Goal: Task Accomplishment & Management: Use online tool/utility

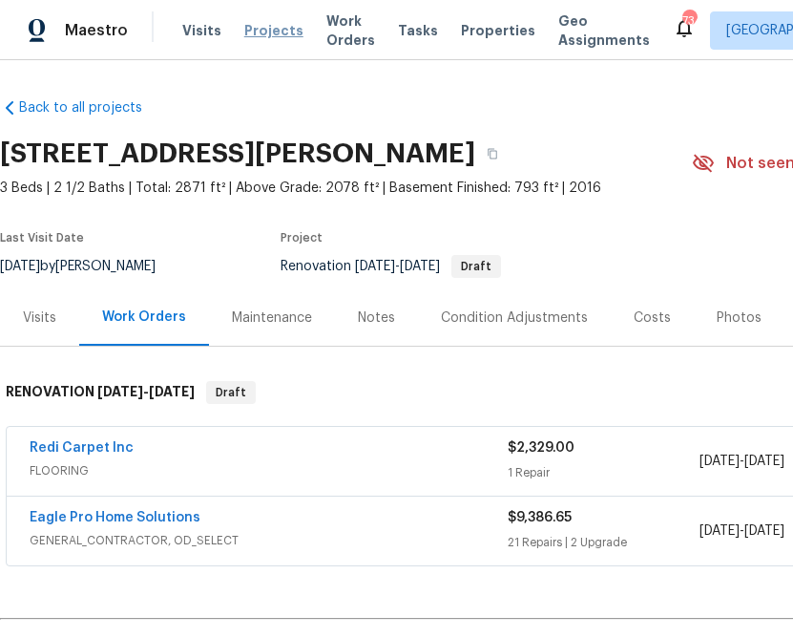
click at [269, 34] on span "Projects" at bounding box center [273, 30] width 59 height 19
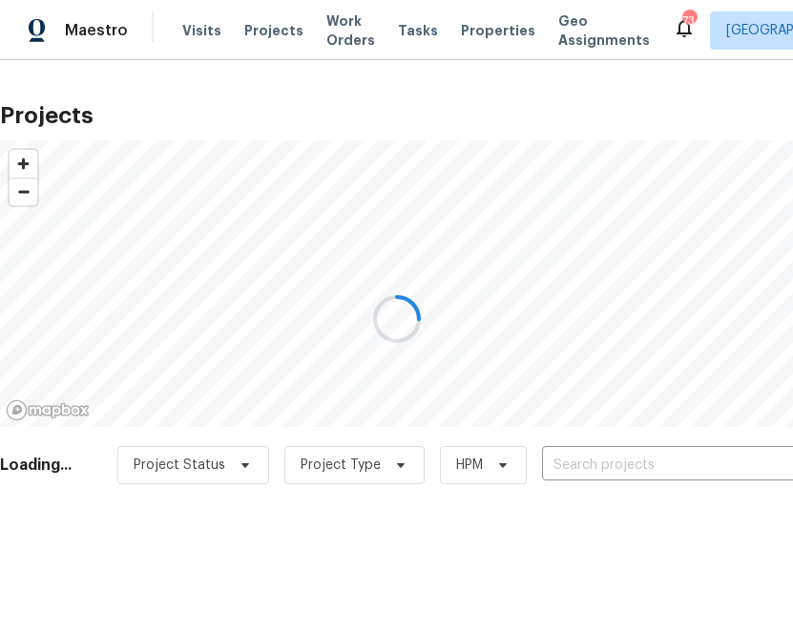
click at [619, 463] on div at bounding box center [396, 319] width 793 height 638
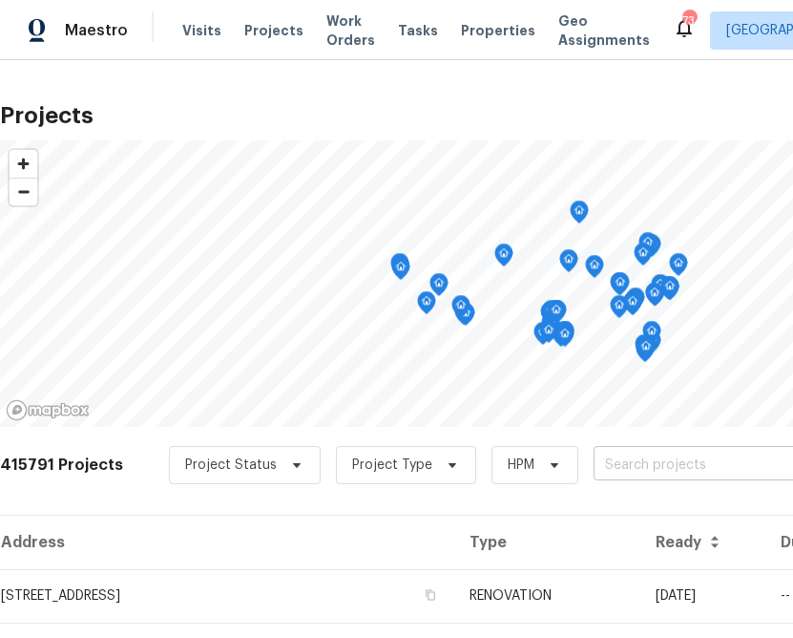
click at [619, 463] on input "text" at bounding box center [703, 466] width 219 height 30
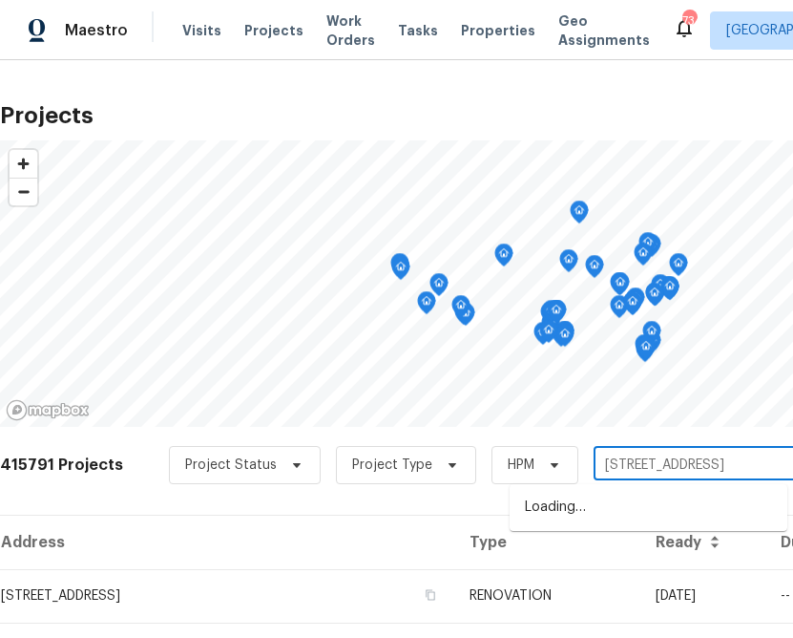
type input "[STREET_ADDRESS]"
click at [647, 501] on li "[STREET_ADDRESS]" at bounding box center [649, 508] width 278 height 32
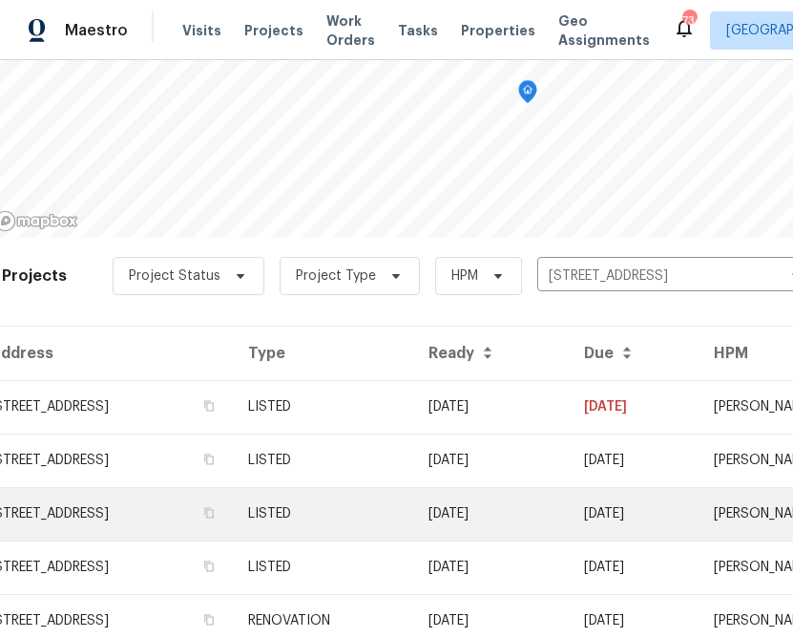
scroll to position [191, 0]
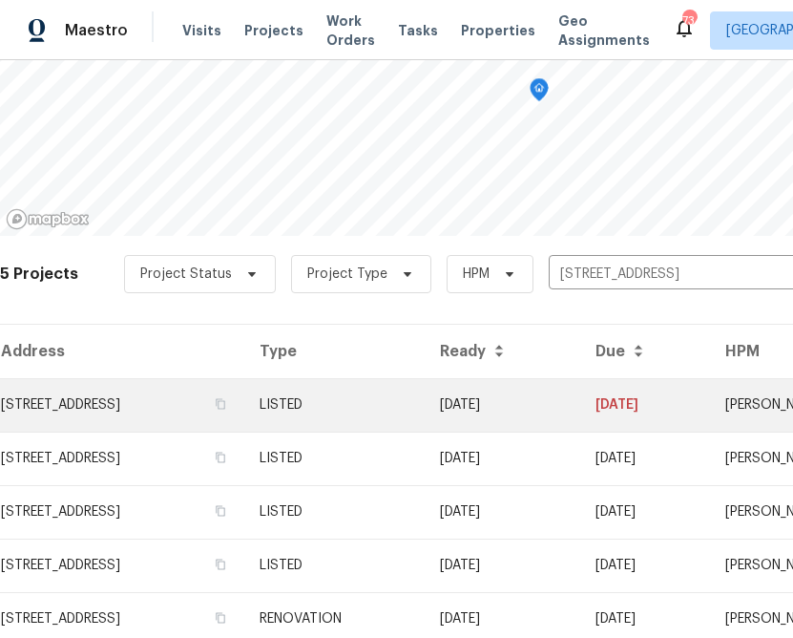
click at [219, 410] on td "[STREET_ADDRESS]" at bounding box center [122, 404] width 244 height 53
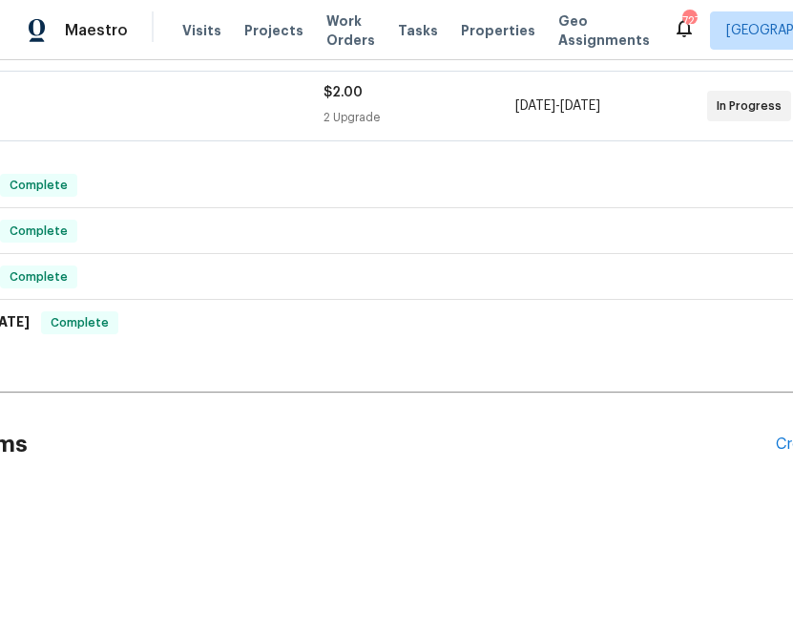
scroll to position [355, 206]
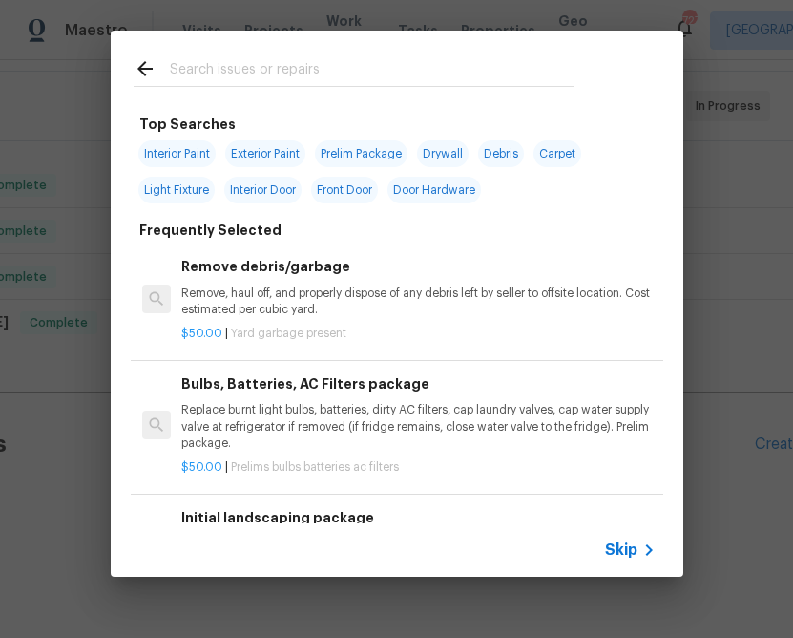
click at [615, 554] on span "Skip" at bounding box center [621, 549] width 32 height 19
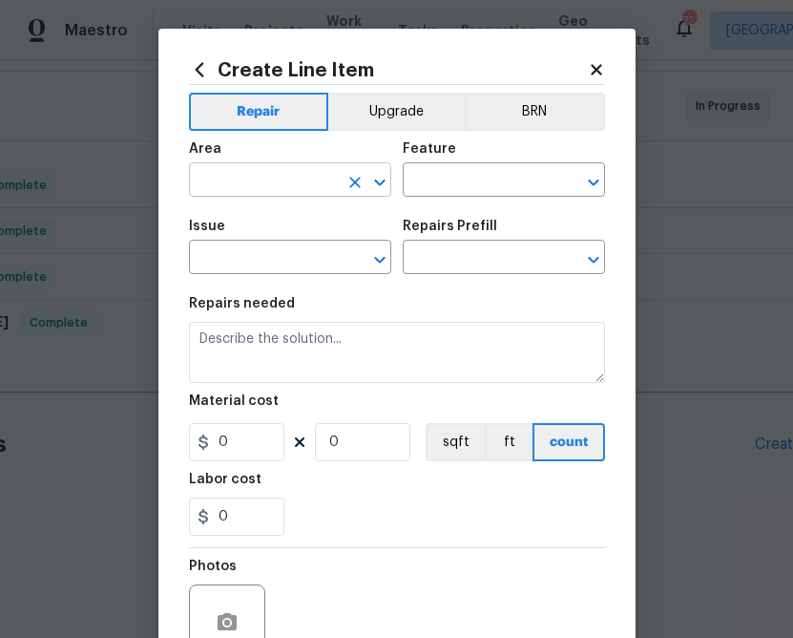
click at [259, 196] on input "text" at bounding box center [263, 182] width 149 height 30
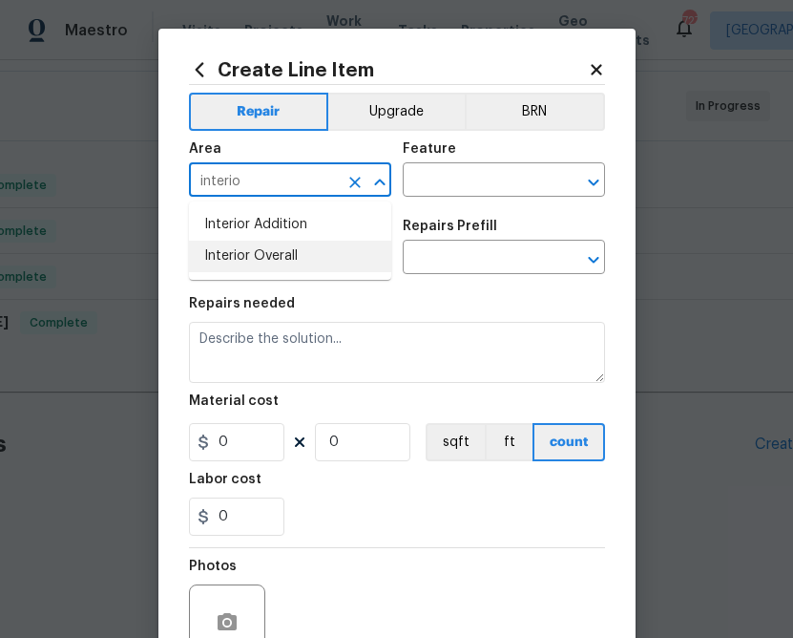
click at [280, 254] on li "Interior Overall" at bounding box center [290, 257] width 202 height 32
type input "Interior Overall"
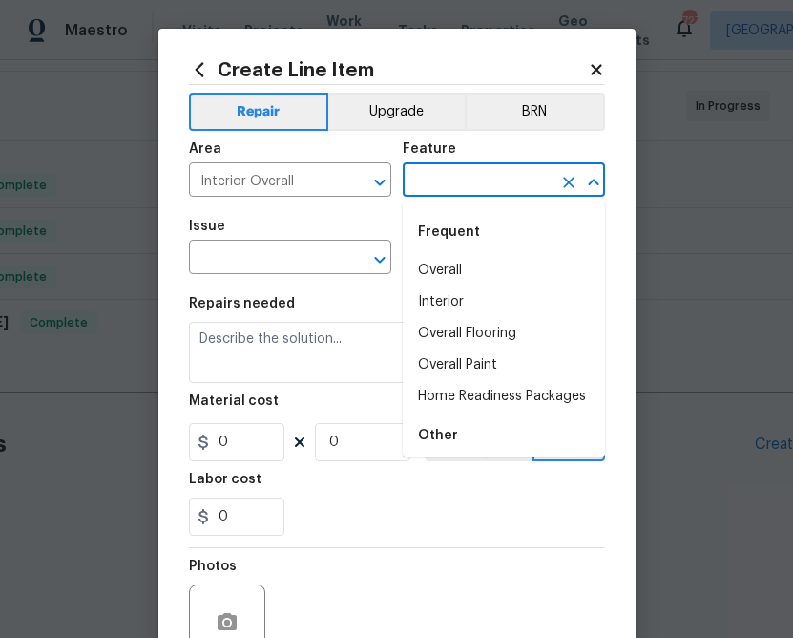
type input "o"
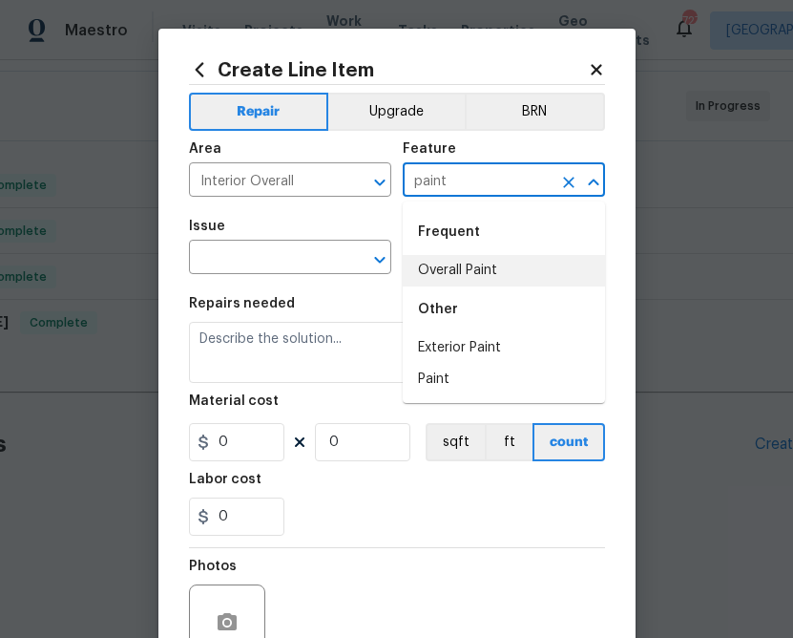
click at [479, 267] on li "Overall Paint" at bounding box center [504, 271] width 202 height 32
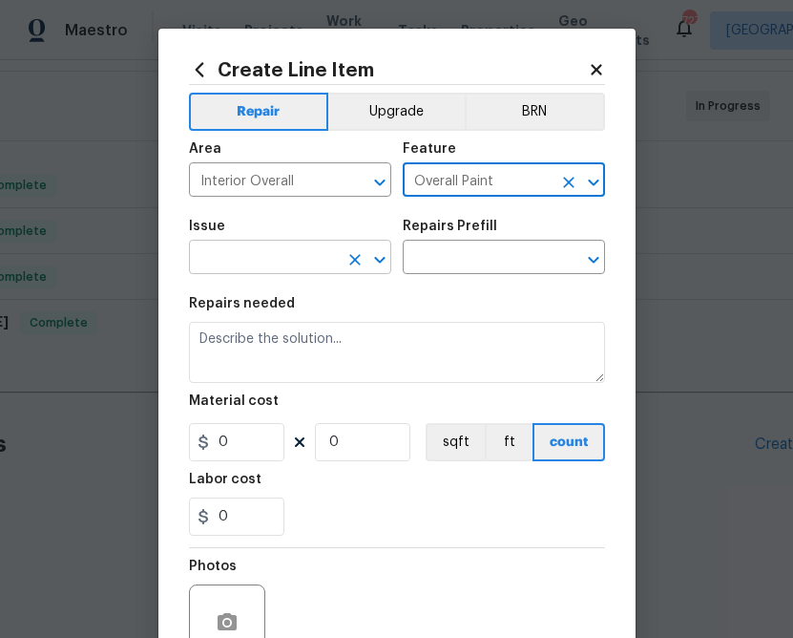
type input "Overall Paint"
click at [294, 271] on input "text" at bounding box center [263, 259] width 149 height 30
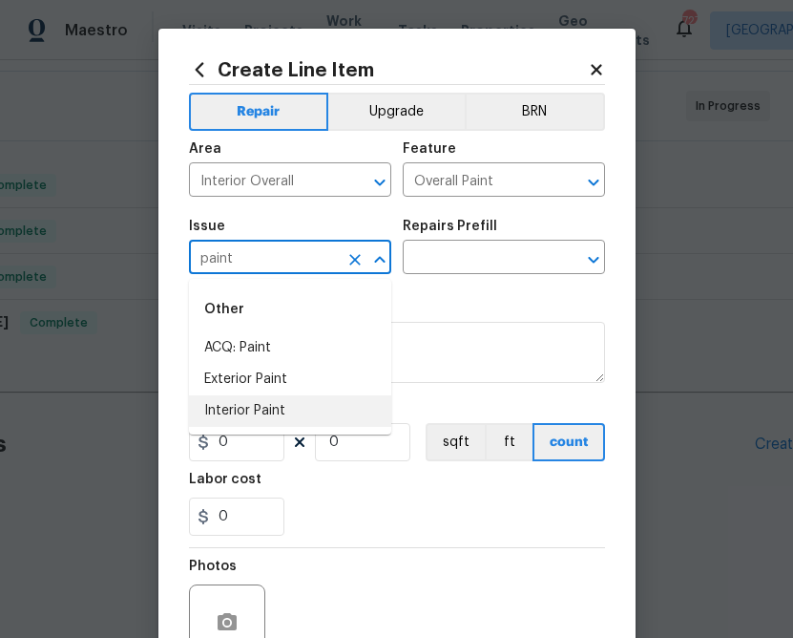
click at [241, 415] on li "Interior Paint" at bounding box center [290, 411] width 202 height 32
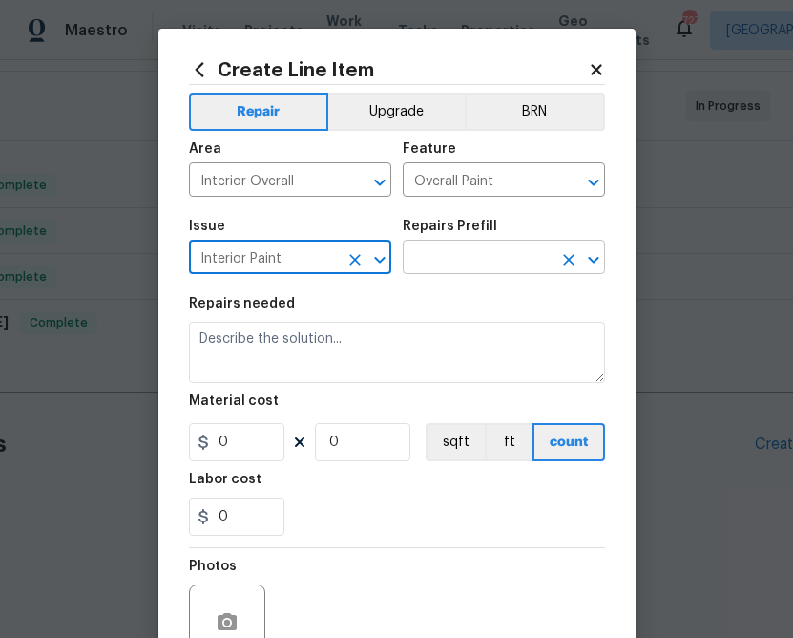
type input "Interior Paint"
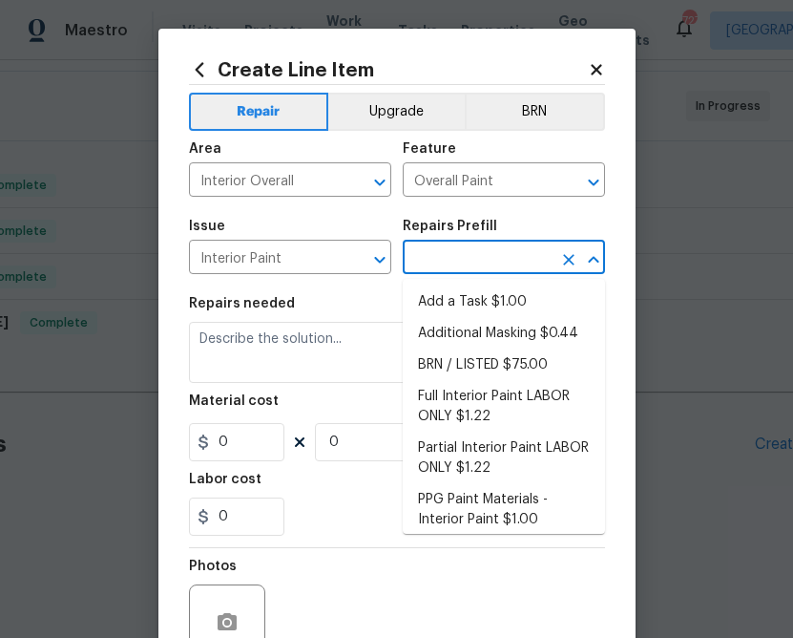
click at [432, 268] on input "text" at bounding box center [477, 259] width 149 height 30
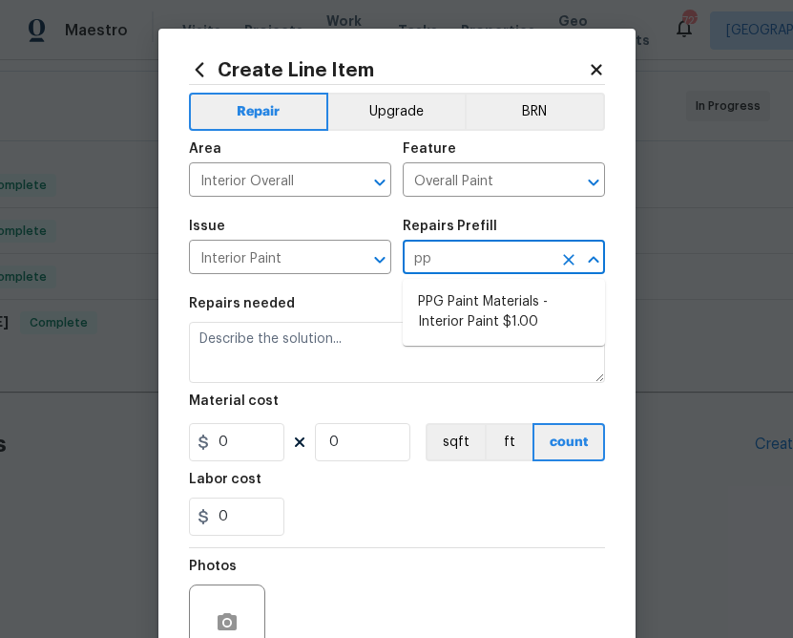
type input "ppg"
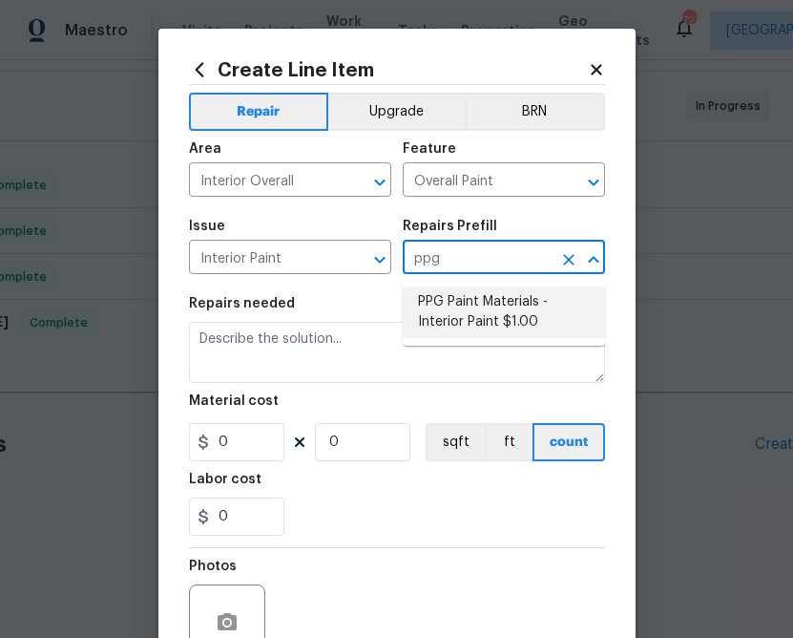
click at [487, 296] on li "PPG Paint Materials - Interior Paint $1.00" at bounding box center [504, 312] width 202 height 52
type input "PPG Paint Materials - Interior Paint $1.00"
type textarea "PPG Paint Materials ordered by Opendoor"
type input "1"
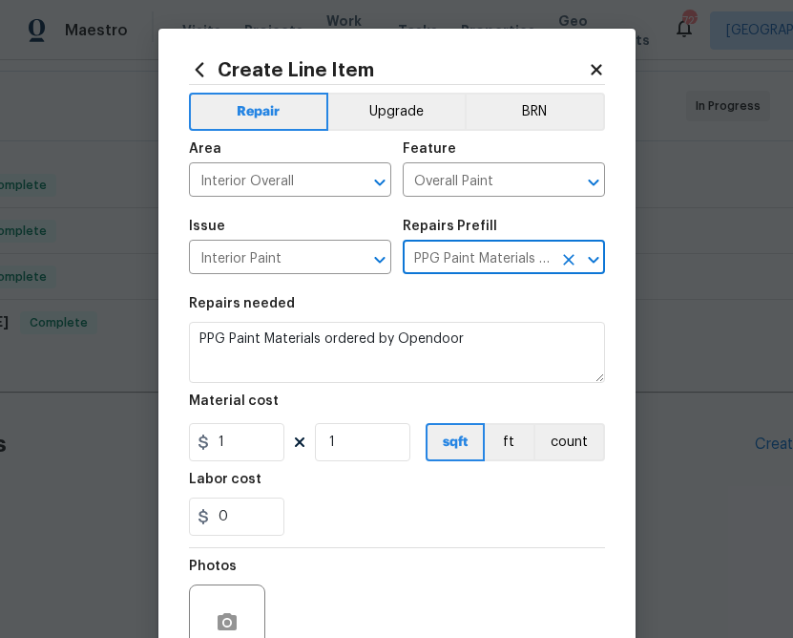
type input "PPG Paint Materials - Interior Paint $1.00"
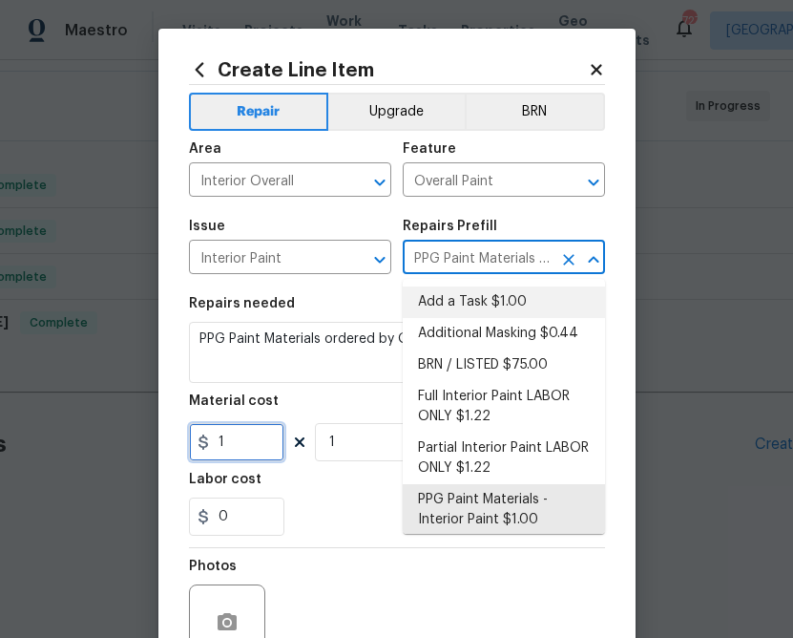
click at [235, 442] on input "1" at bounding box center [236, 442] width 95 height 38
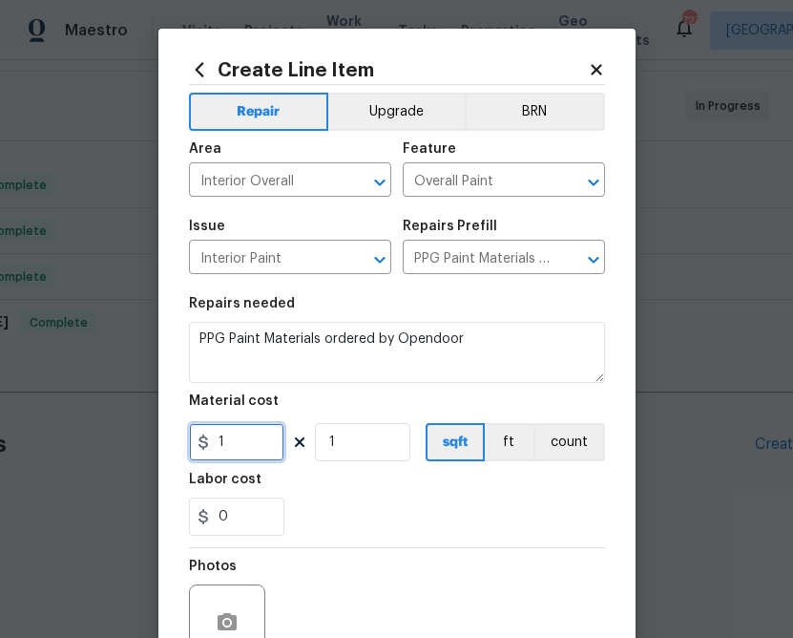
click at [235, 442] on input "1" at bounding box center [236, 442] width 95 height 38
paste input "text"
click at [375, 512] on div "0" at bounding box center [397, 516] width 416 height 38
click at [238, 445] on input "1" at bounding box center [236, 442] width 95 height 38
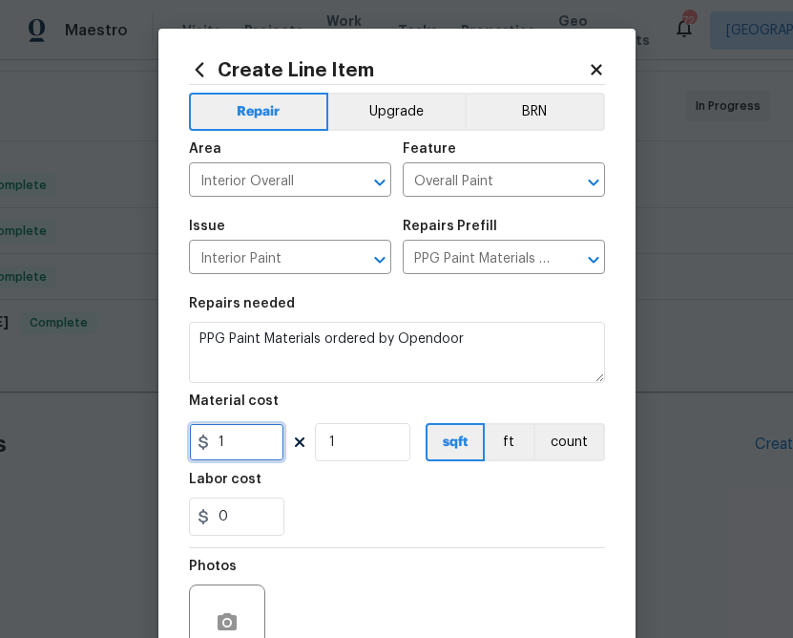
paste input "290.67"
type input "290.67"
click at [383, 523] on div "0" at bounding box center [397, 516] width 416 height 38
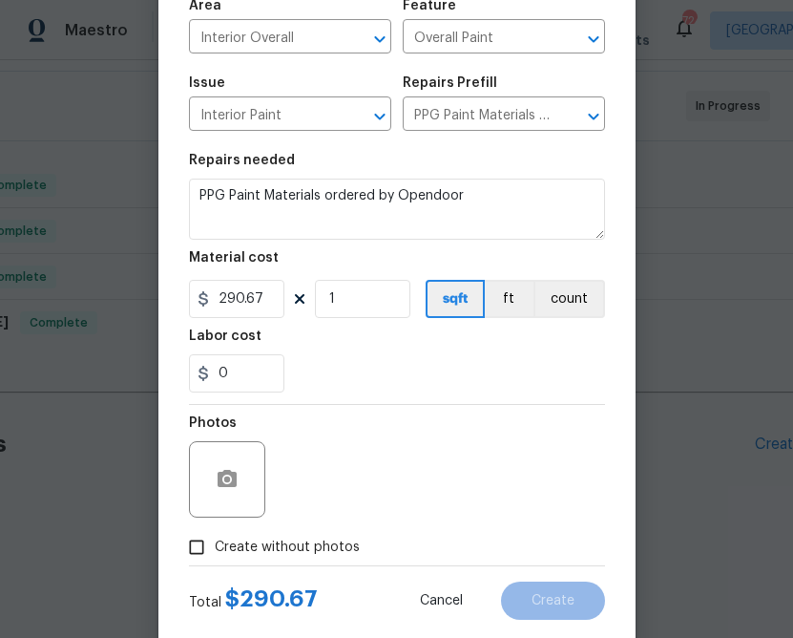
scroll to position [146, 0]
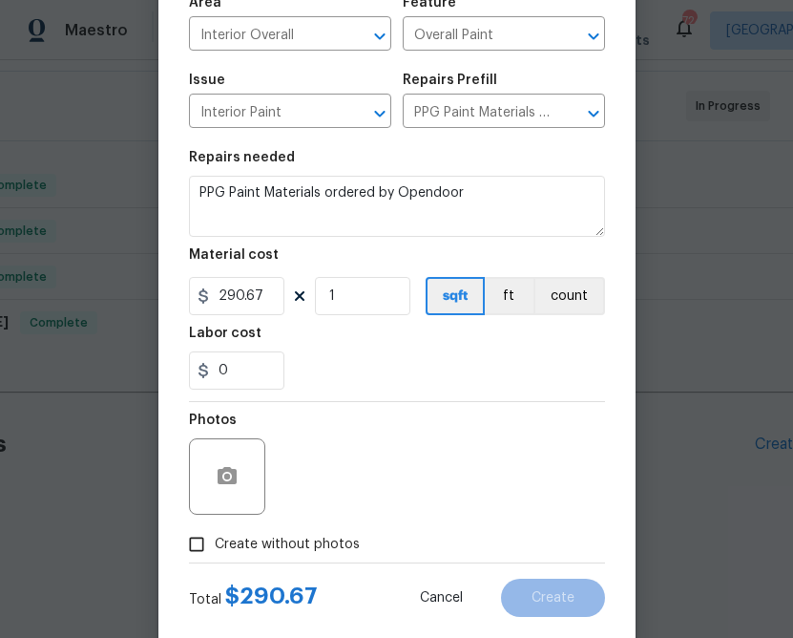
click at [308, 544] on span "Create without photos" at bounding box center [287, 545] width 145 height 20
click at [215, 544] on input "Create without photos" at bounding box center [197, 544] width 36 height 36
checkbox input "true"
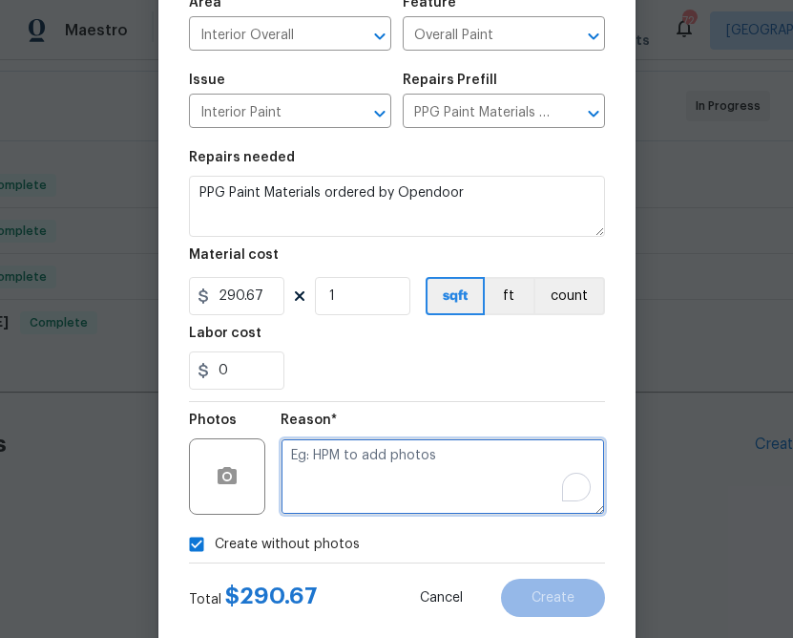
click at [403, 452] on textarea "To enrich screen reader interactions, please activate Accessibility in Grammarl…" at bounding box center [443, 476] width 325 height 76
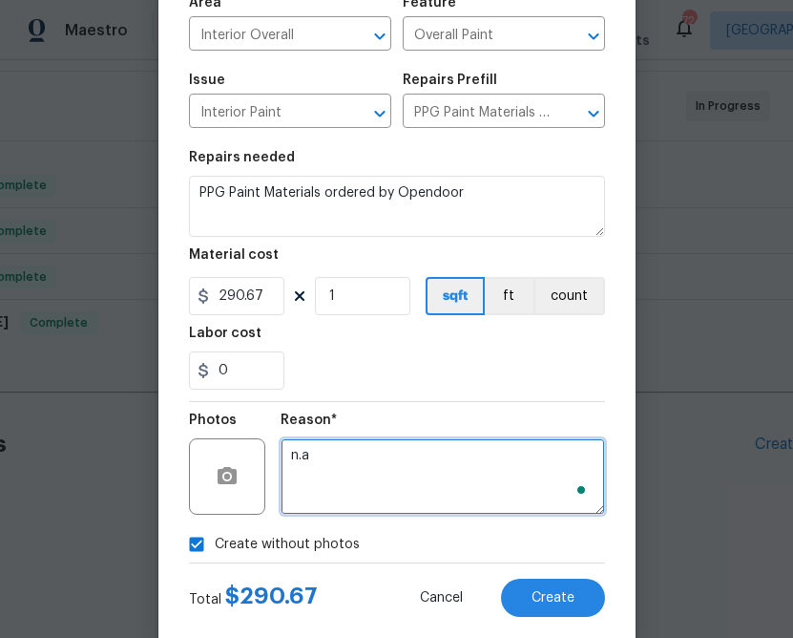
type textarea "n.a"
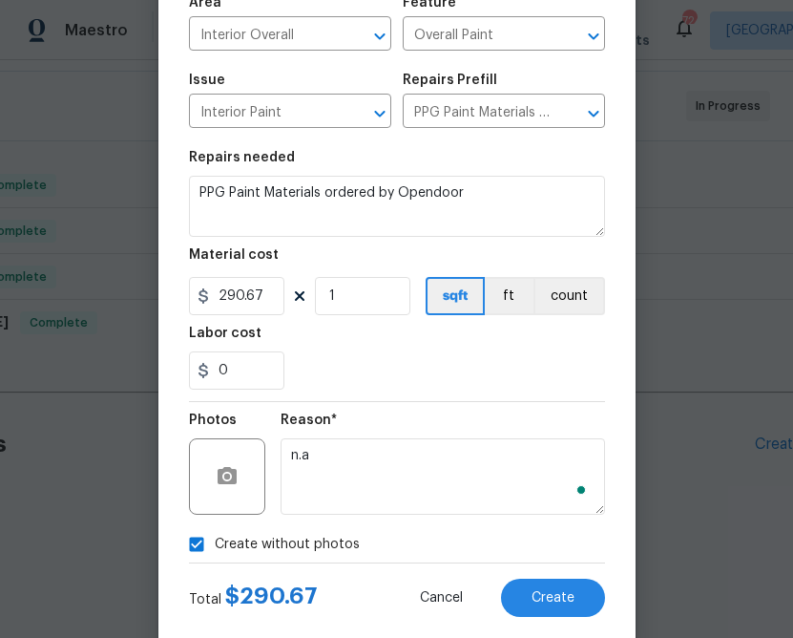
click at [462, 374] on div "0" at bounding box center [397, 370] width 416 height 38
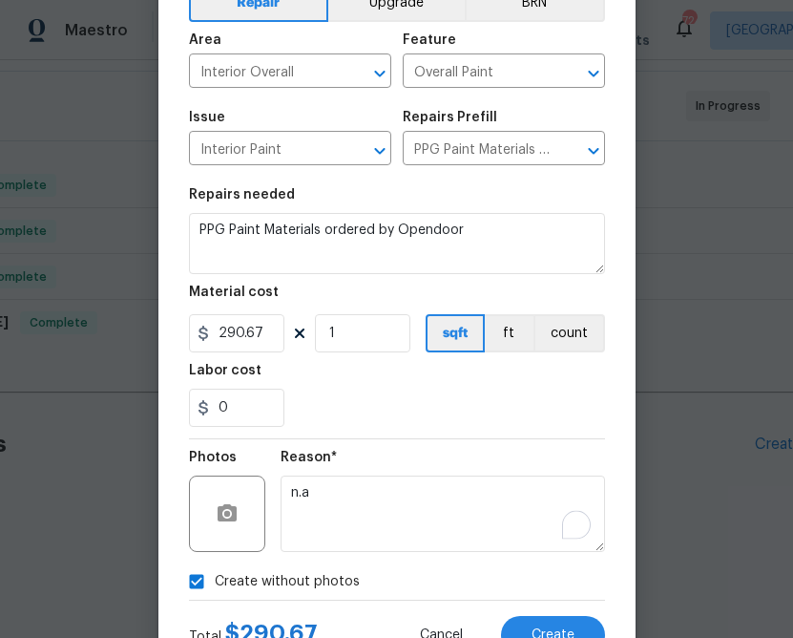
scroll to position [185, 0]
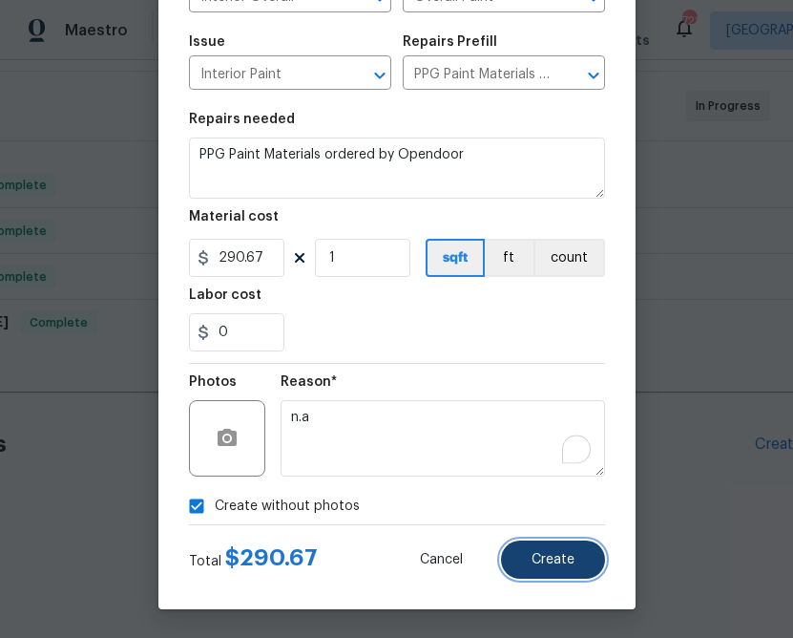
click at [529, 551] on button "Create" at bounding box center [553, 559] width 104 height 38
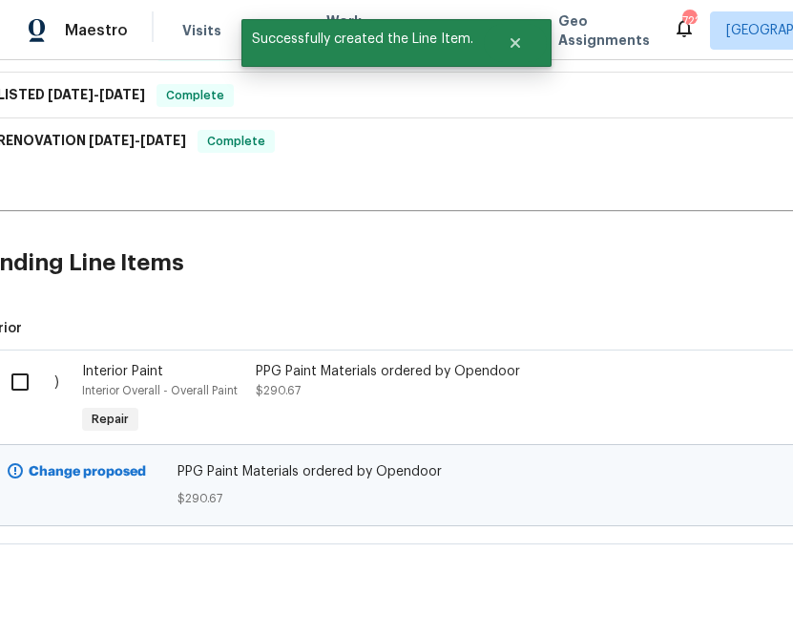
scroll to position [536, 0]
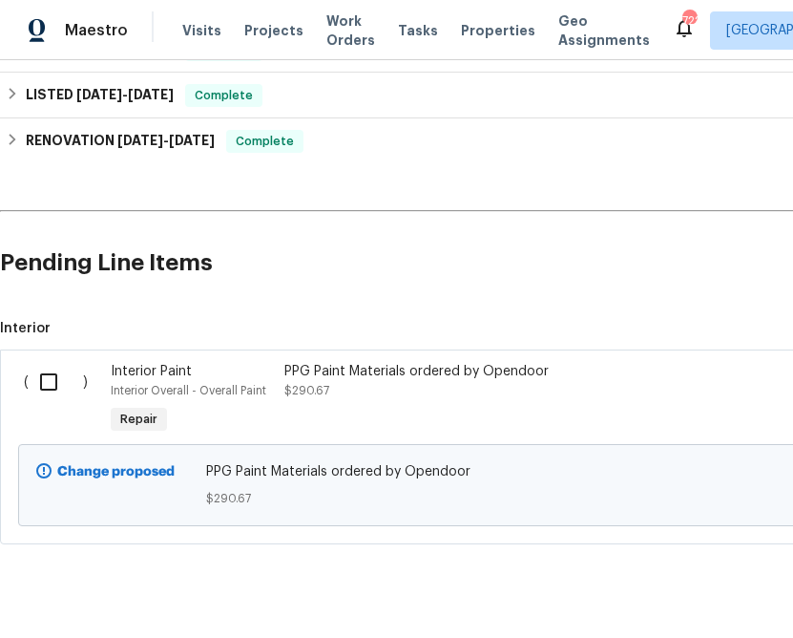
click at [43, 383] on input "checkbox" at bounding box center [56, 382] width 54 height 40
checkbox input "true"
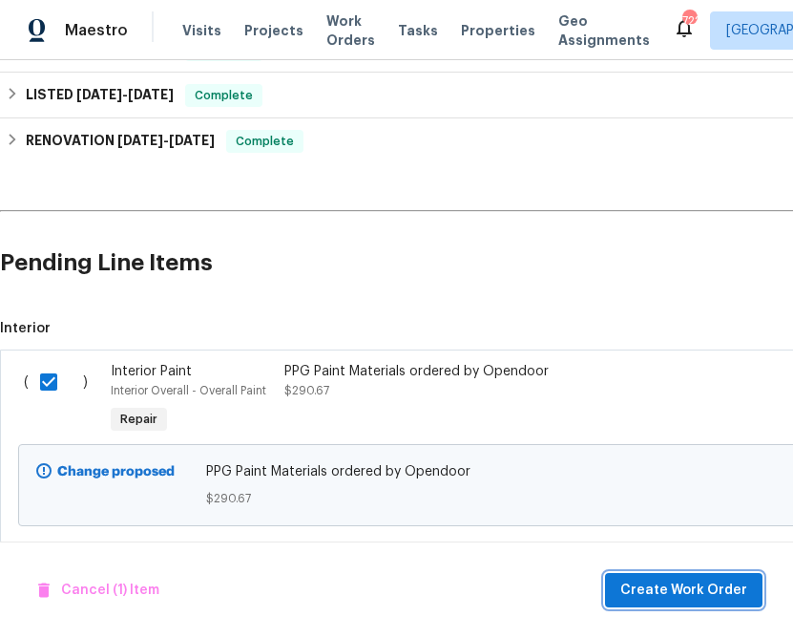
click at [695, 591] on span "Create Work Order" at bounding box center [683, 590] width 127 height 24
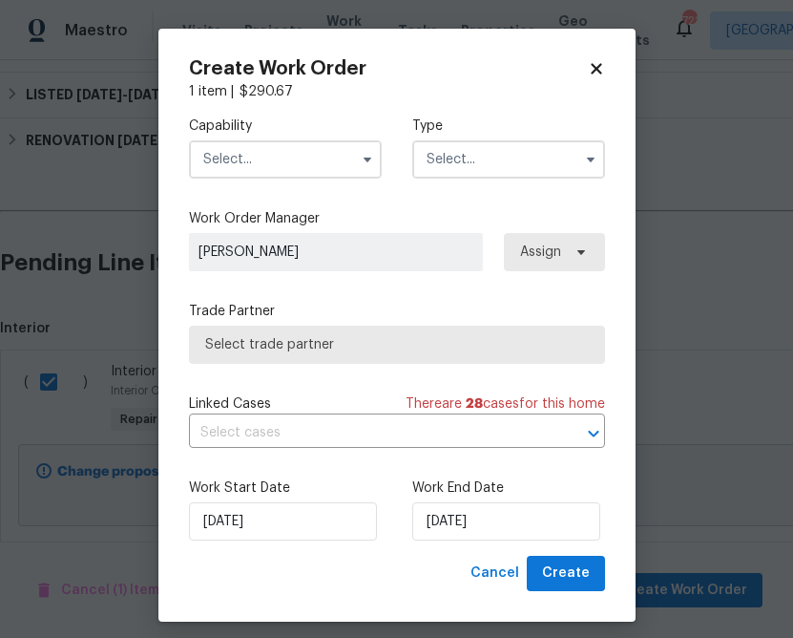
click at [264, 161] on input "text" at bounding box center [285, 159] width 193 height 38
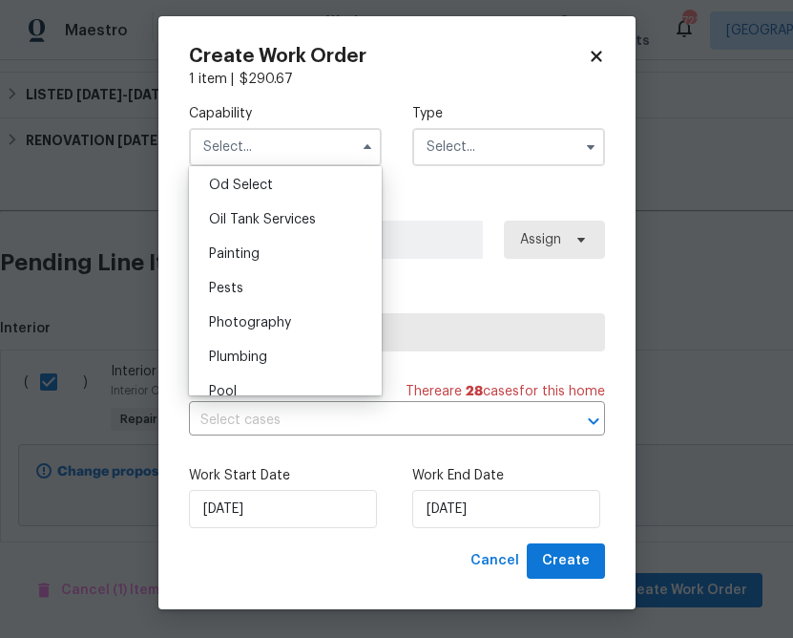
scroll to position [1569, 0]
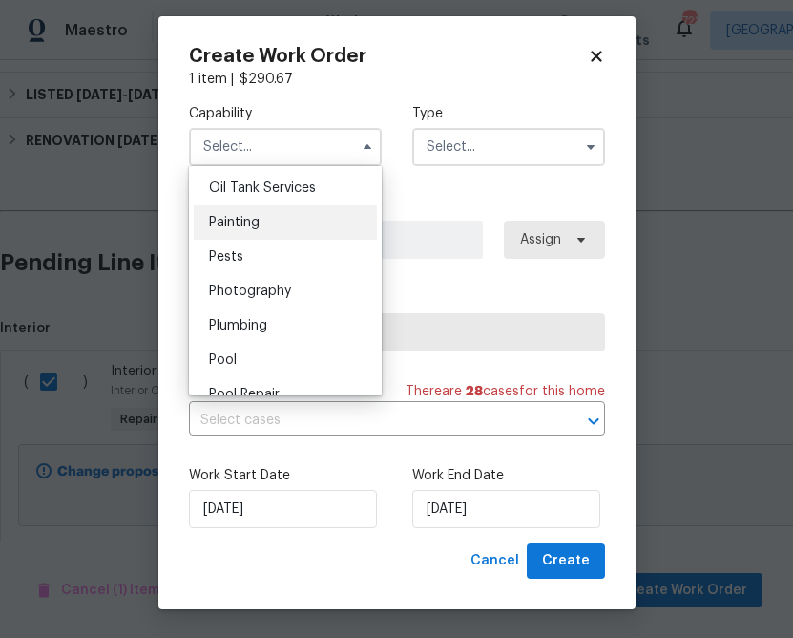
click at [278, 218] on div "Painting" at bounding box center [285, 222] width 183 height 34
type input "Painting"
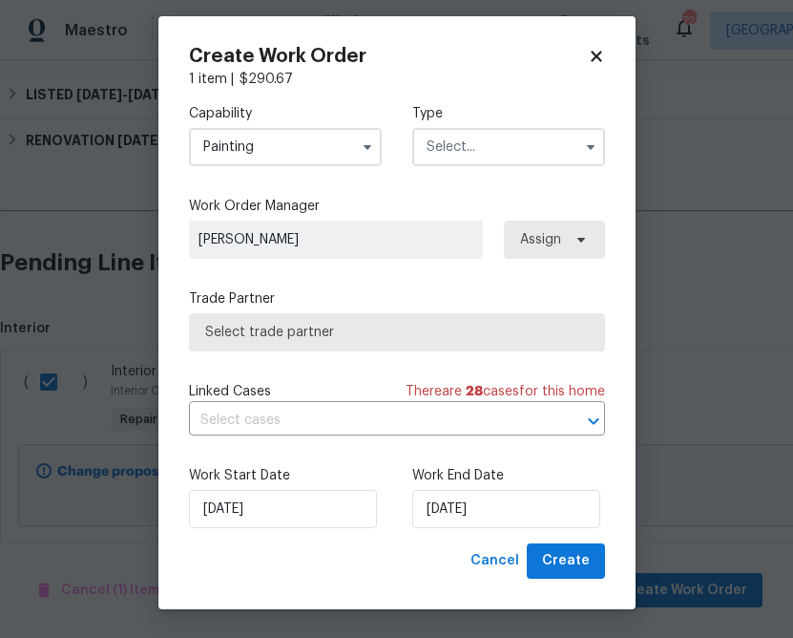
click at [451, 157] on input "text" at bounding box center [508, 147] width 193 height 38
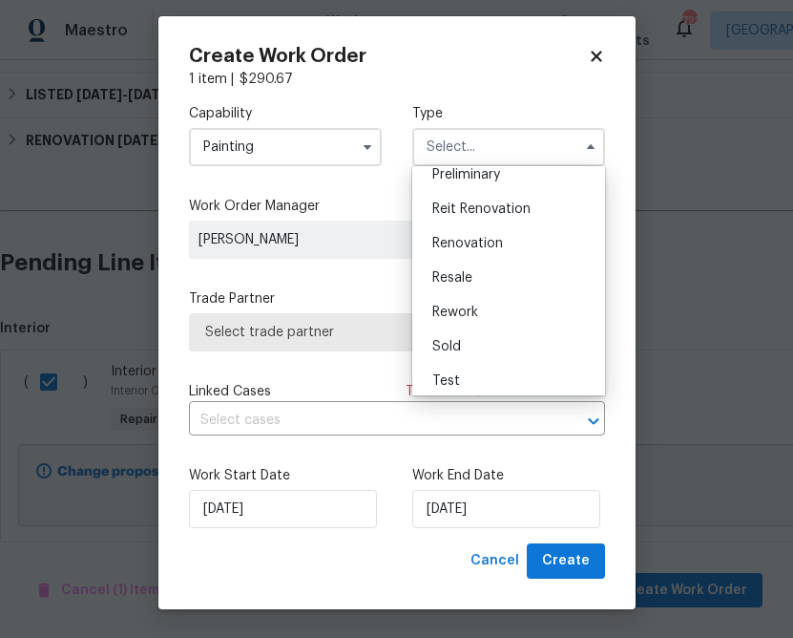
scroll to position [433, 0]
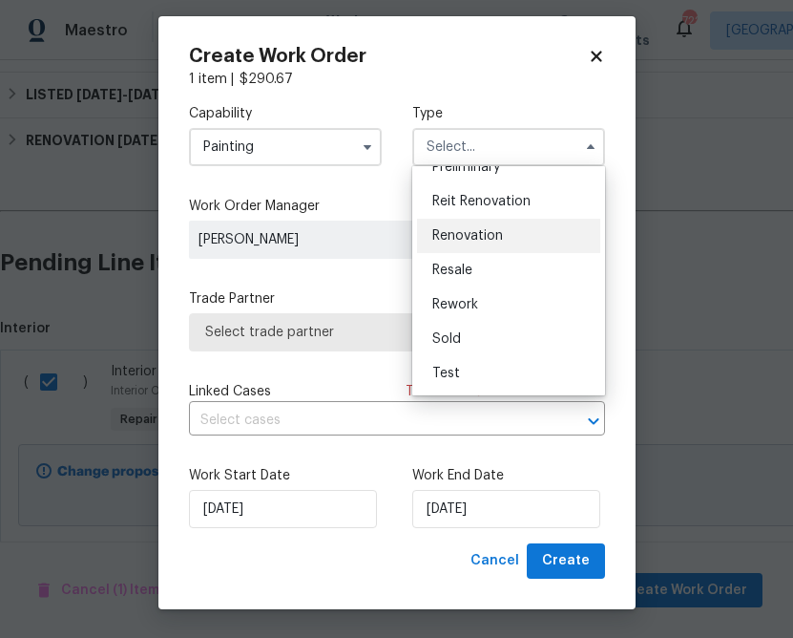
click at [479, 236] on span "Renovation" at bounding box center [467, 235] width 71 height 13
type input "Renovation"
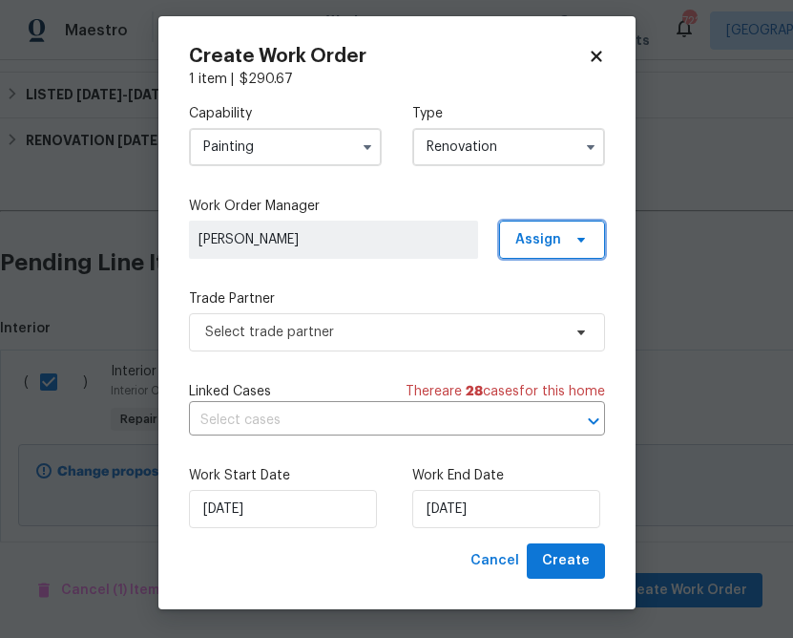
click at [551, 242] on span "Assign" at bounding box center [538, 239] width 46 height 19
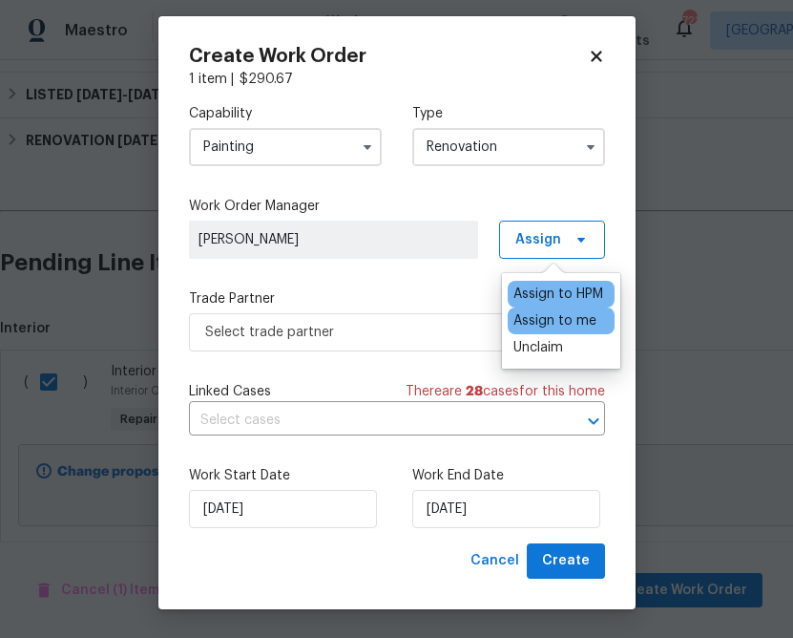
click at [554, 317] on div "Assign to me" at bounding box center [555, 320] width 83 height 19
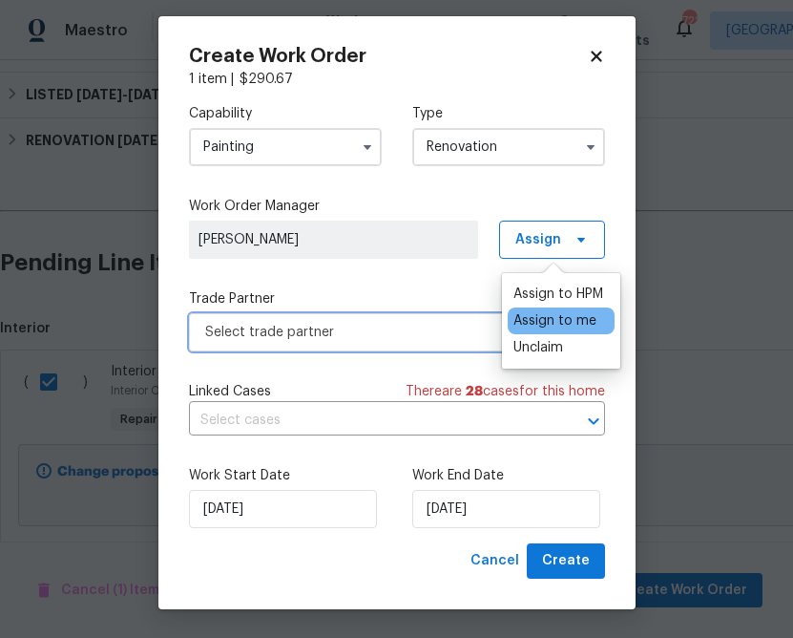
click at [418, 314] on span "Select trade partner" at bounding box center [397, 332] width 416 height 38
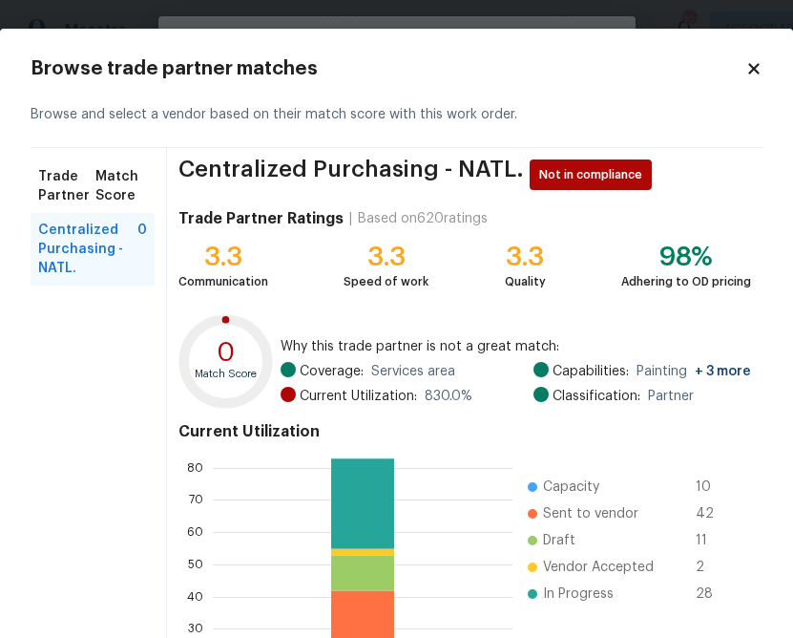
scroll to position [201, 0]
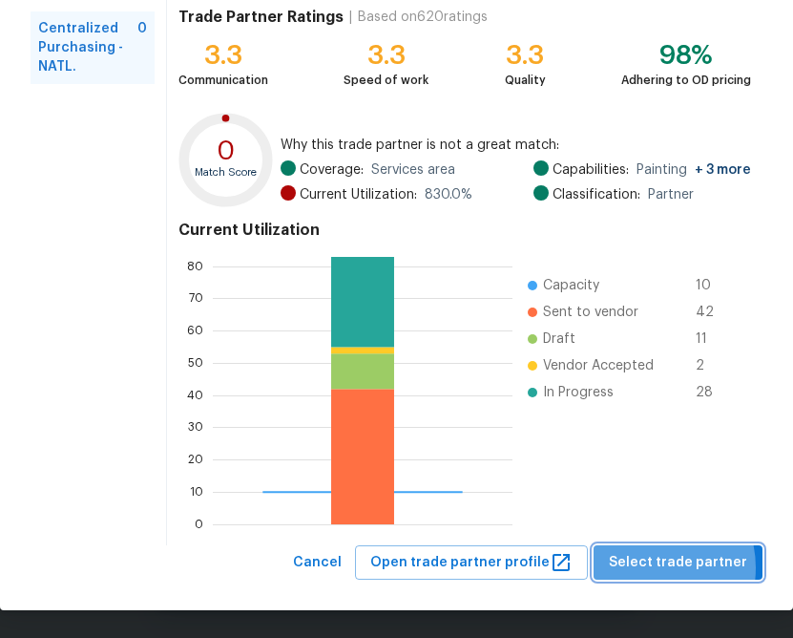
click at [652, 567] on span "Select trade partner" at bounding box center [678, 563] width 138 height 24
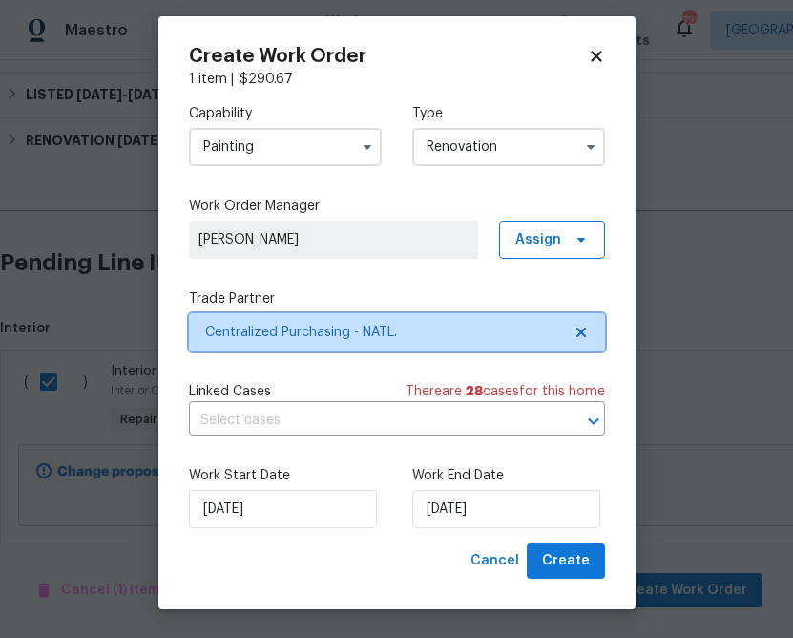
scroll to position [0, 0]
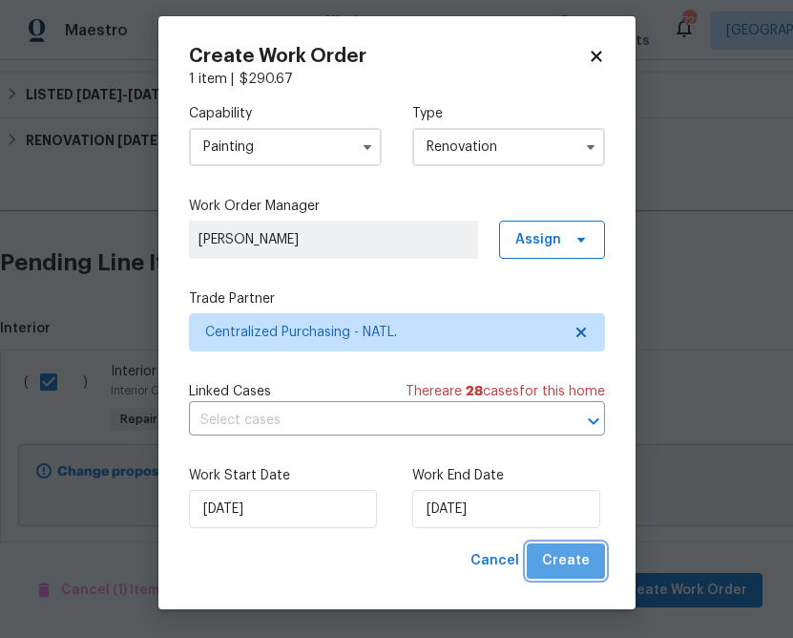
click at [574, 557] on span "Create" at bounding box center [566, 561] width 48 height 24
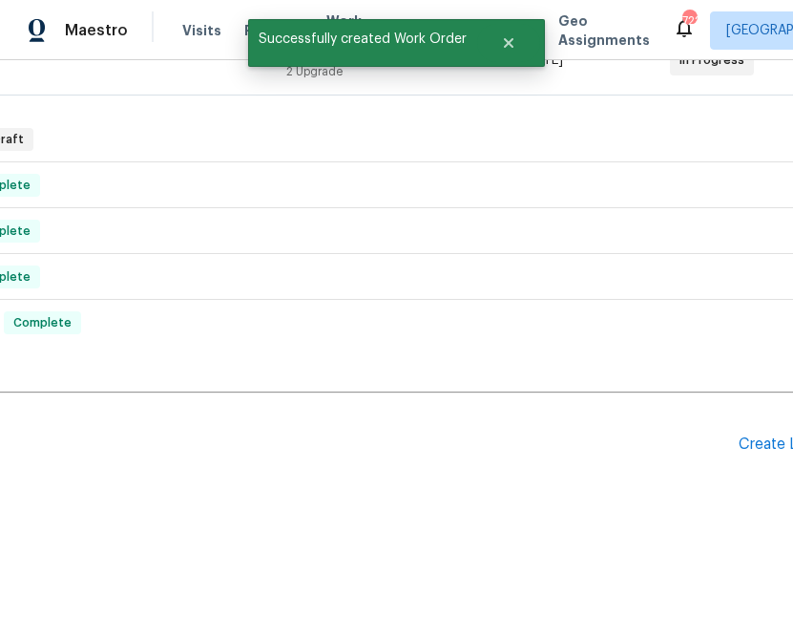
scroll to position [401, 285]
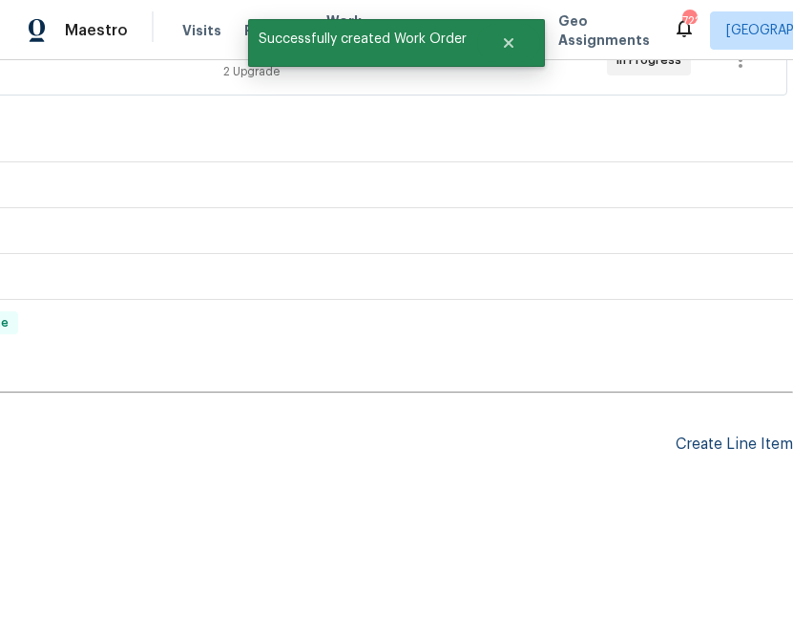
click at [681, 445] on div "Create Line Item" at bounding box center [734, 444] width 117 height 18
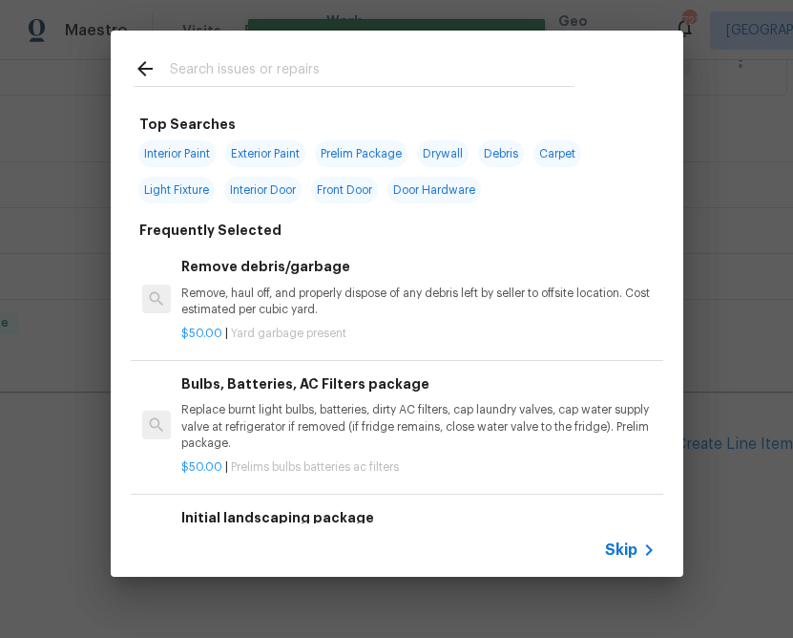
click at [629, 541] on span "Skip" at bounding box center [621, 549] width 32 height 19
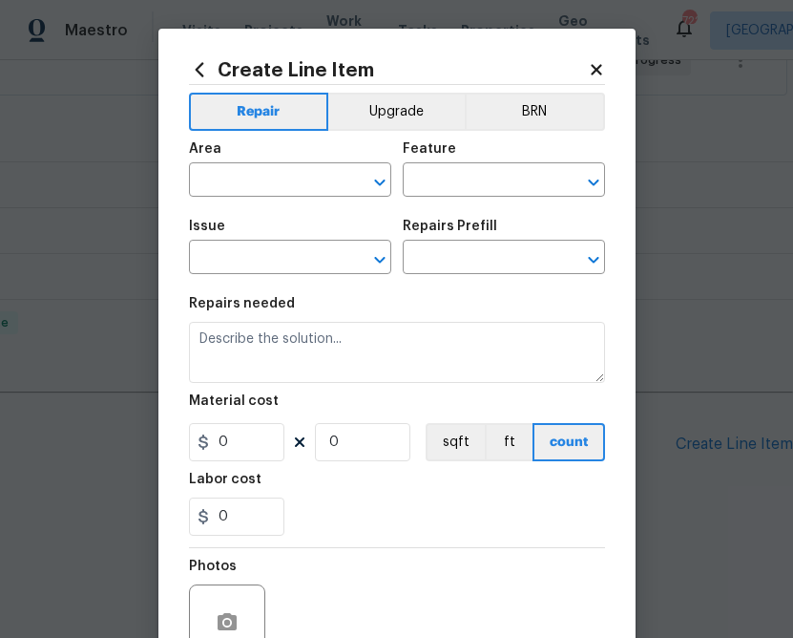
click at [281, 165] on div "Area" at bounding box center [290, 154] width 202 height 25
click at [286, 190] on input "text" at bounding box center [263, 182] width 149 height 30
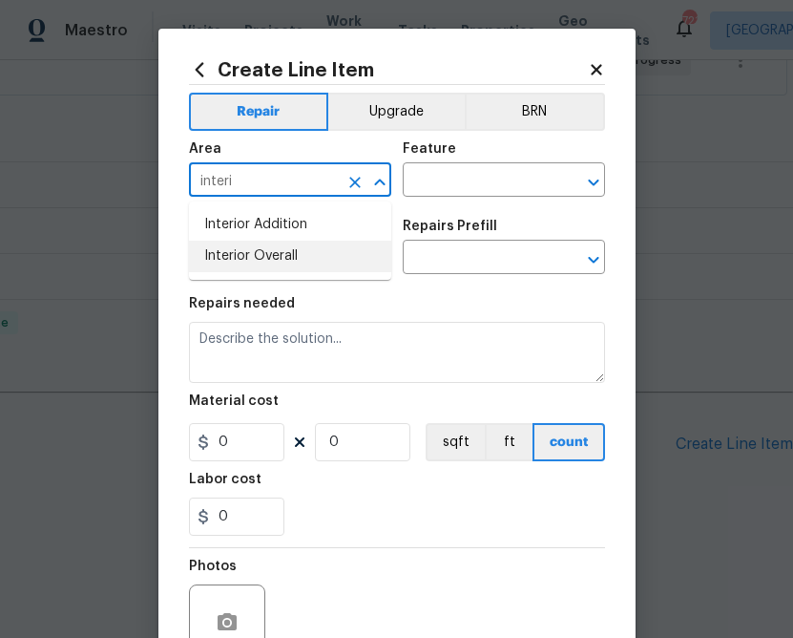
click at [325, 255] on li "Interior Overall" at bounding box center [290, 257] width 202 height 32
type input "Interior Overall"
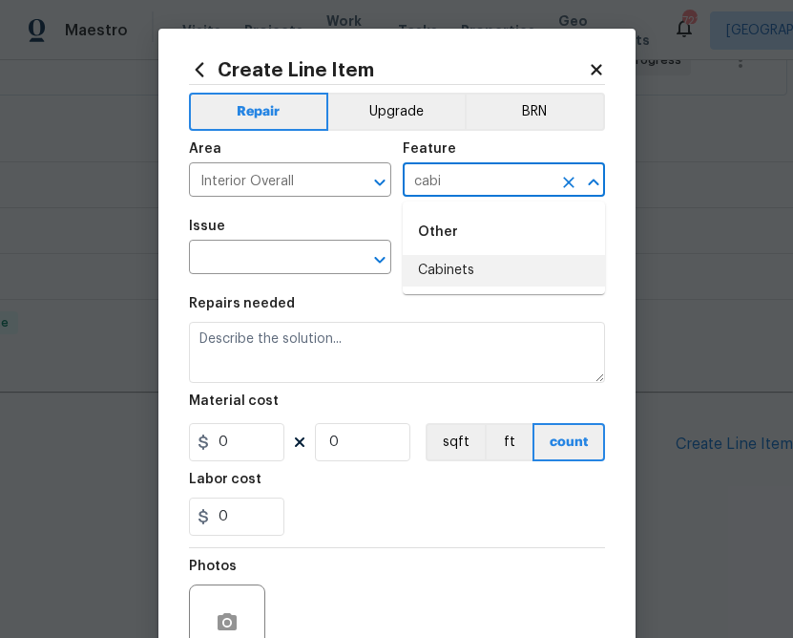
click at [443, 256] on li "Cabinets" at bounding box center [504, 271] width 202 height 32
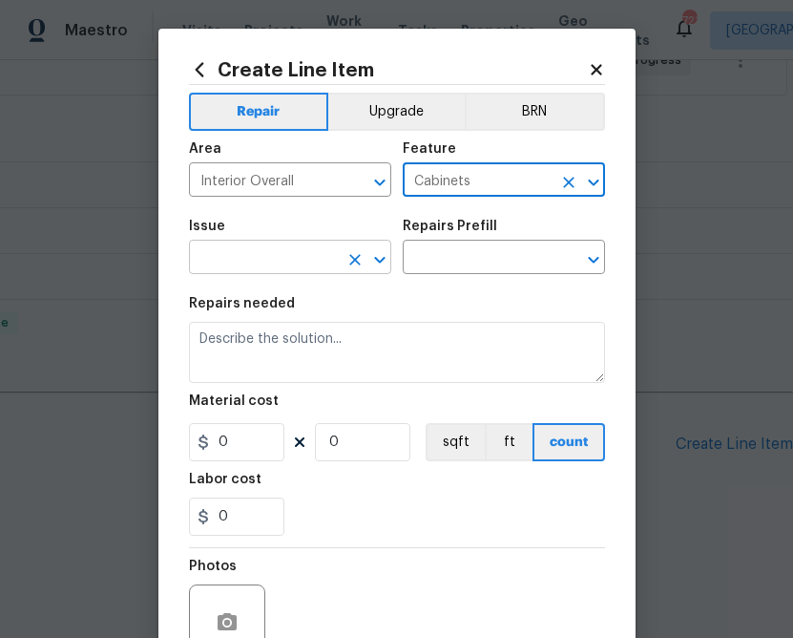
type input "Cabinets"
click at [280, 258] on input "text" at bounding box center [263, 259] width 149 height 30
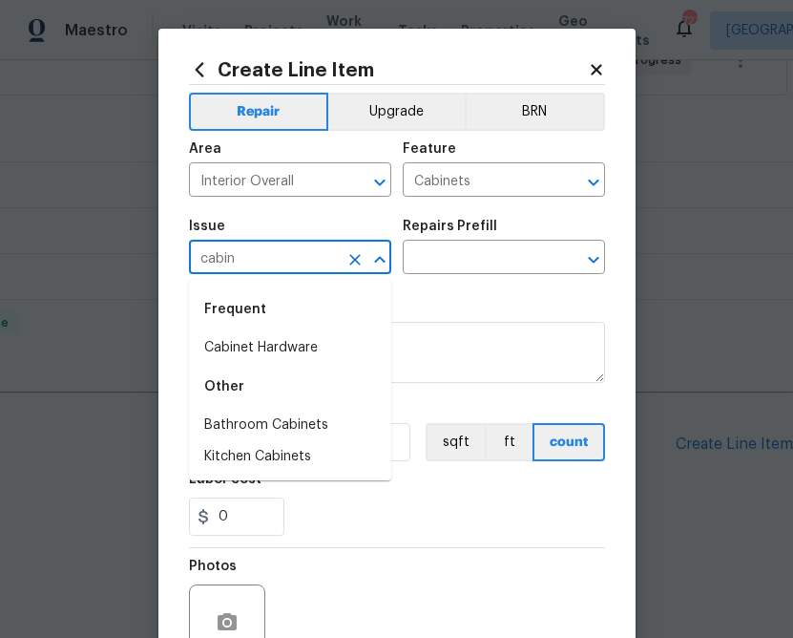
click at [251, 336] on li "Cabinet Hardware" at bounding box center [290, 348] width 202 height 32
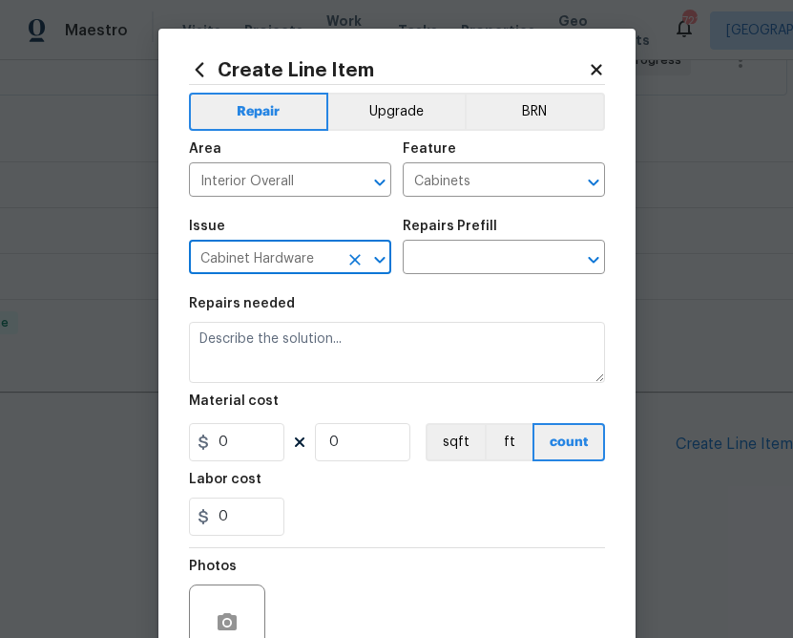
type input "Cabinet Hardware"
click at [452, 283] on div "Issue Cabinet Hardware ​ Repairs Prefill ​" at bounding box center [397, 246] width 416 height 77
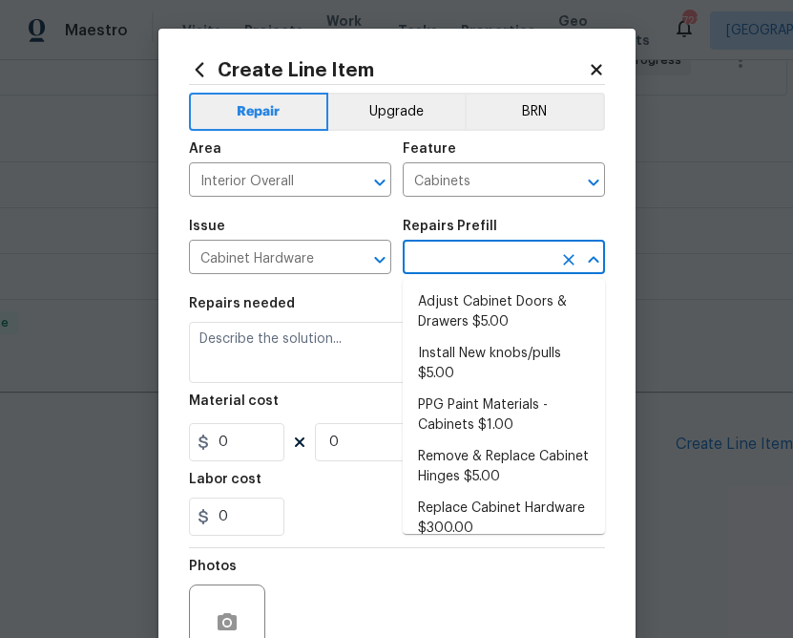
click at [451, 270] on input "text" at bounding box center [477, 259] width 149 height 30
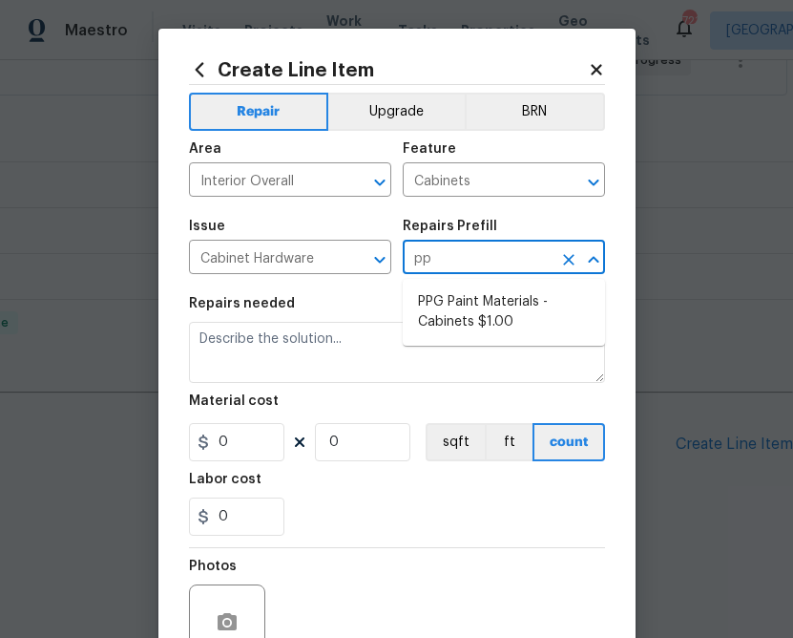
type input "ppg"
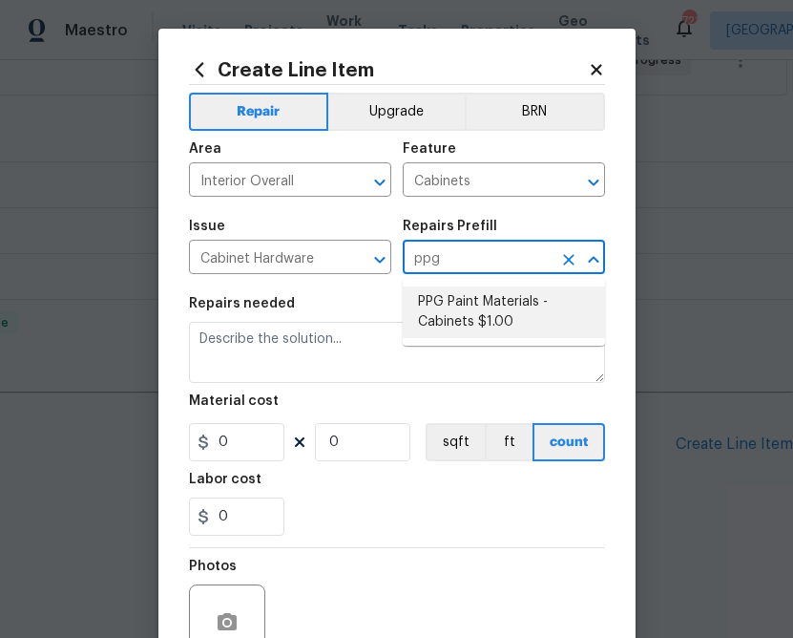
click at [461, 313] on li "PPG Paint Materials - Cabinets $1.00" at bounding box center [504, 312] width 202 height 52
type textarea "PPG Paint Materials ordered by Opendoor"
type input "1"
type input "PPG Paint Materials - Cabinets $1.00"
type input "1"
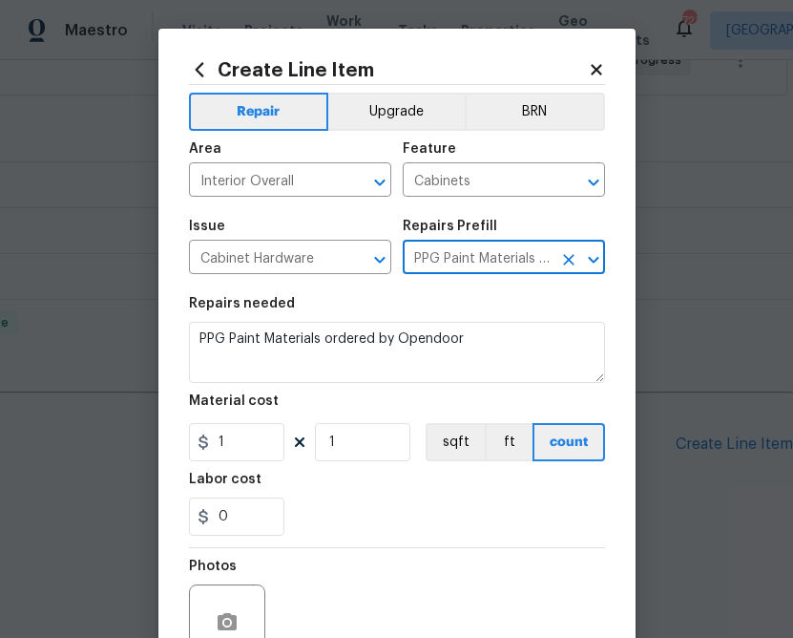
type input "PPG Paint Materials - Cabinets $1.00"
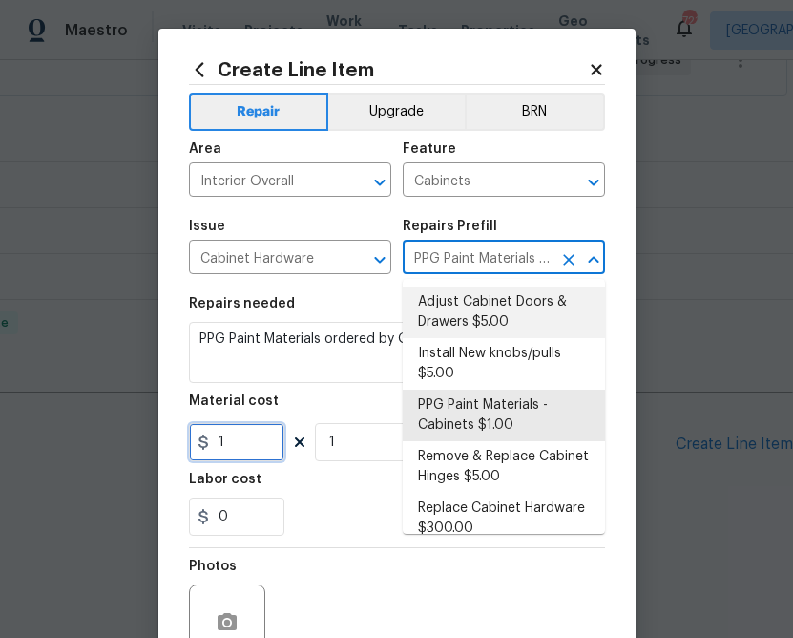
click at [250, 443] on input "1" at bounding box center [236, 442] width 95 height 38
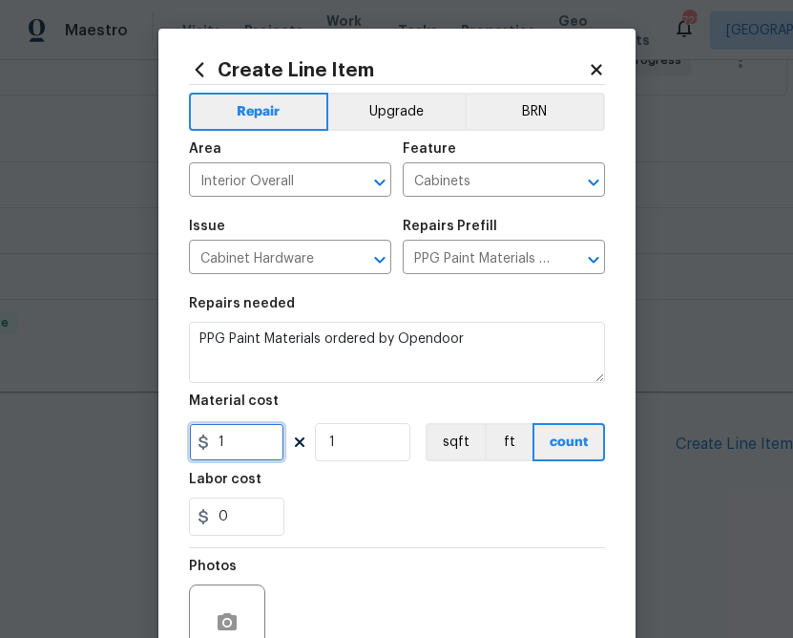
click at [250, 443] on input "1" at bounding box center [236, 442] width 95 height 38
paste input "290.67"
type input "290.67"
click at [414, 554] on div "Photos" at bounding box center [397, 610] width 416 height 124
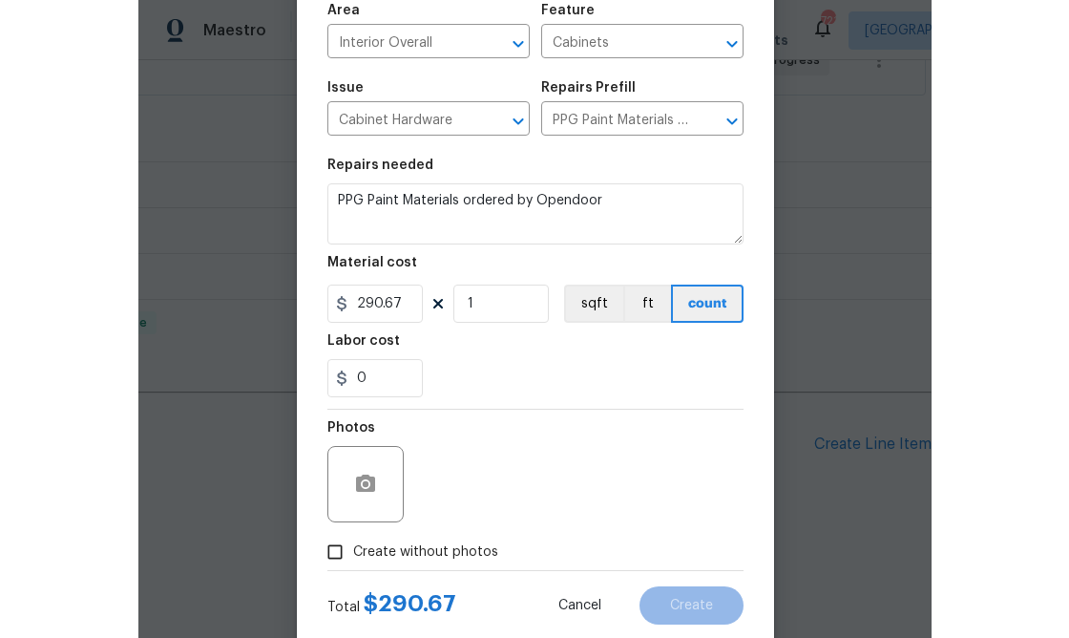
scroll to position [185, 0]
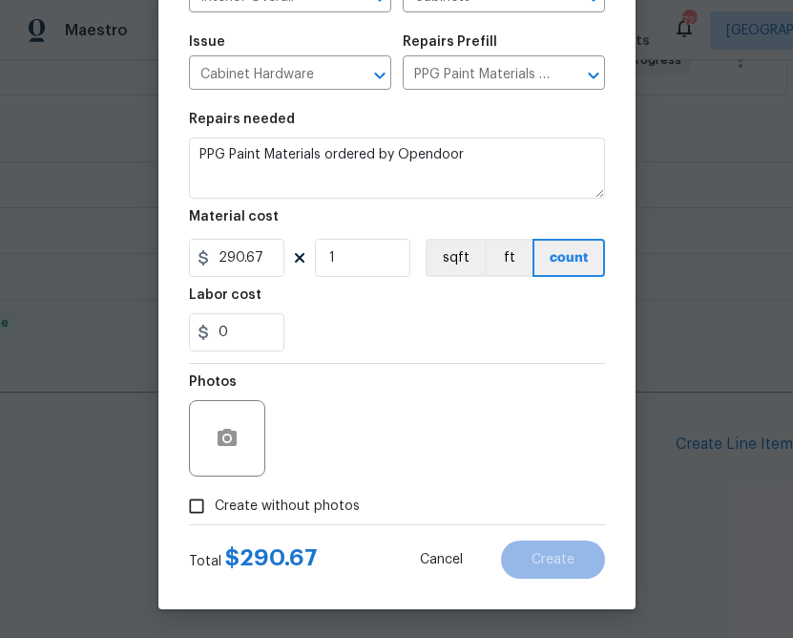
drag, startPoint x: 311, startPoint y: 502, endPoint x: 351, endPoint y: 490, distance: 42.0
click at [311, 502] on span "Create without photos" at bounding box center [287, 506] width 145 height 20
click at [215, 502] on input "Create without photos" at bounding box center [197, 506] width 36 height 36
checkbox input "true"
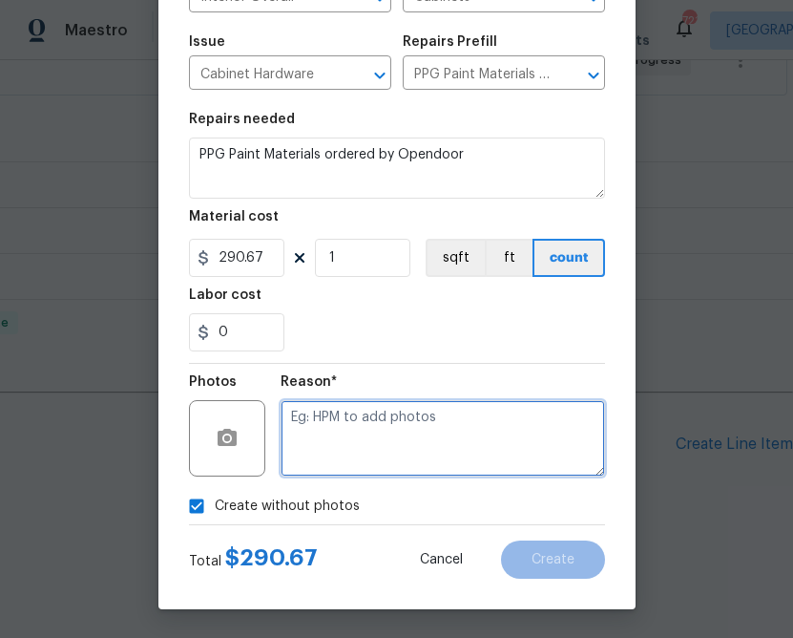
click at [396, 466] on textarea at bounding box center [443, 438] width 325 height 76
type textarea "n.a"
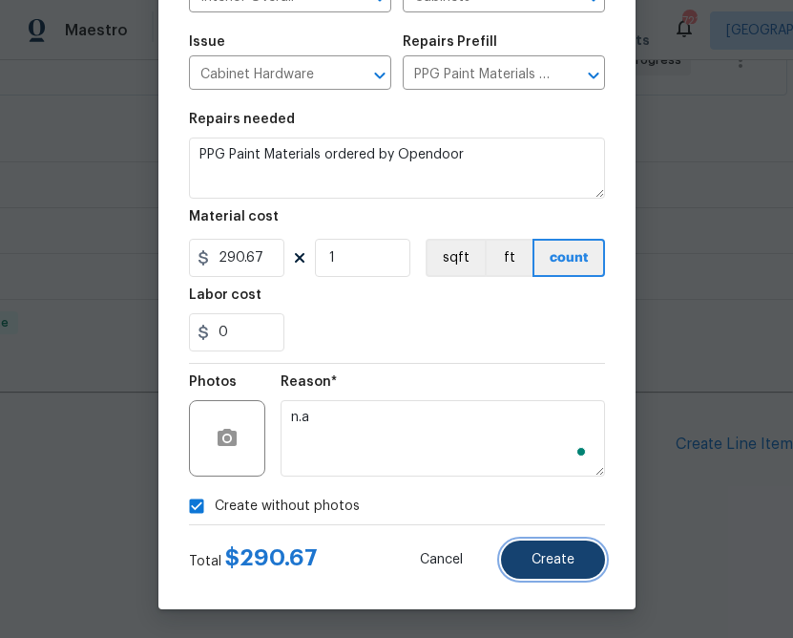
click at [571, 563] on span "Create" at bounding box center [553, 560] width 43 height 14
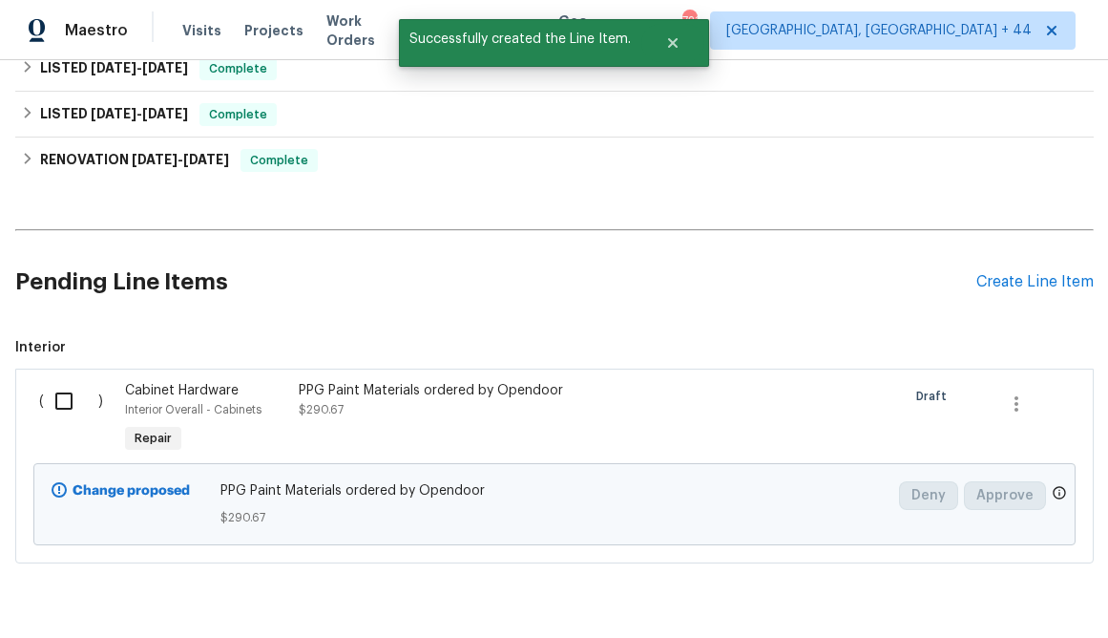
scroll to position [595, 0]
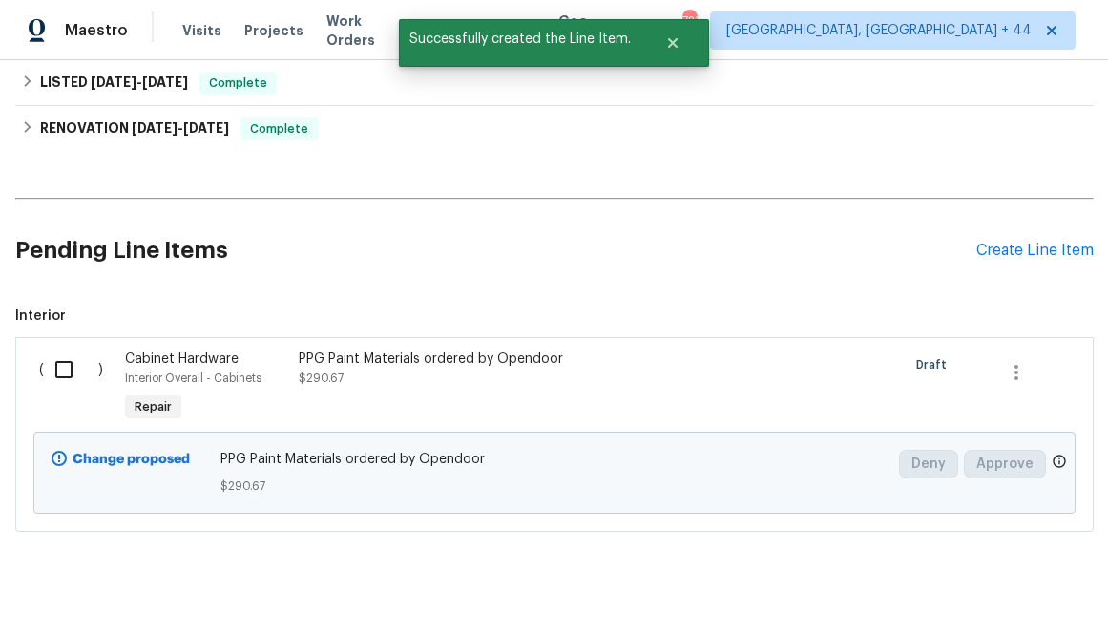
click at [52, 368] on input "checkbox" at bounding box center [71, 369] width 54 height 40
checkbox input "true"
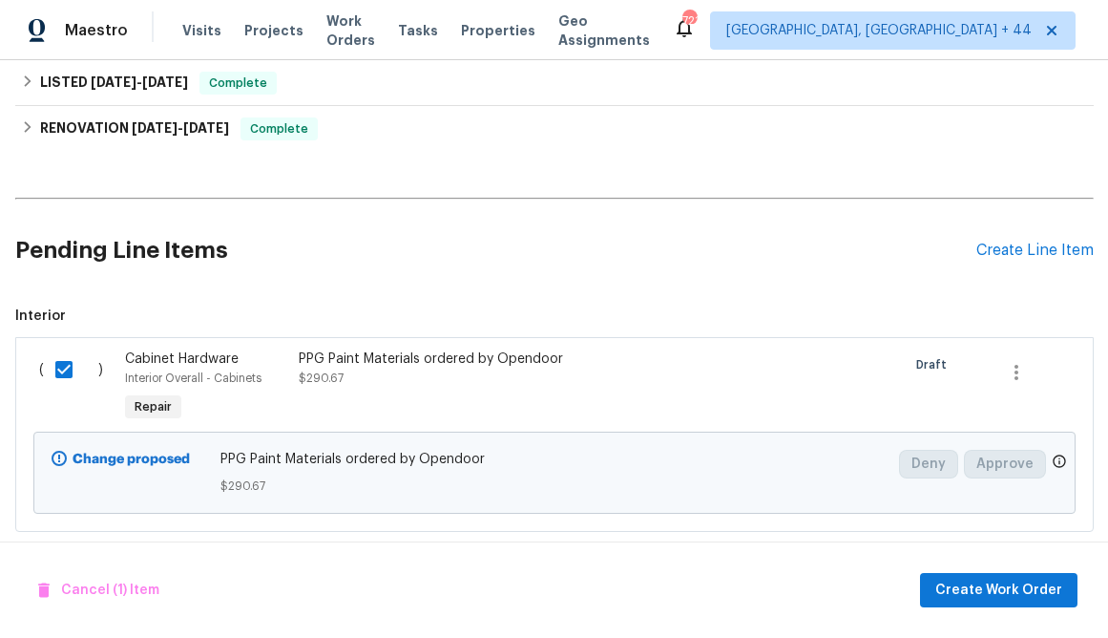
click at [792, 569] on div "Cancel (1) Item Create Work Order" at bounding box center [554, 589] width 1108 height 97
click at [792, 580] on span "Create Work Order" at bounding box center [998, 590] width 127 height 24
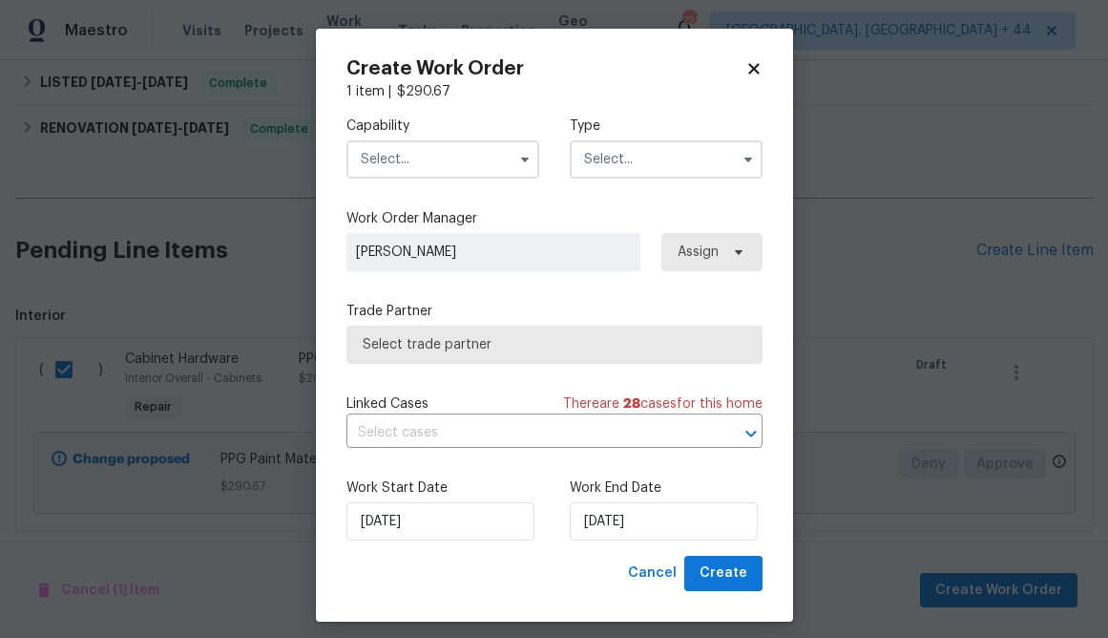
click at [442, 167] on input "text" at bounding box center [443, 159] width 193 height 38
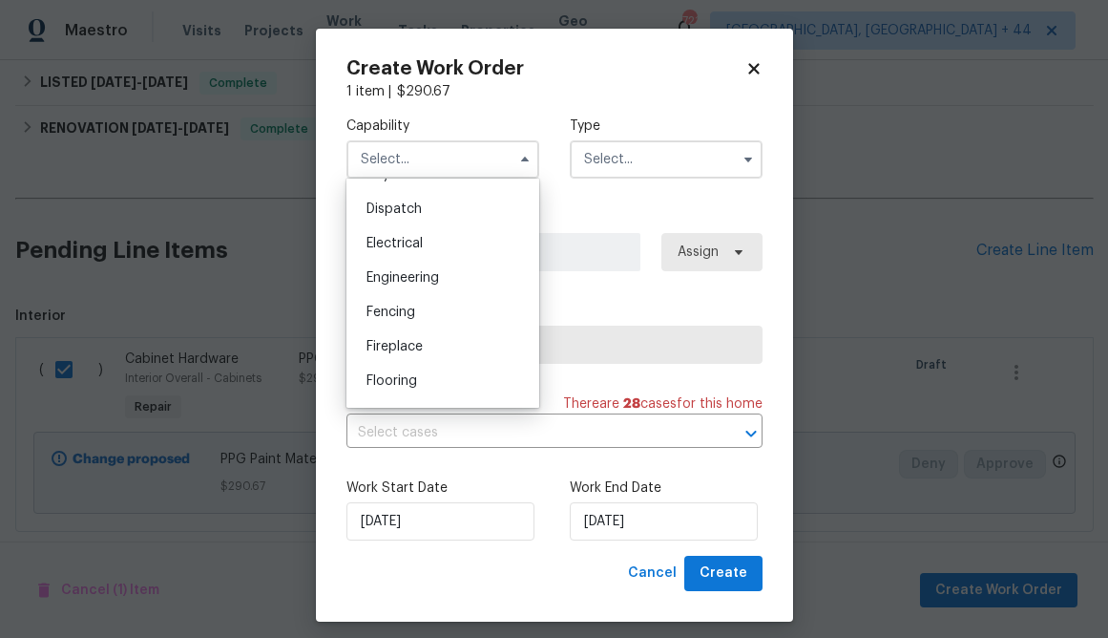
scroll to position [565, 0]
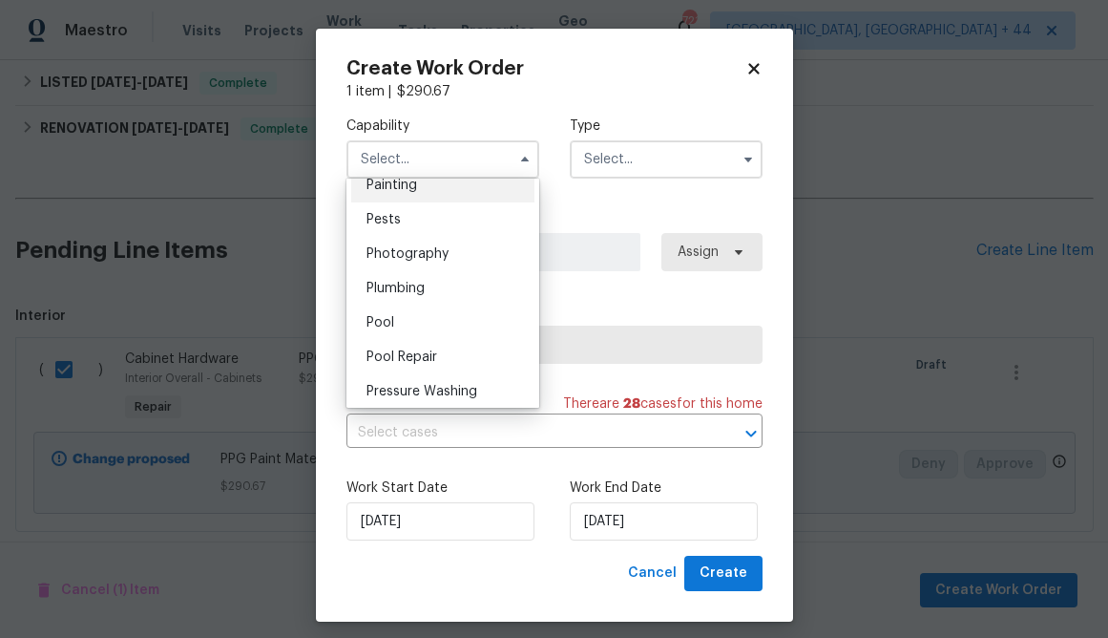
click at [435, 197] on div "Painting" at bounding box center [442, 185] width 183 height 34
type input "Painting"
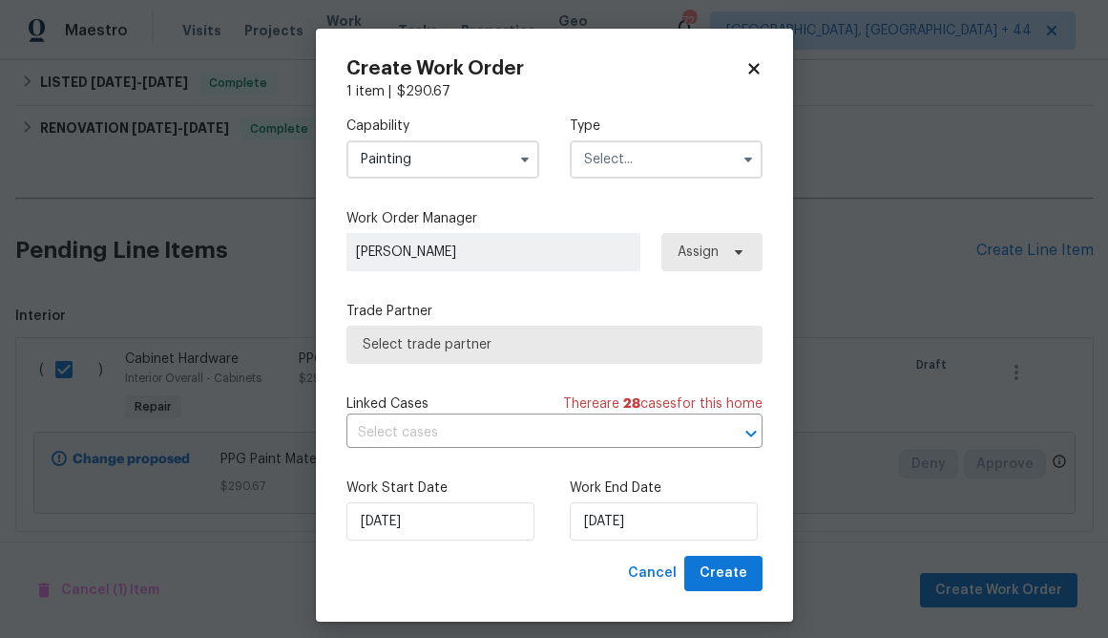
click at [680, 163] on input "text" at bounding box center [666, 159] width 193 height 38
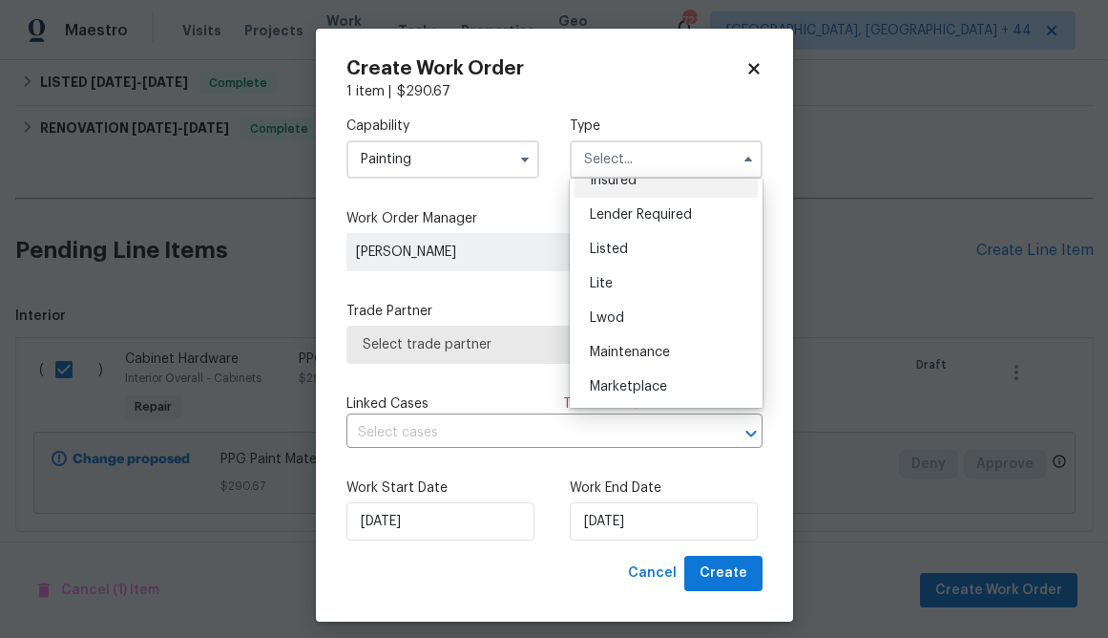
scroll to position [433, 0]
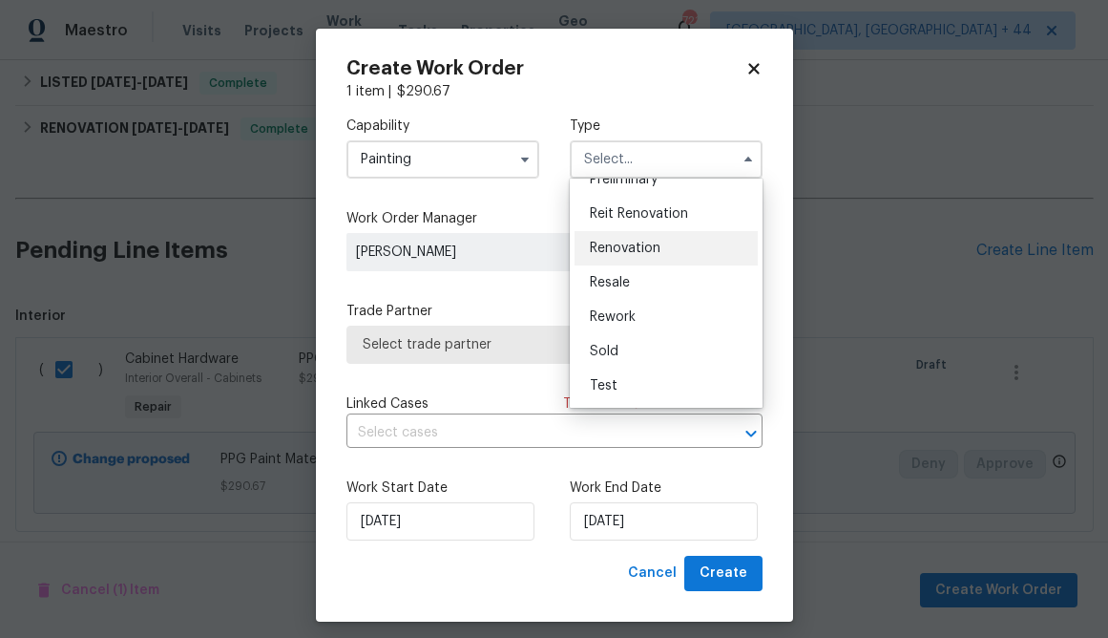
click at [667, 239] on div "Renovation" at bounding box center [666, 248] width 183 height 34
type input "Renovation"
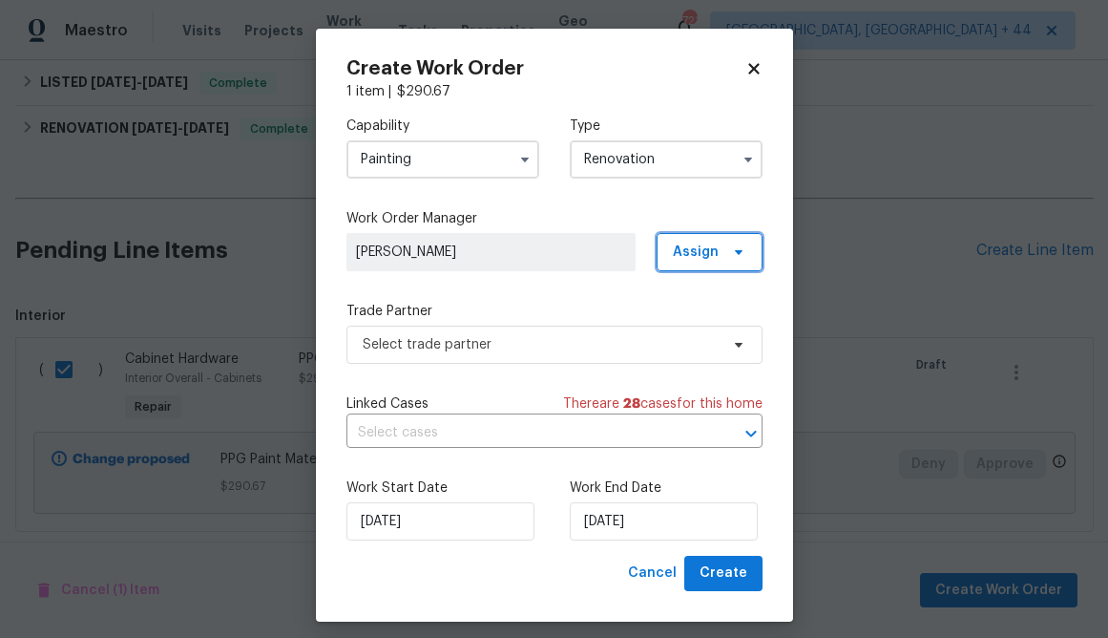
click at [727, 249] on span at bounding box center [735, 251] width 21 height 15
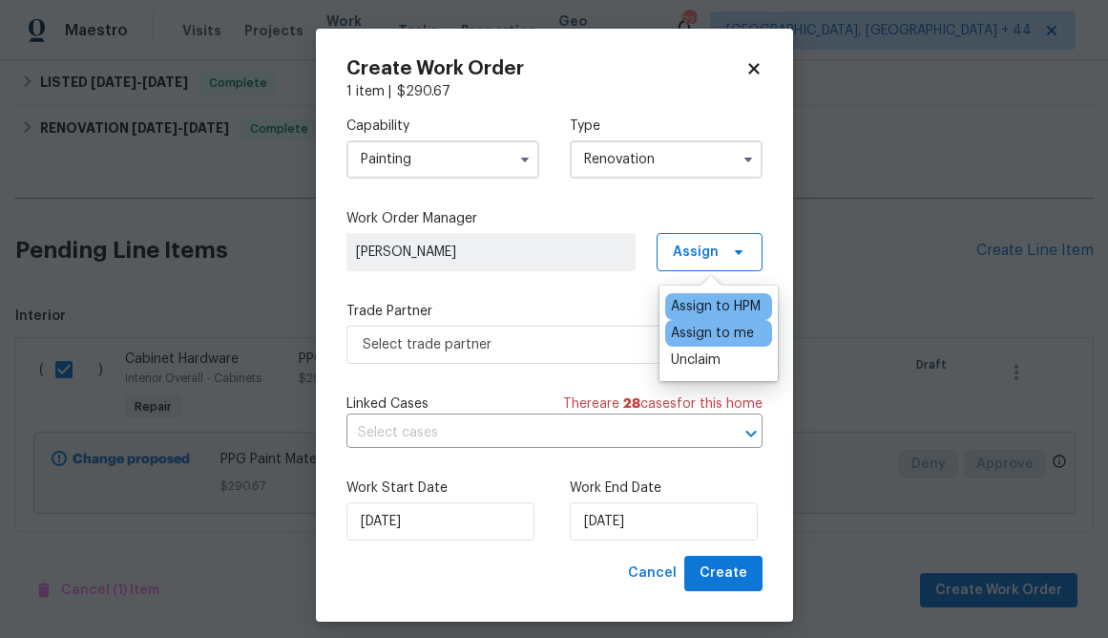
click at [720, 328] on div "Assign to me" at bounding box center [712, 333] width 83 height 19
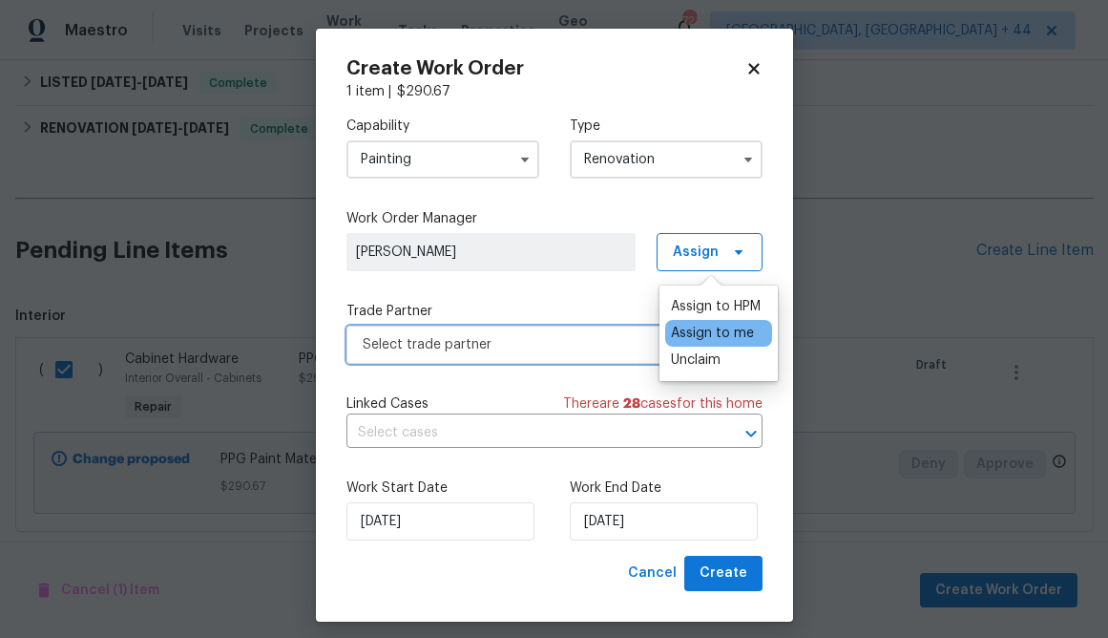
click at [523, 351] on span "Select trade partner" at bounding box center [541, 344] width 356 height 19
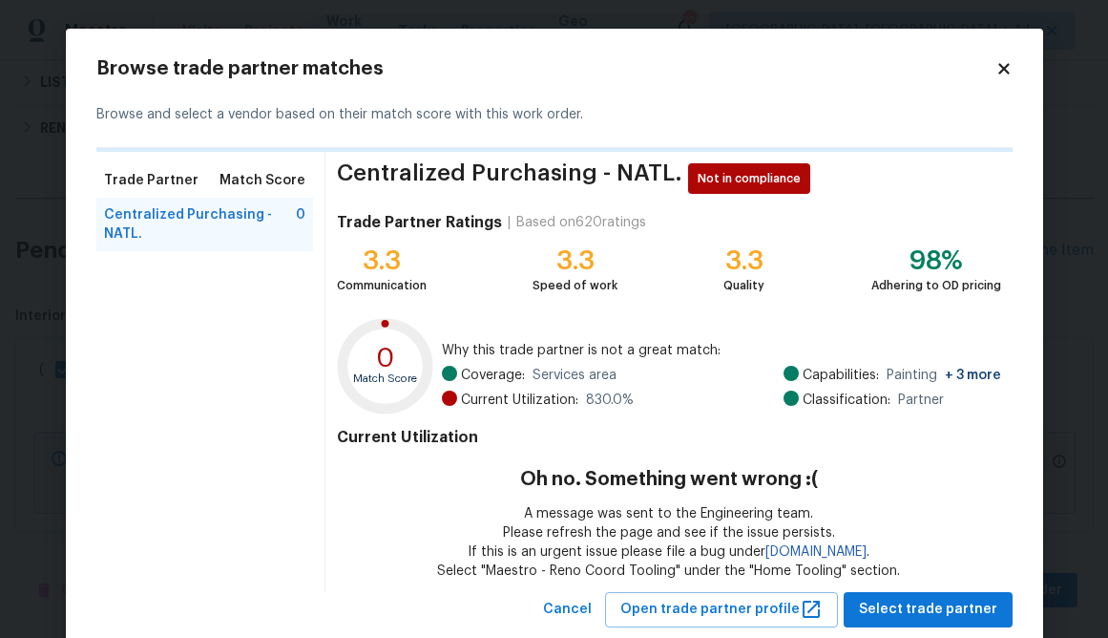
scroll to position [48, 0]
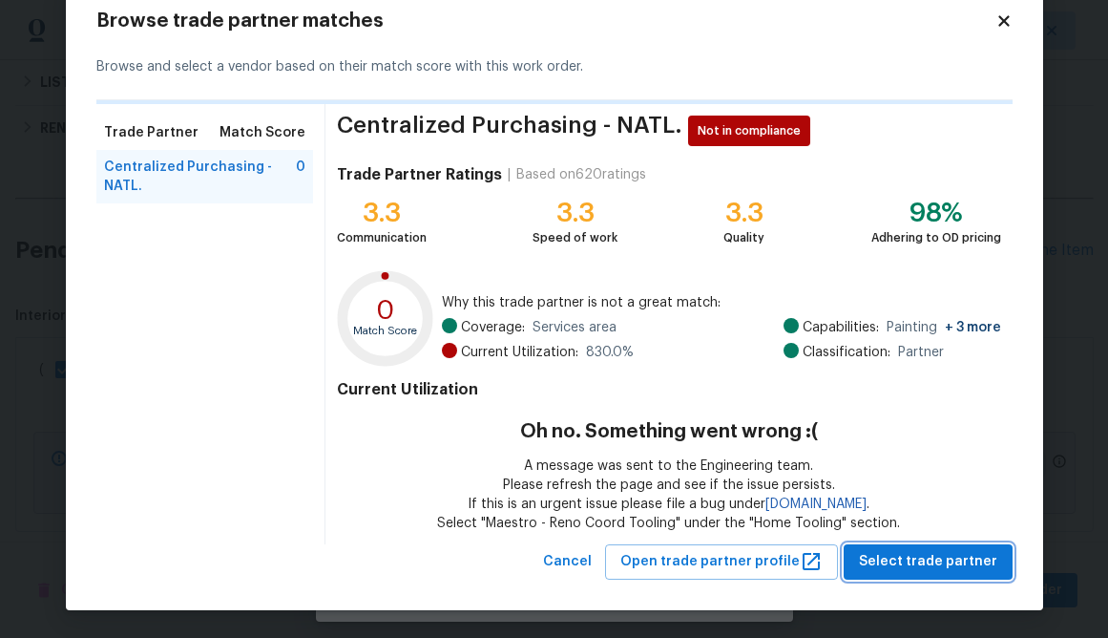
click at [792, 557] on span "Select trade partner" at bounding box center [928, 562] width 138 height 24
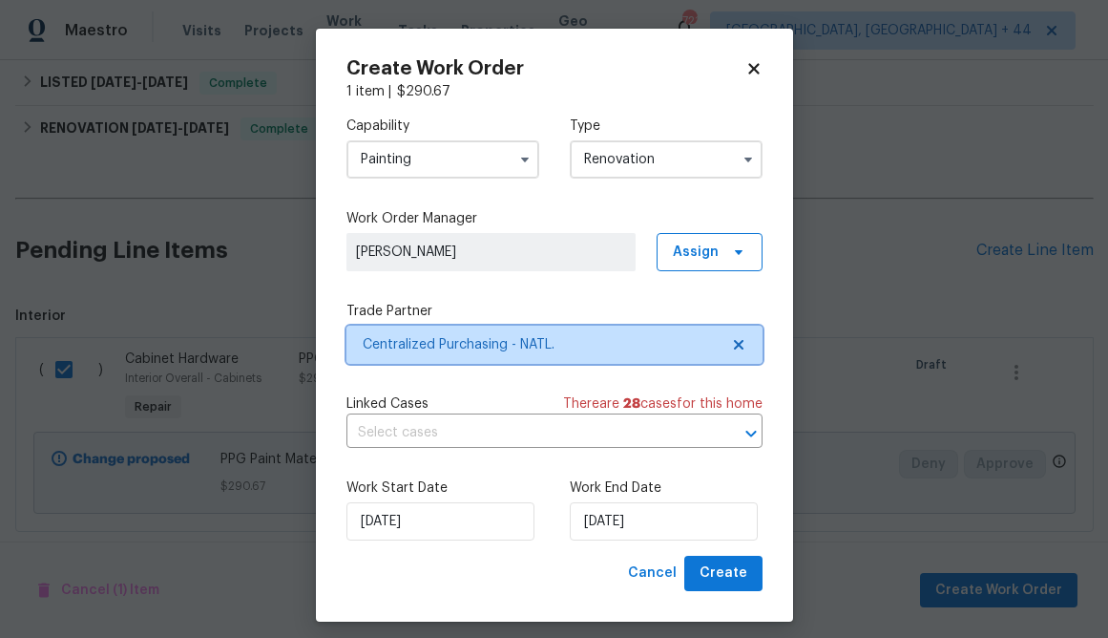
scroll to position [0, 0]
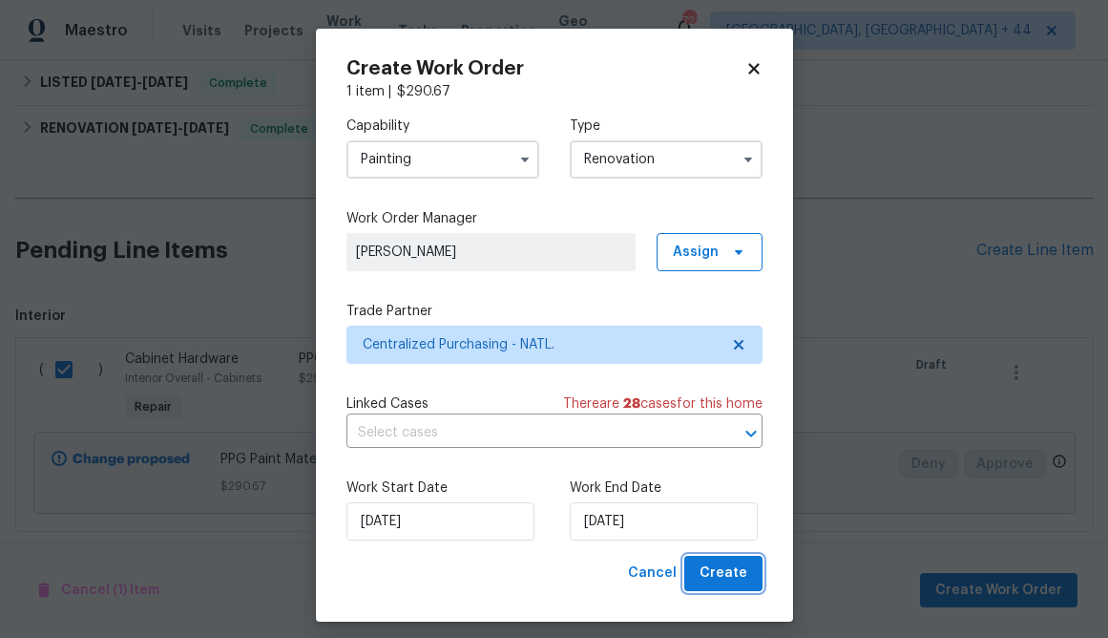
click at [739, 573] on span "Create" at bounding box center [724, 573] width 48 height 24
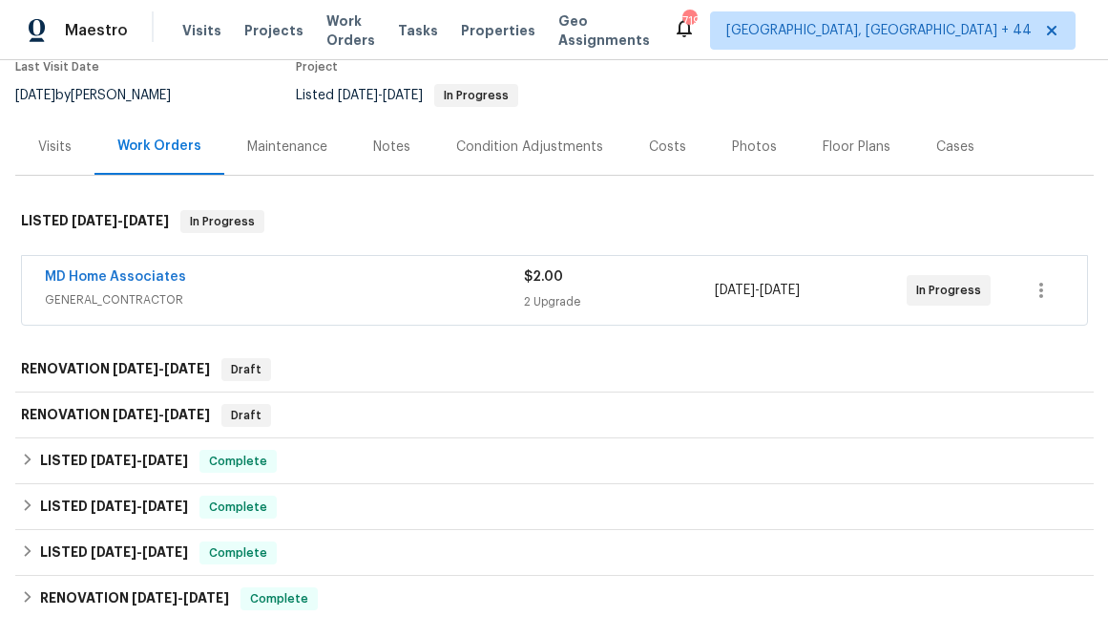
scroll to position [244, 0]
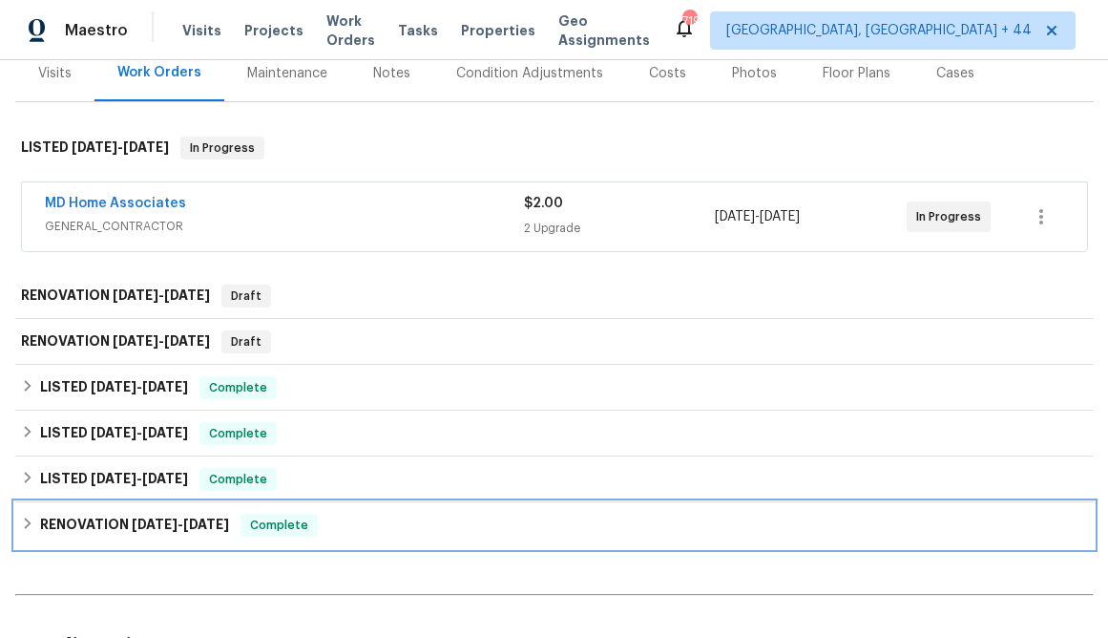
click at [32, 516] on icon at bounding box center [27, 522] width 13 height 13
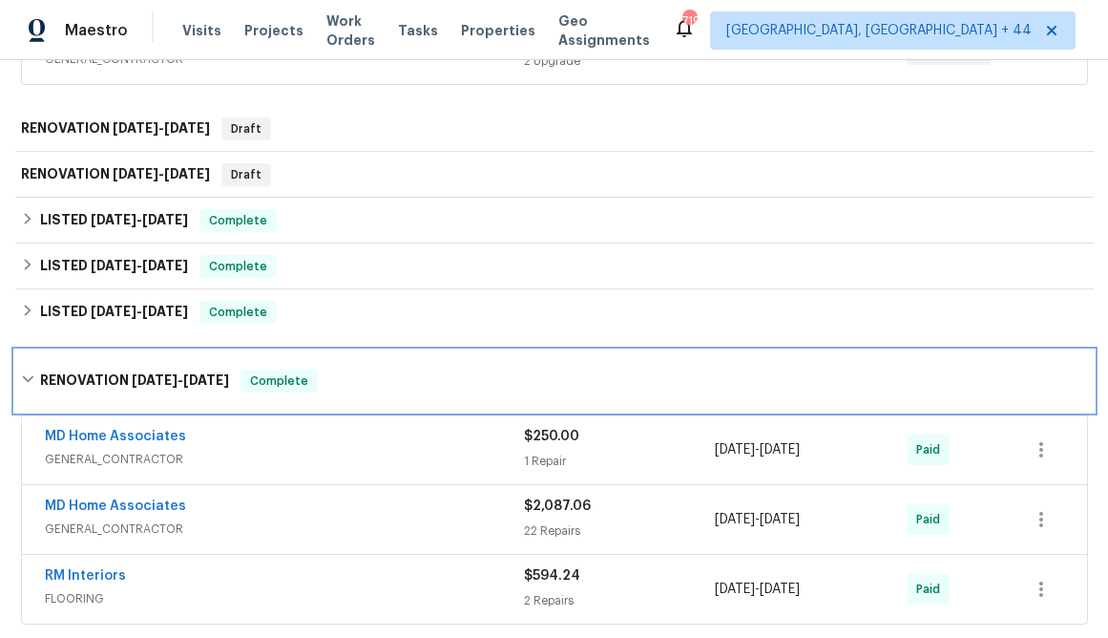
scroll to position [396, 0]
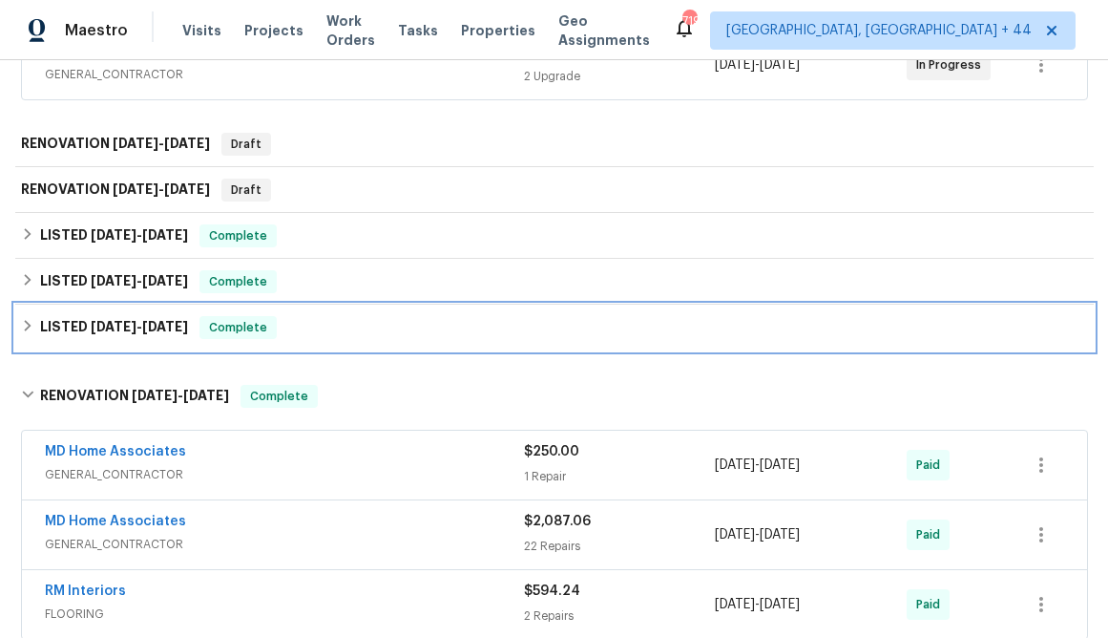
click at [24, 322] on icon at bounding box center [27, 325] width 7 height 11
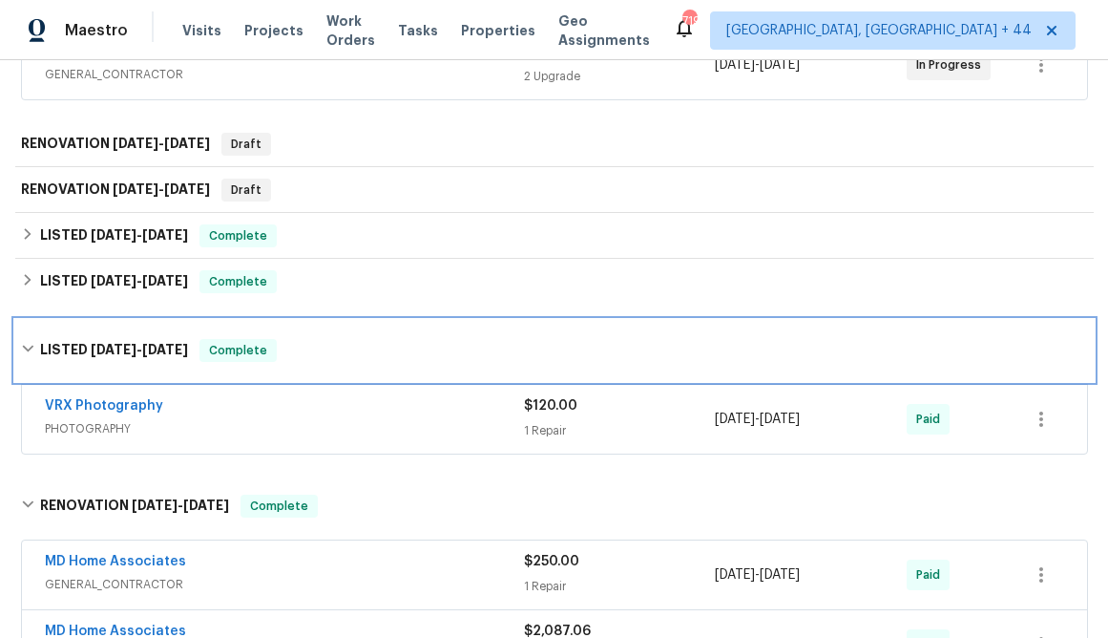
scroll to position [397, 0]
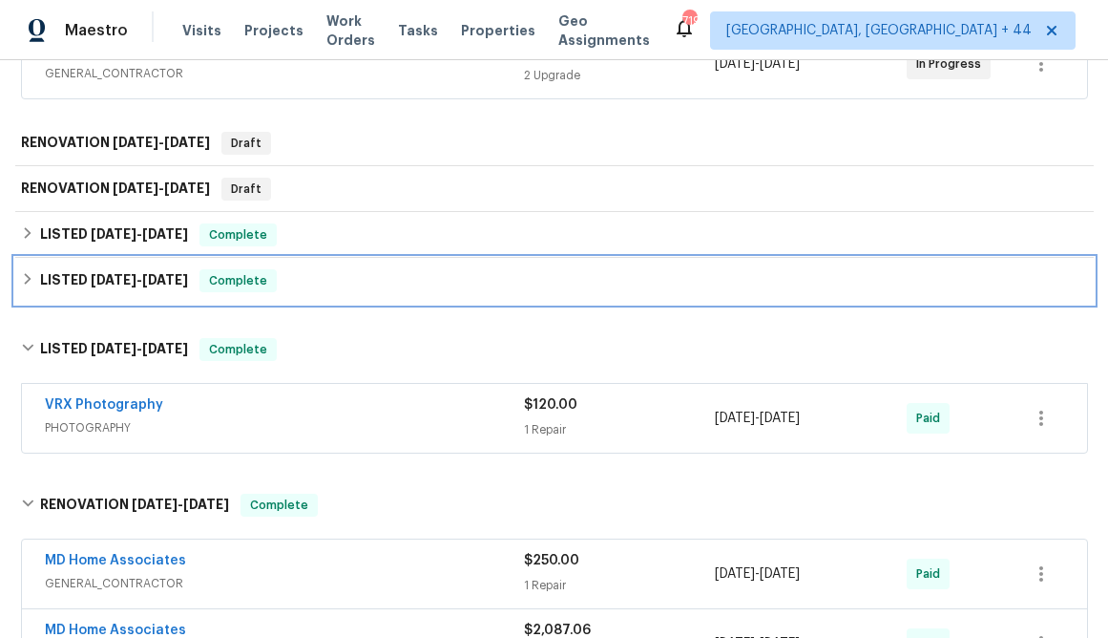
click at [33, 280] on icon at bounding box center [27, 278] width 13 height 13
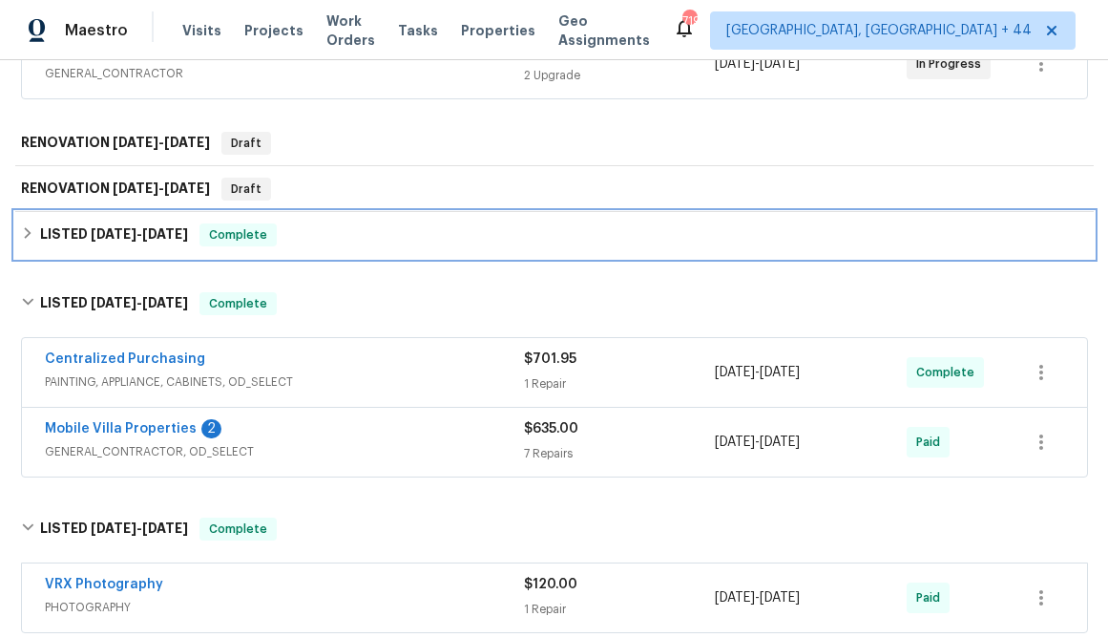
click at [43, 237] on h6 "LISTED [DATE] - [DATE]" at bounding box center [114, 234] width 148 height 23
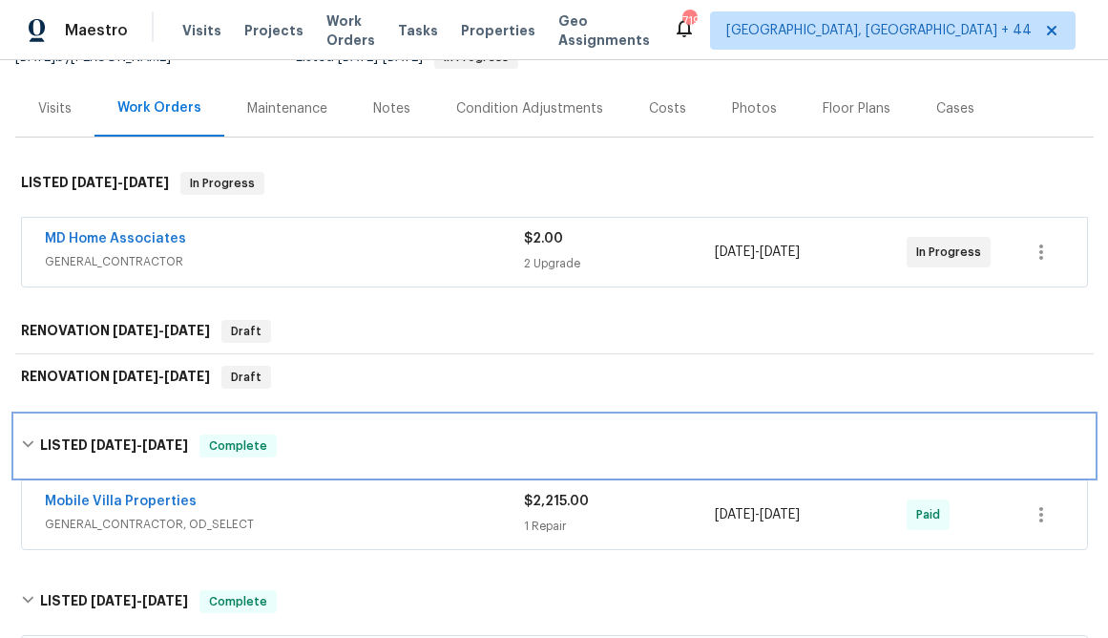
scroll to position [1095, 0]
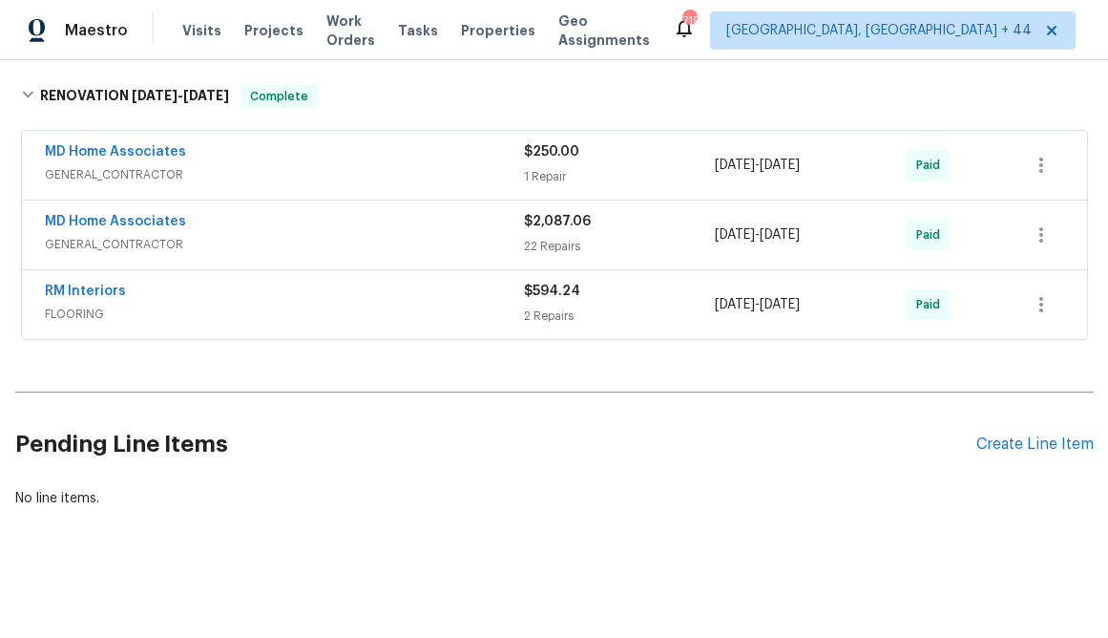
click at [792, 431] on div "Pending Line Items Create Line Item" at bounding box center [554, 444] width 1079 height 89
click at [792, 440] on div "Create Line Item" at bounding box center [1035, 444] width 117 height 18
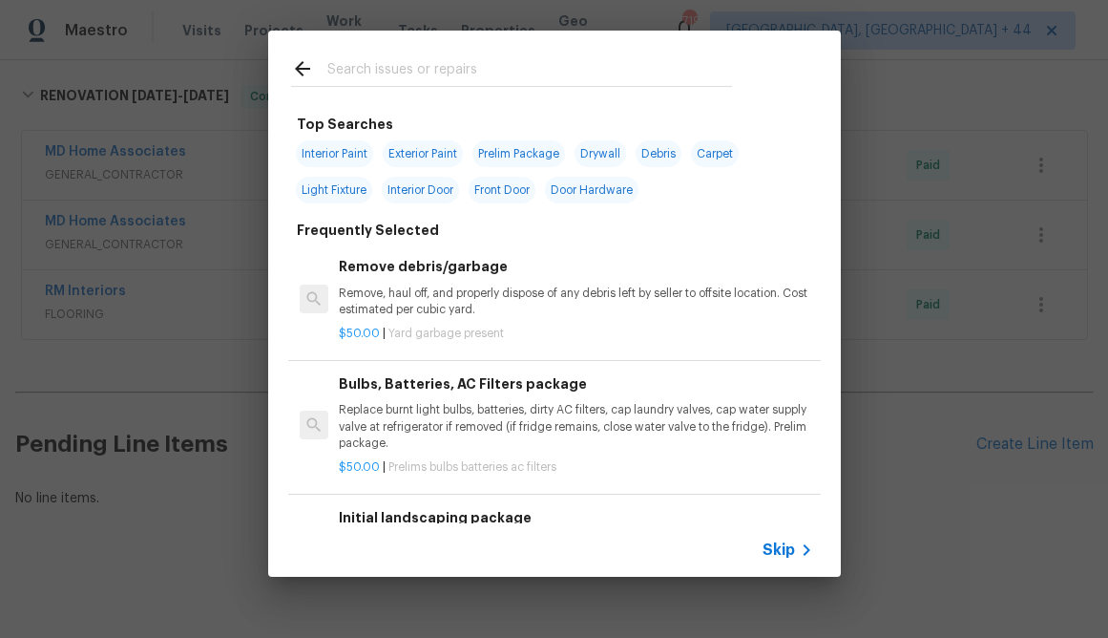
click at [781, 560] on div "Skip" at bounding box center [790, 549] width 55 height 23
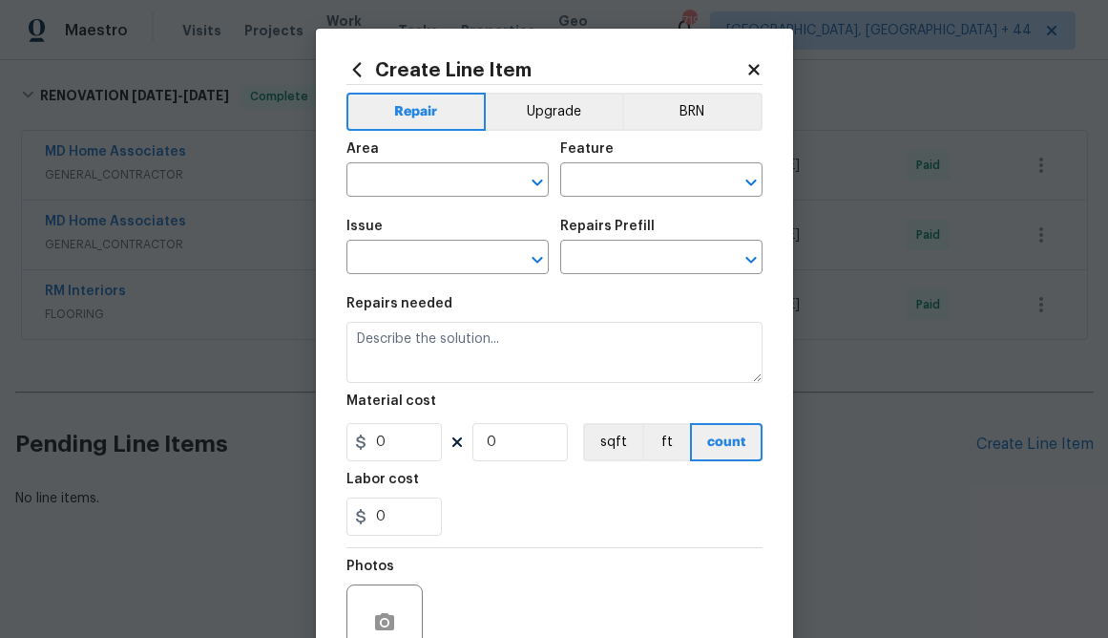
click at [756, 56] on div "Create Line Item Repair Upgrade BRN Area ​ Feature ​ Issue ​ Repairs Prefill ​ …" at bounding box center [554, 411] width 477 height 765
click at [764, 72] on div "Create Line Item Repair Upgrade BRN Area ​ Feature ​ Issue ​ Repairs Prefill ​ …" at bounding box center [554, 411] width 477 height 765
click at [756, 67] on icon at bounding box center [753, 69] width 11 height 11
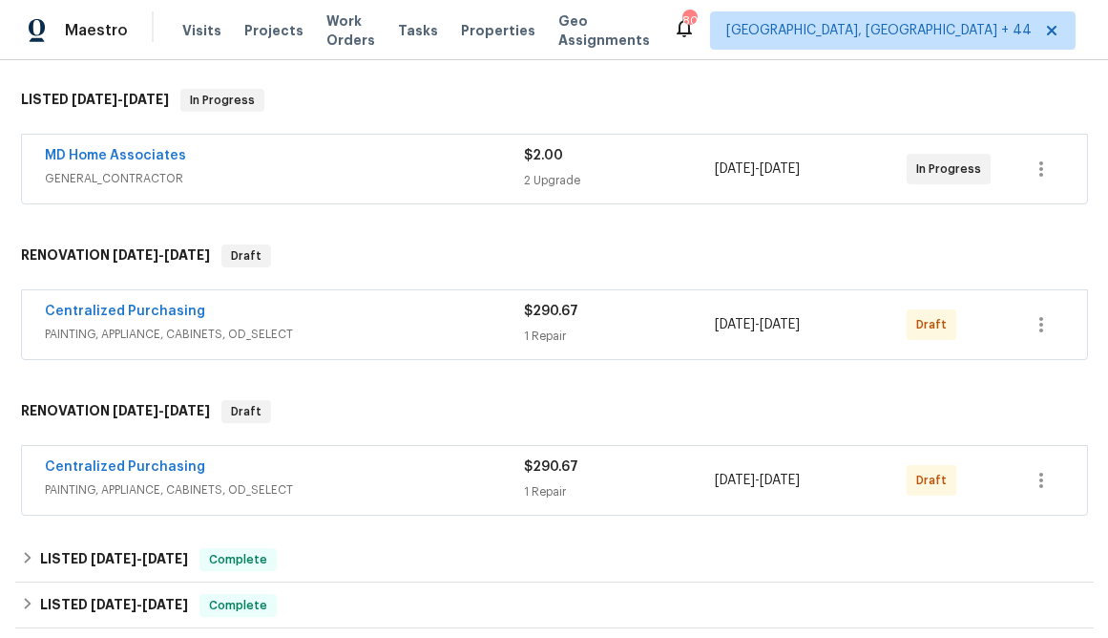
scroll to position [316, 0]
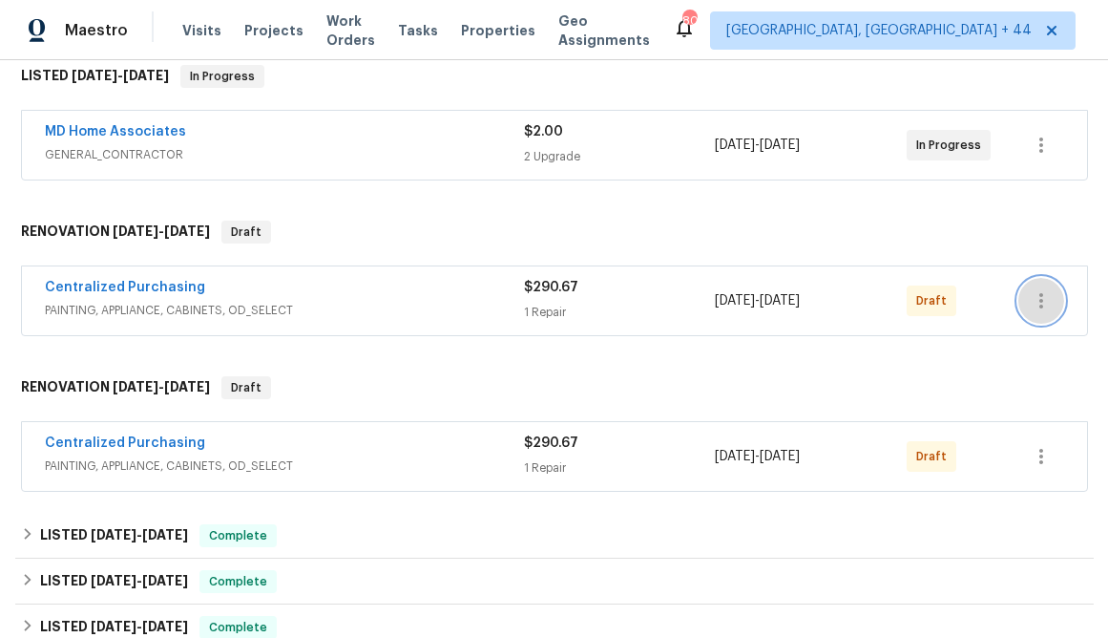
click at [1047, 294] on icon "button" at bounding box center [1041, 300] width 23 height 23
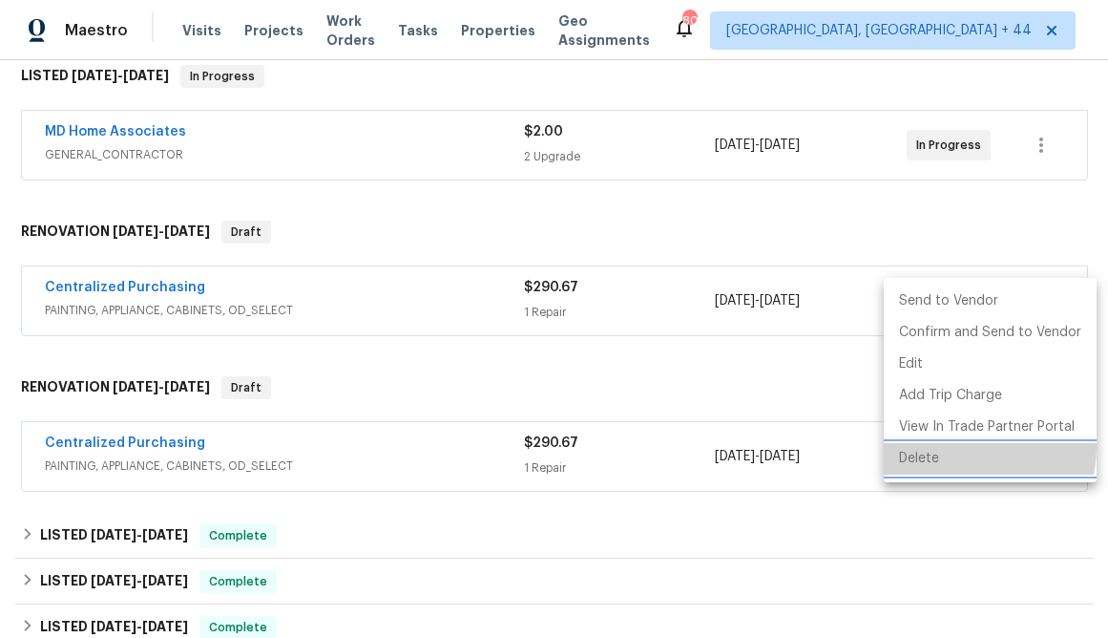
click at [955, 447] on li "Delete" at bounding box center [990, 459] width 213 height 32
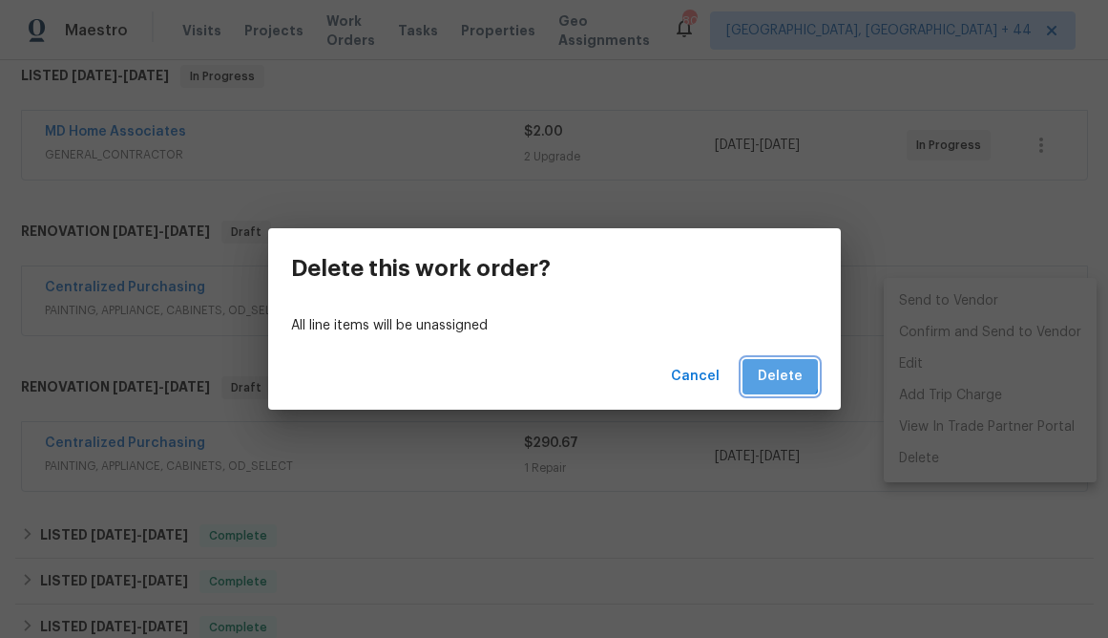
click at [774, 368] on span "Delete" at bounding box center [780, 377] width 45 height 24
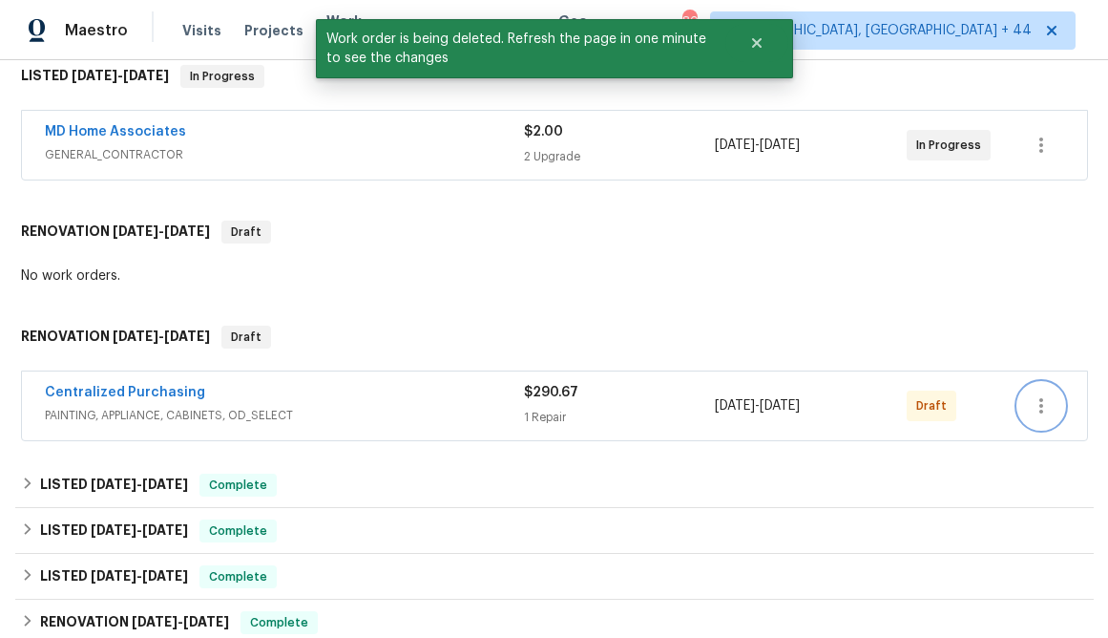
click at [1042, 400] on icon "button" at bounding box center [1041, 405] width 23 height 23
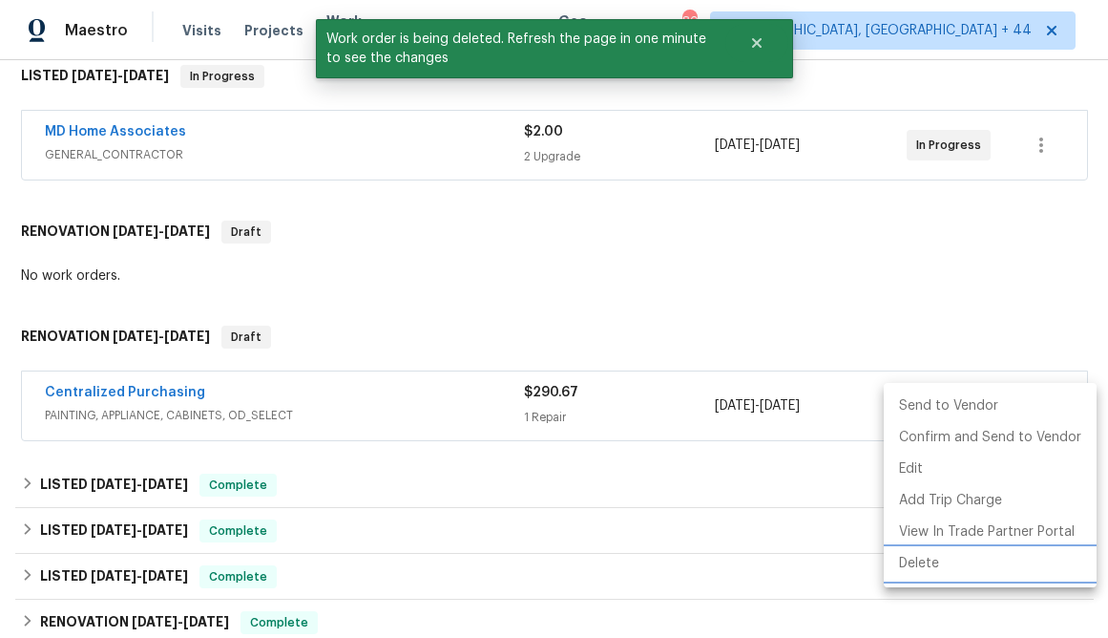
click at [907, 573] on li "Delete" at bounding box center [990, 564] width 213 height 32
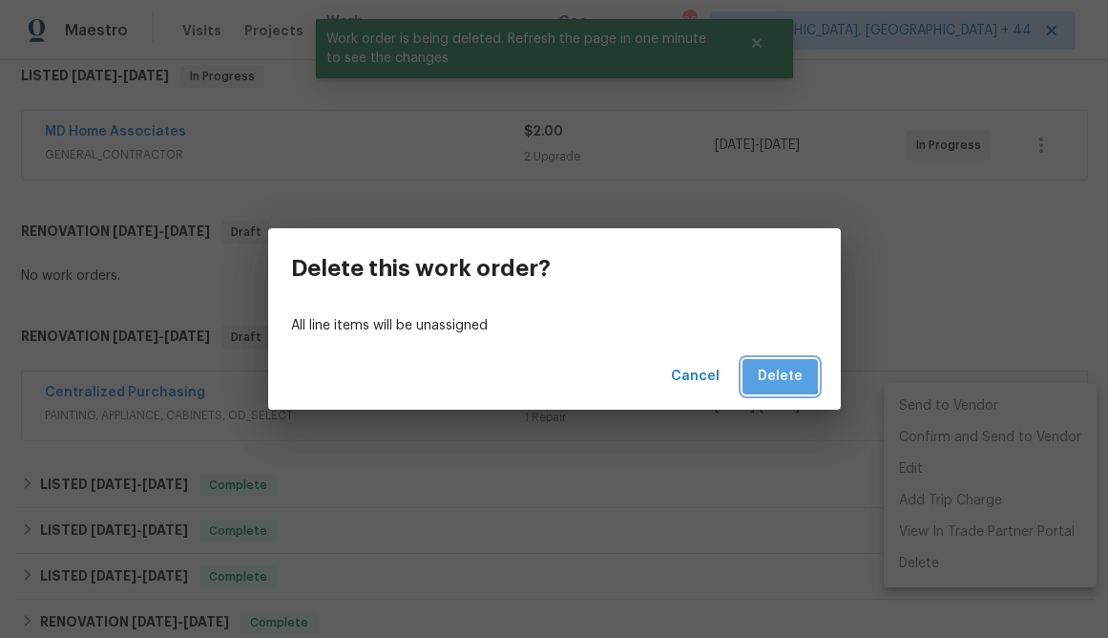
click at [769, 367] on span "Delete" at bounding box center [780, 377] width 45 height 24
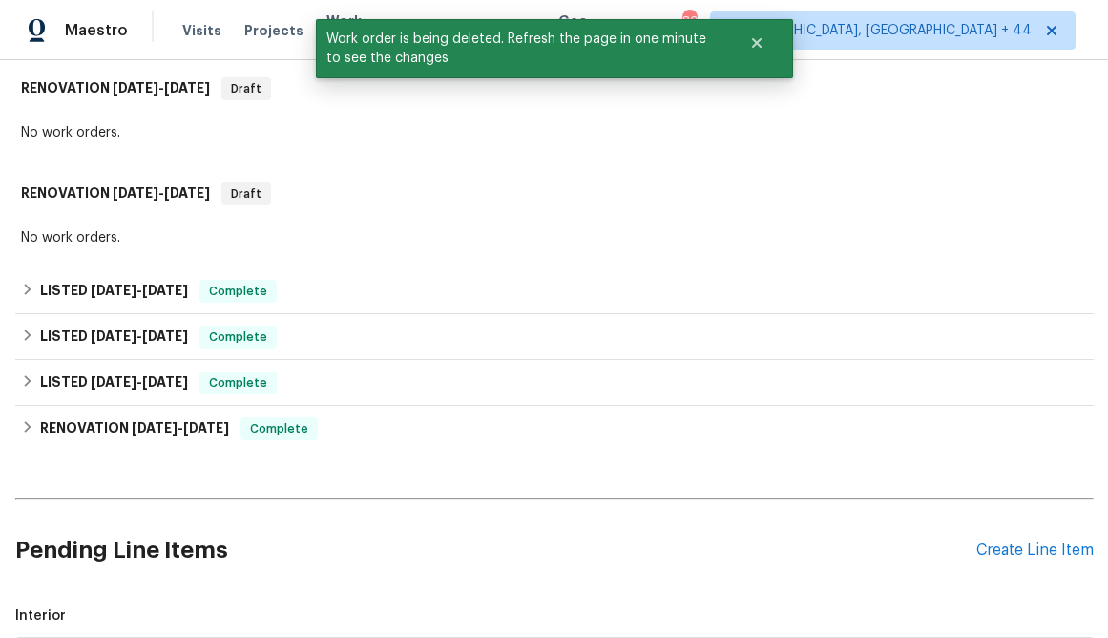
scroll to position [471, 0]
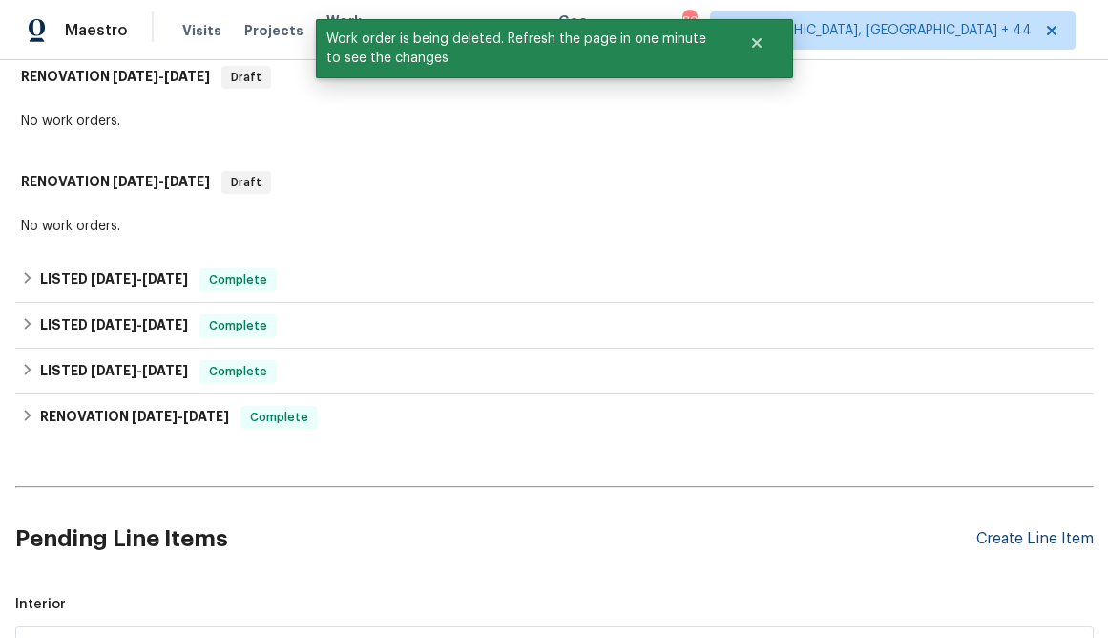
click at [1010, 542] on div "Create Line Item" at bounding box center [1035, 539] width 117 height 18
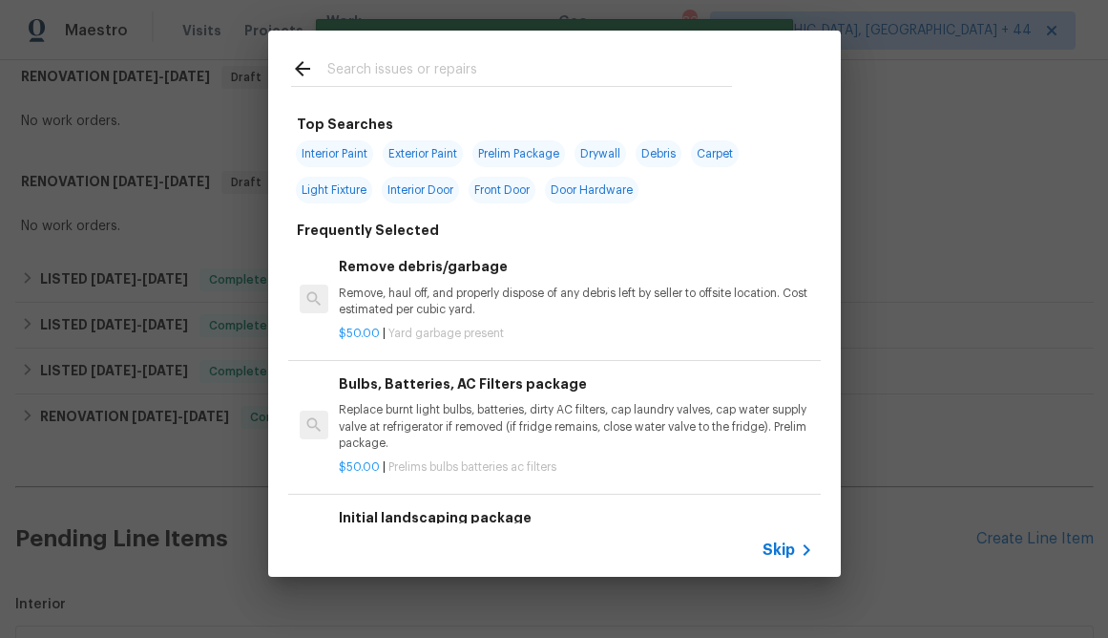
click at [793, 553] on div "Skip" at bounding box center [790, 549] width 55 height 23
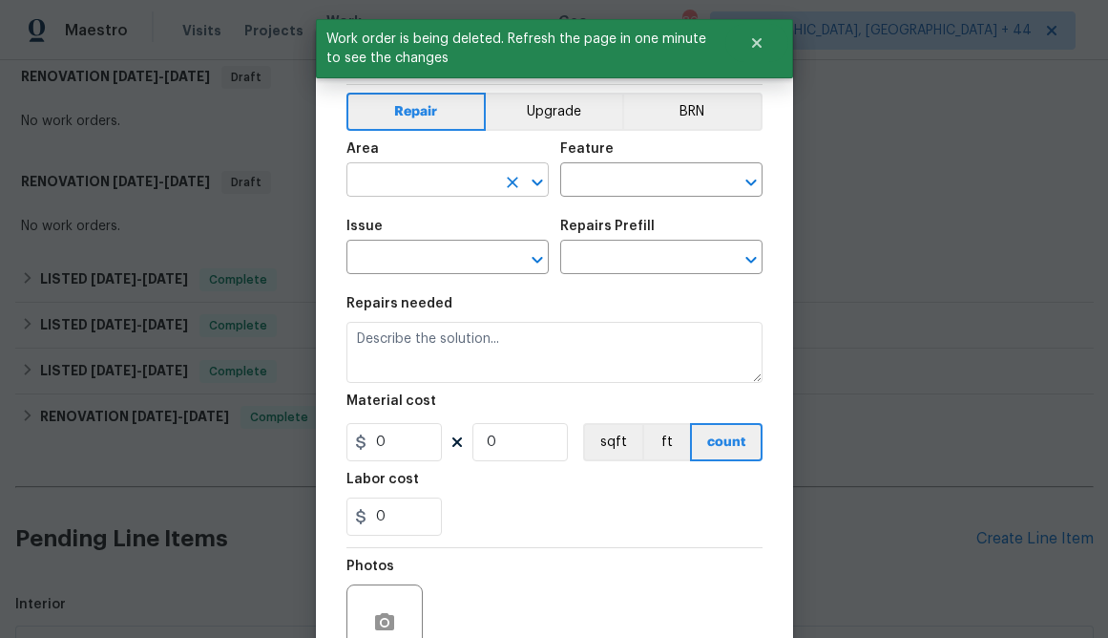
click at [473, 170] on input "text" at bounding box center [421, 182] width 149 height 30
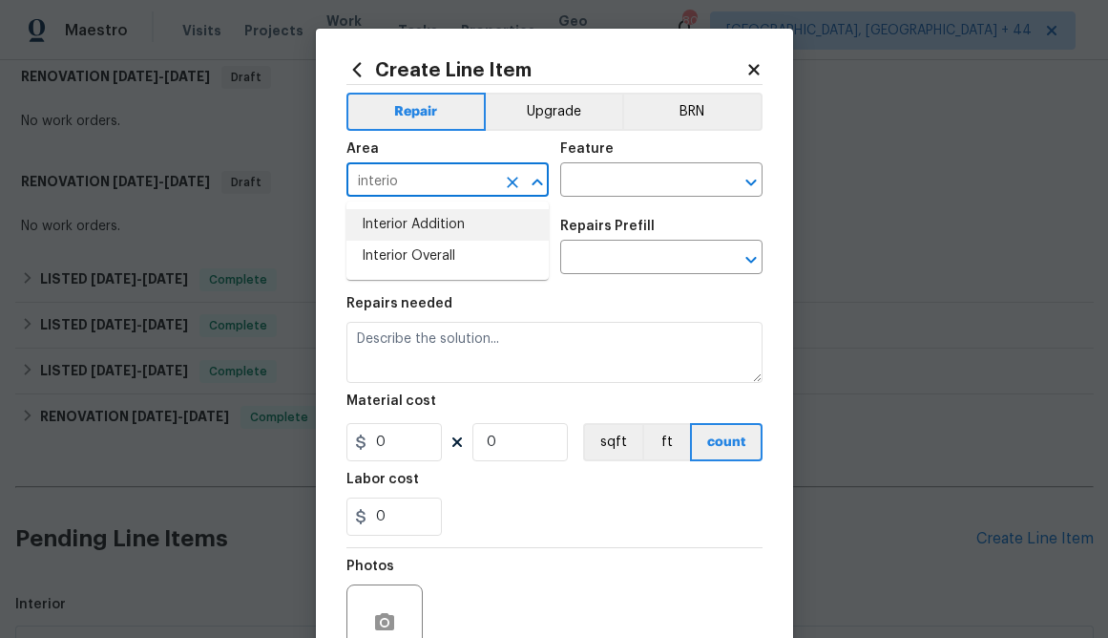
click at [483, 239] on li "Interior Addition" at bounding box center [448, 225] width 202 height 32
click at [477, 167] on input "Interior Addition" at bounding box center [421, 182] width 149 height 30
click at [473, 184] on input "Interior Addition" at bounding box center [421, 182] width 149 height 30
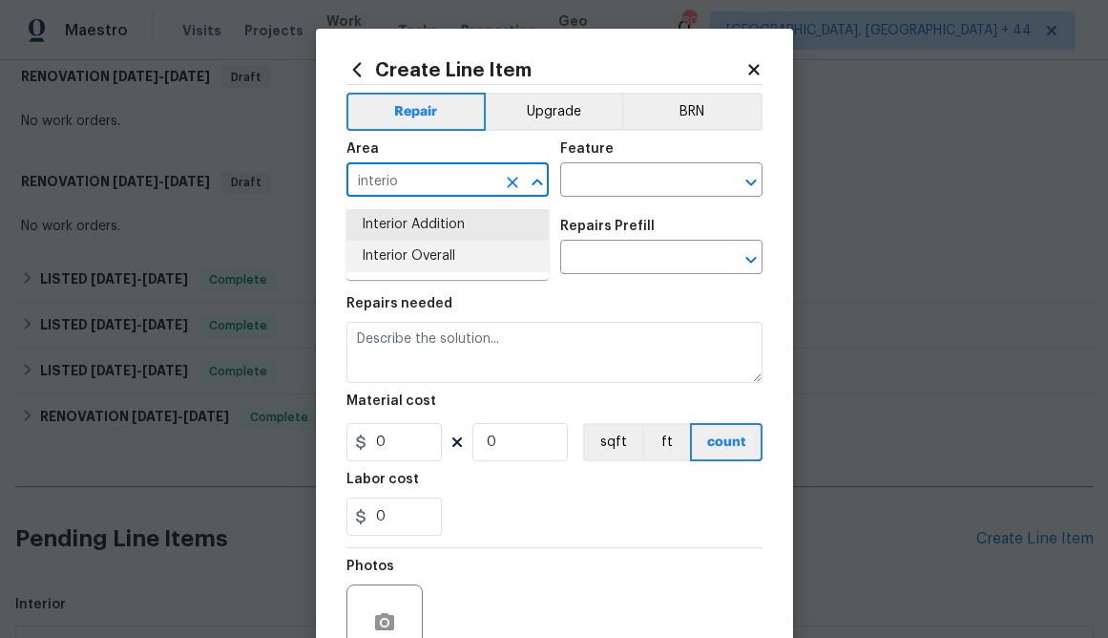
click at [450, 244] on li "Interior Overall" at bounding box center [448, 257] width 202 height 32
type input "Interior Overall"
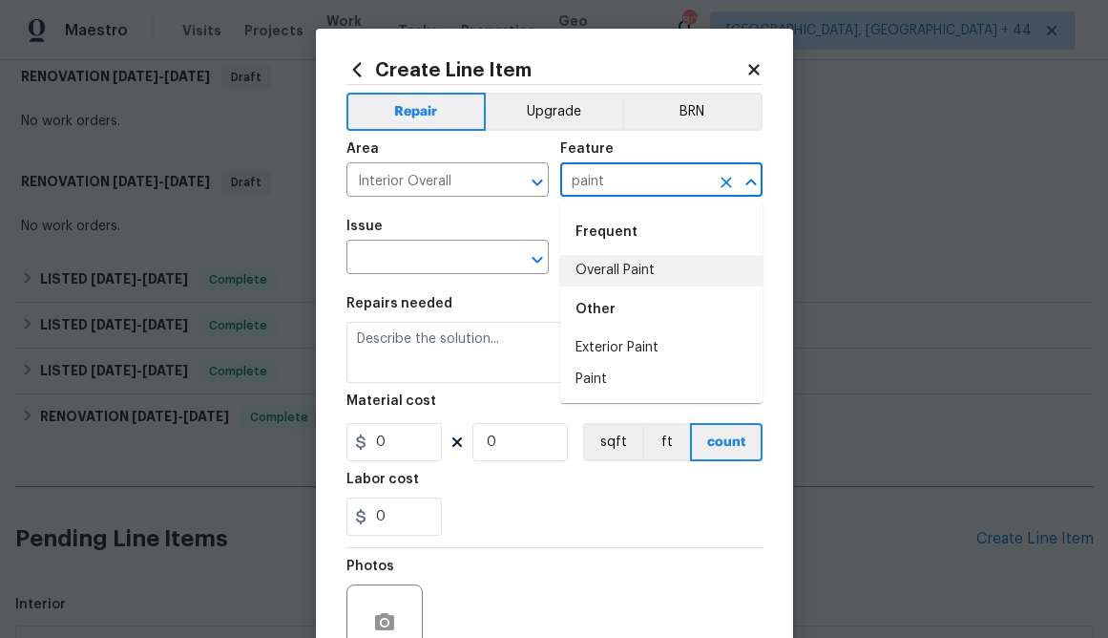
click at [633, 259] on li "Overall Paint" at bounding box center [661, 271] width 202 height 32
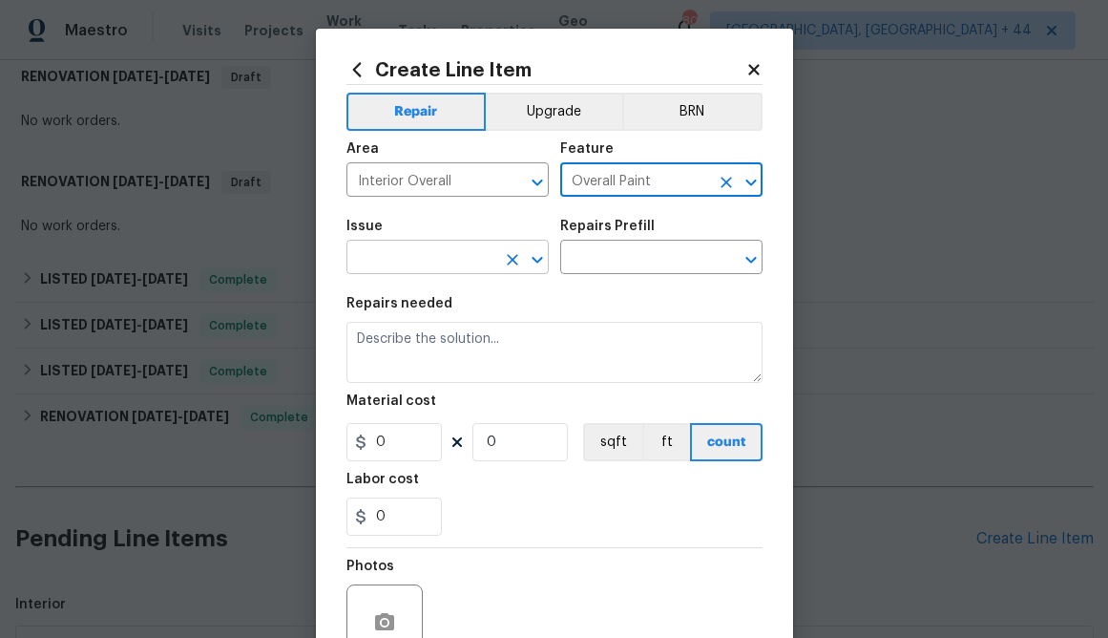
type input "Overall Paint"
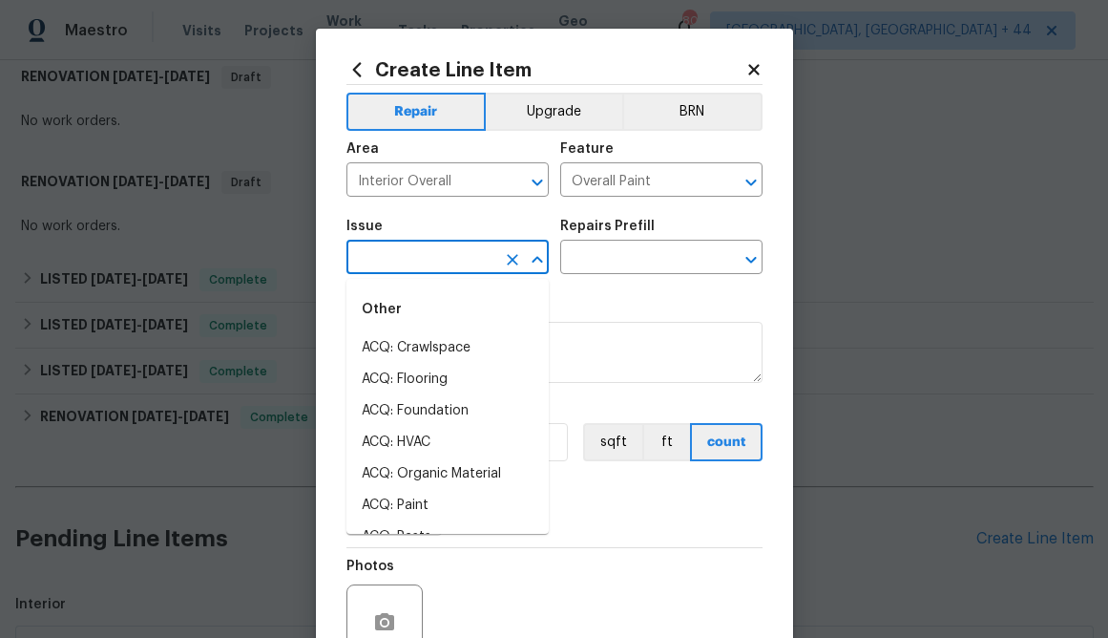
click at [453, 253] on input "text" at bounding box center [421, 259] width 149 height 30
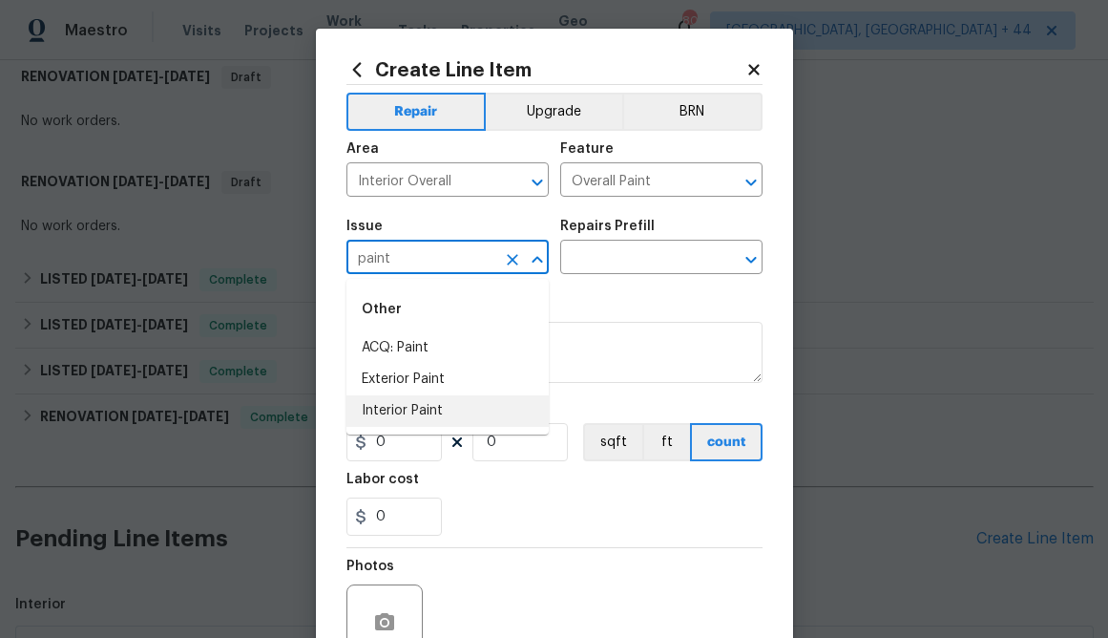
click at [465, 408] on li "Interior Paint" at bounding box center [448, 411] width 202 height 32
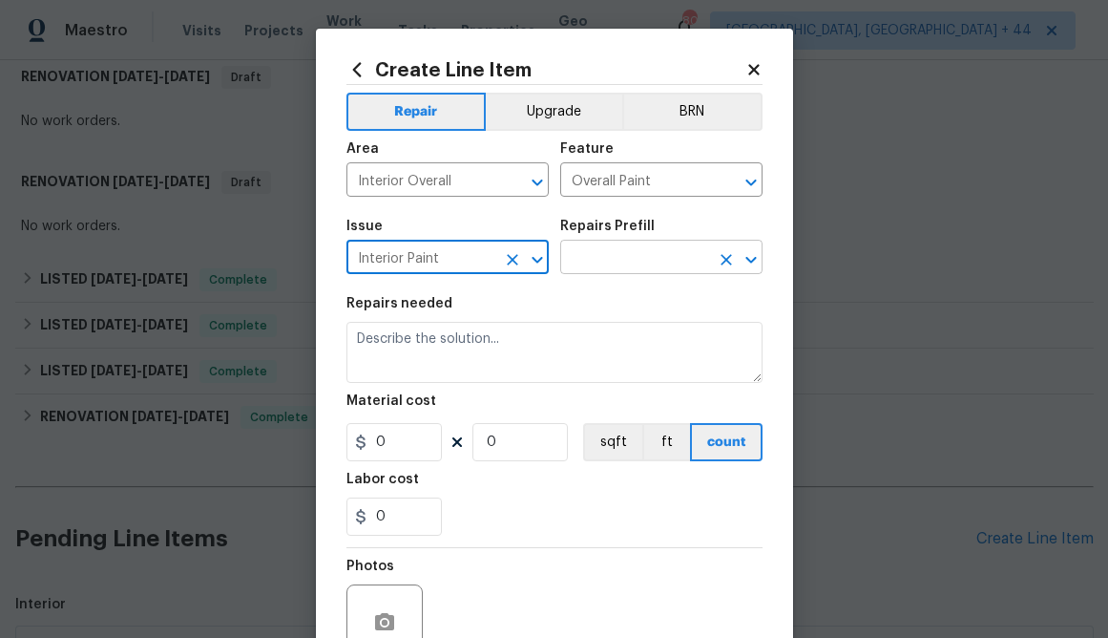
type input "Interior Paint"
click at [629, 265] on input "text" at bounding box center [634, 259] width 149 height 30
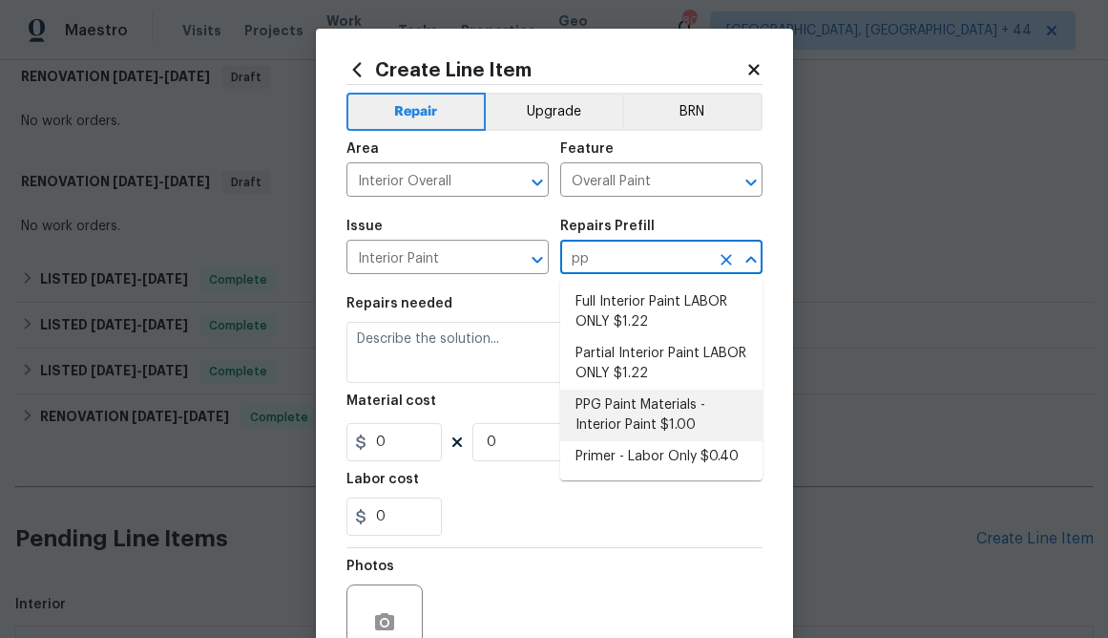
type input "ppg"
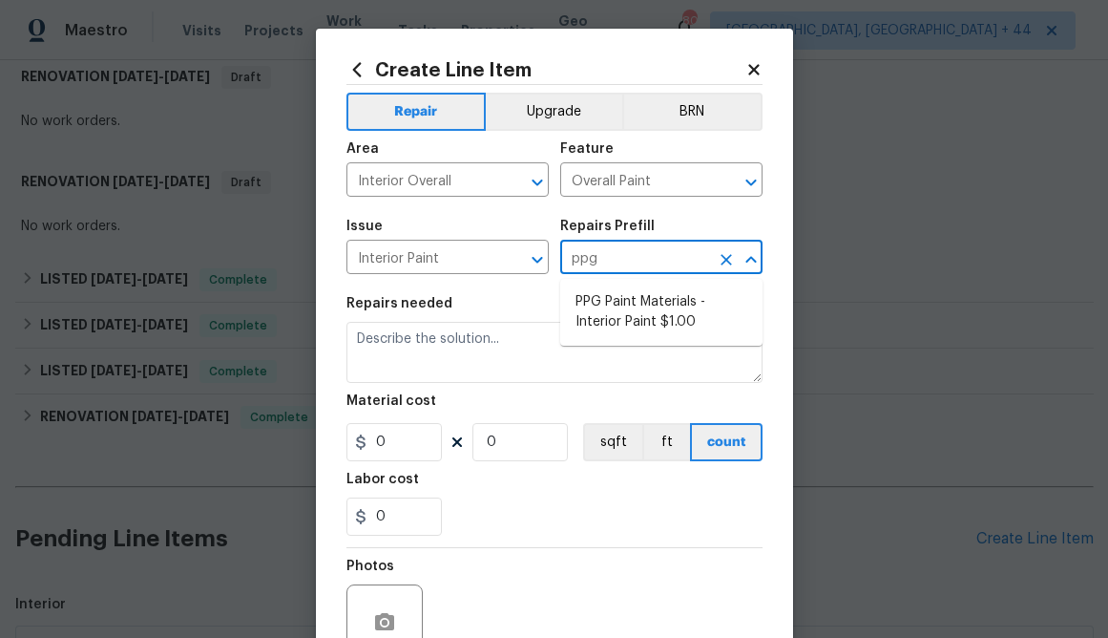
click at [653, 325] on li "PPG Paint Materials - Interior Paint $1.00" at bounding box center [661, 312] width 202 height 52
type input "PPG Paint Materials - Interior Paint $1.00"
type textarea "PPG Paint Materials ordered by Opendoor"
type input "1"
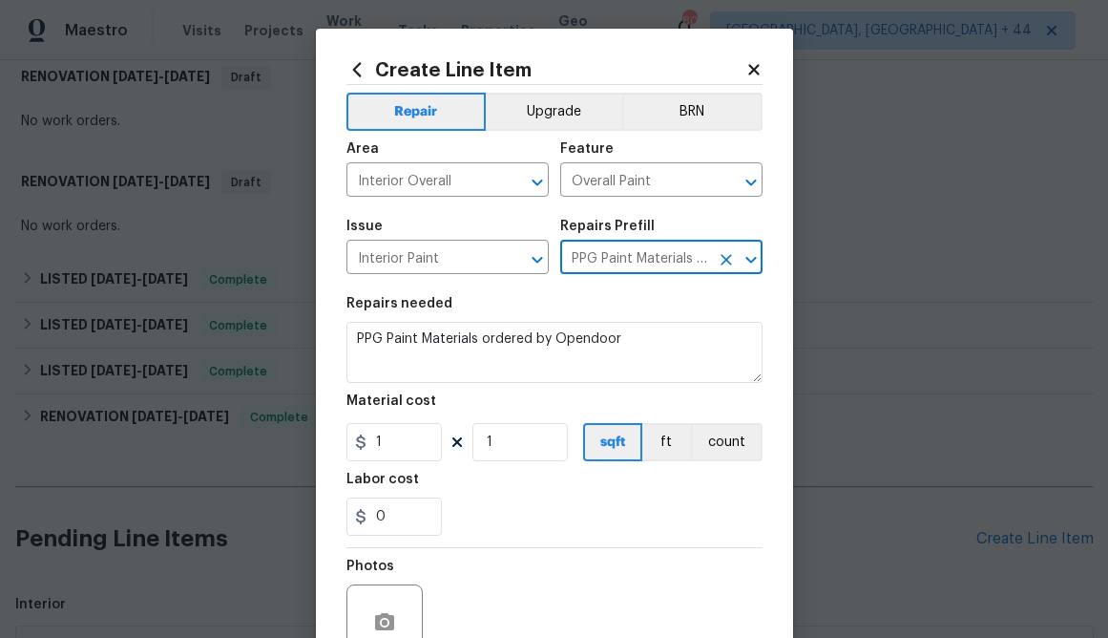
type input "PPG Paint Materials - Interior Paint $1.00"
click at [381, 441] on input "1" at bounding box center [394, 442] width 95 height 38
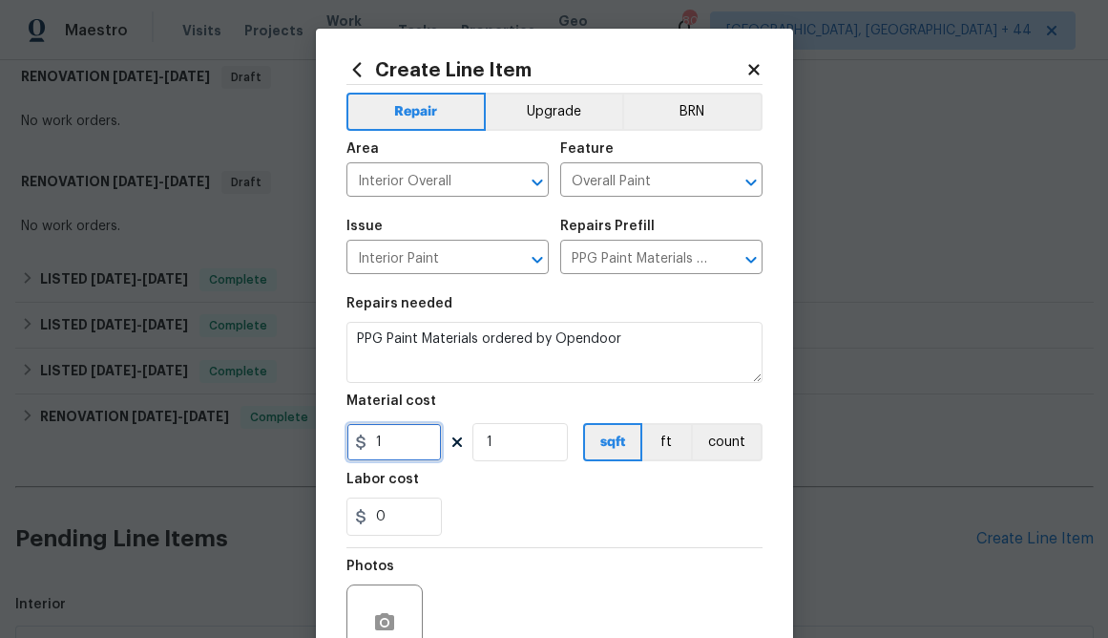
click at [381, 441] on input "1" at bounding box center [394, 442] width 95 height 38
paste input "290.67"
click at [533, 557] on div "Photos" at bounding box center [555, 610] width 416 height 124
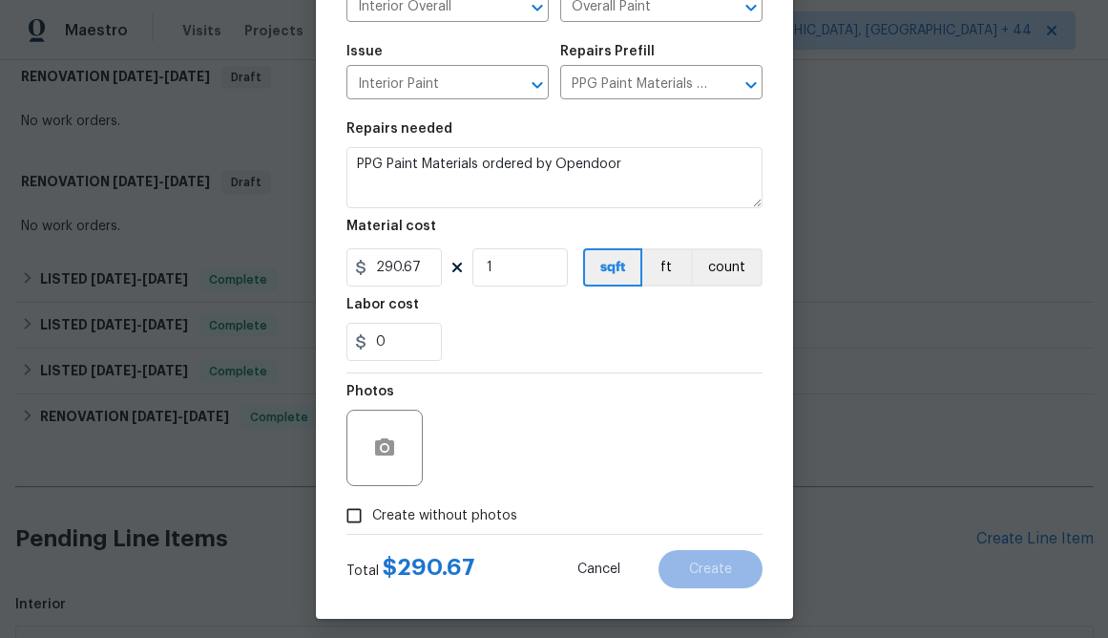
scroll to position [185, 0]
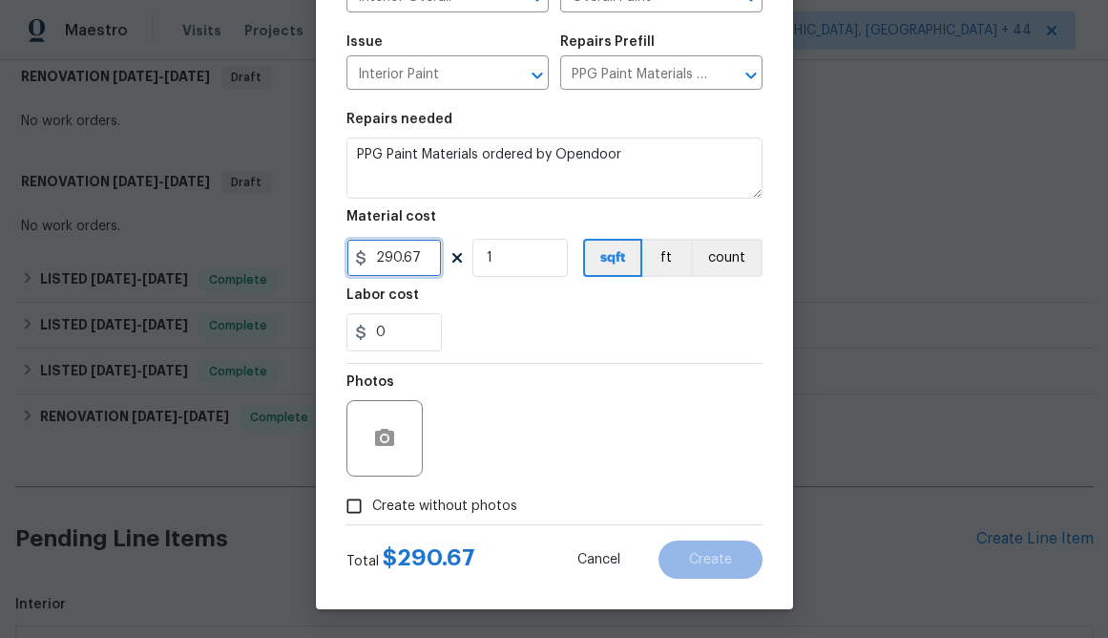
click at [406, 253] on input "290.67" at bounding box center [394, 258] width 95 height 38
type input "41.7"
click at [585, 328] on div "0" at bounding box center [555, 332] width 416 height 38
click at [430, 497] on span "Create without photos" at bounding box center [444, 506] width 145 height 20
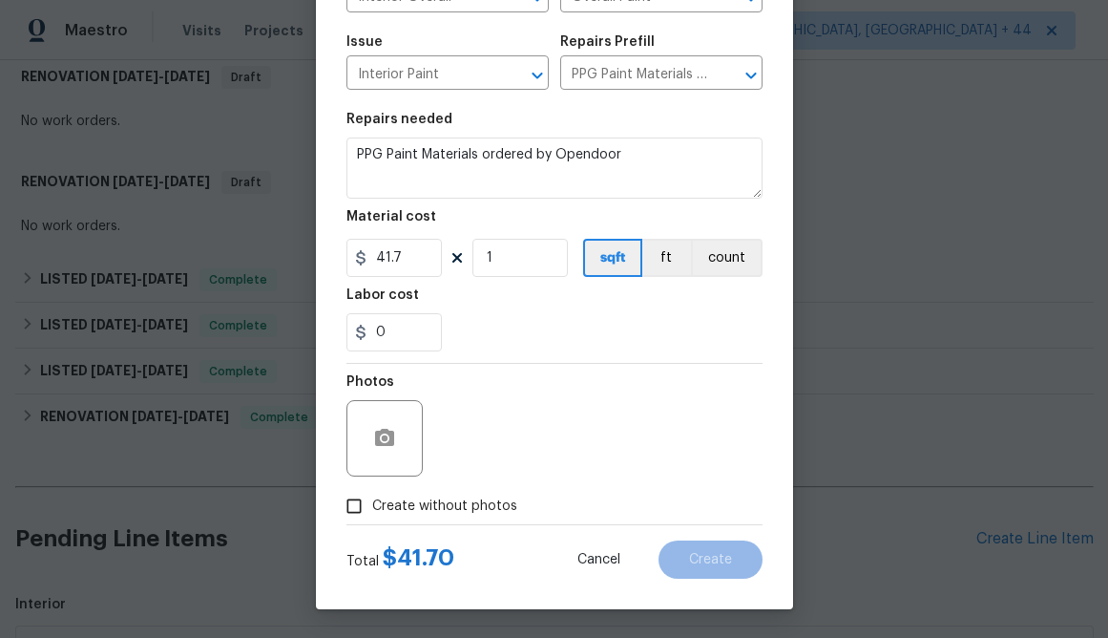
click at [372, 497] on input "Create without photos" at bounding box center [354, 506] width 36 height 36
checkbox input "true"
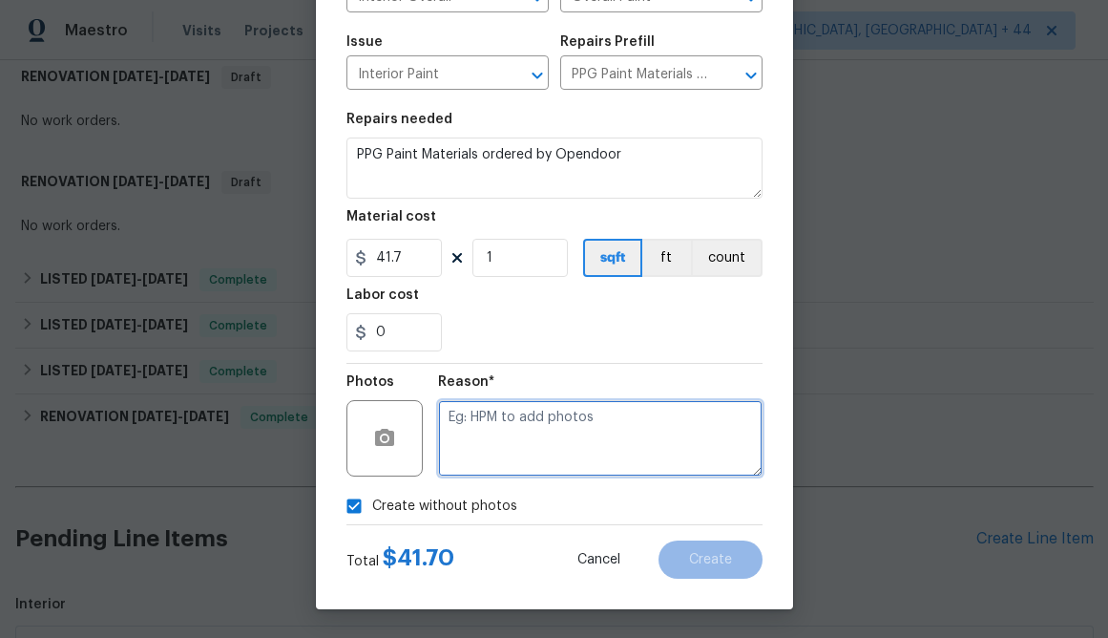
click at [543, 408] on textarea at bounding box center [600, 438] width 325 height 76
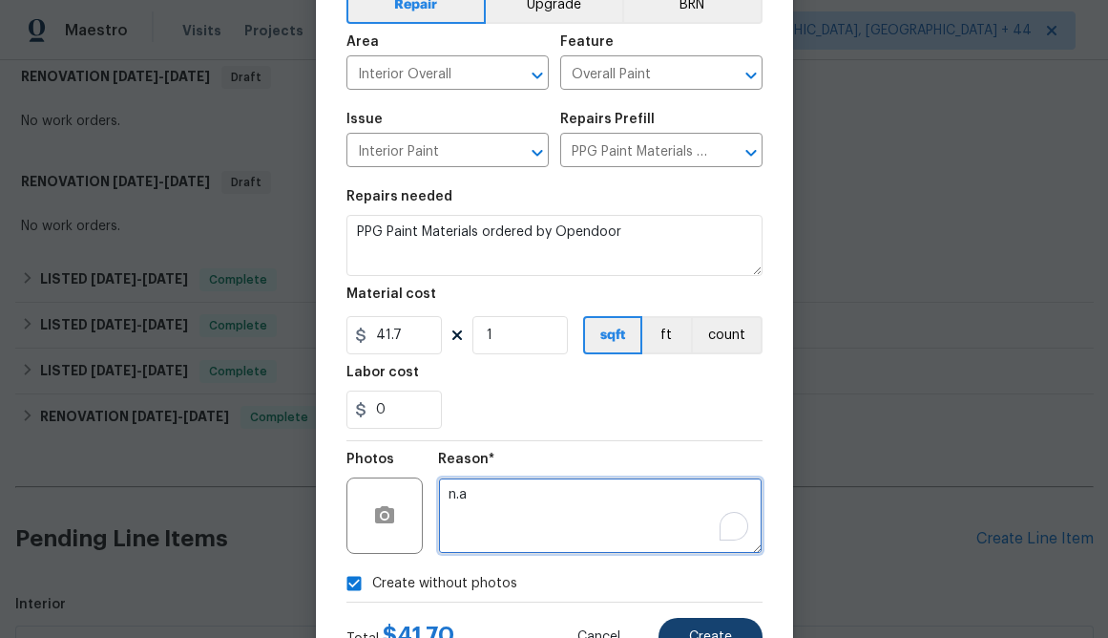
scroll to position [152, 0]
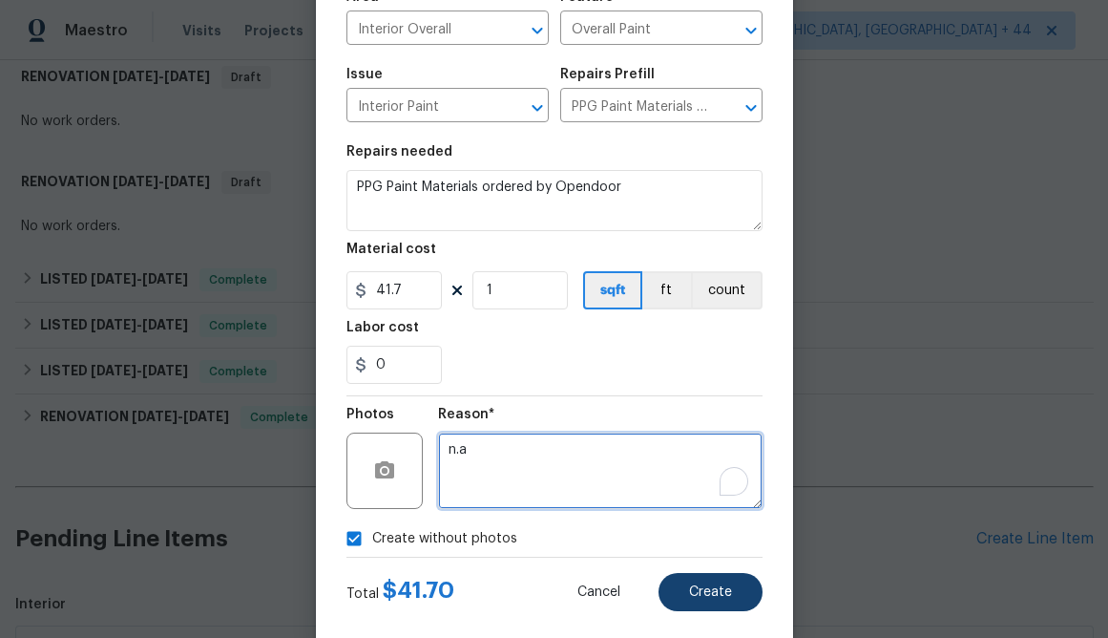
type textarea "n.a"
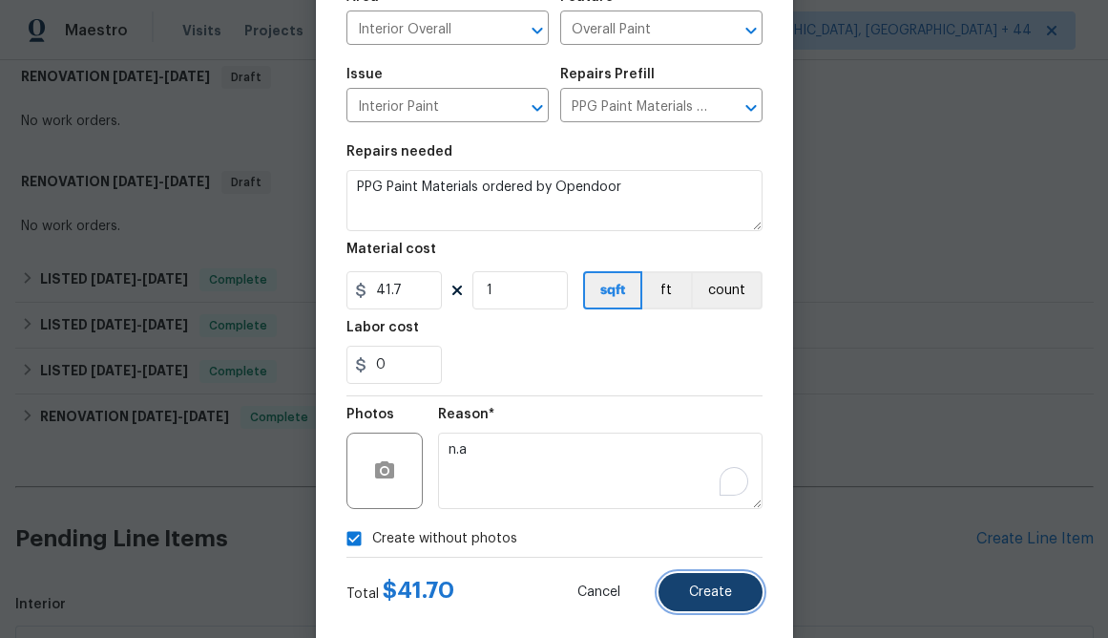
click at [701, 606] on button "Create" at bounding box center [711, 592] width 104 height 38
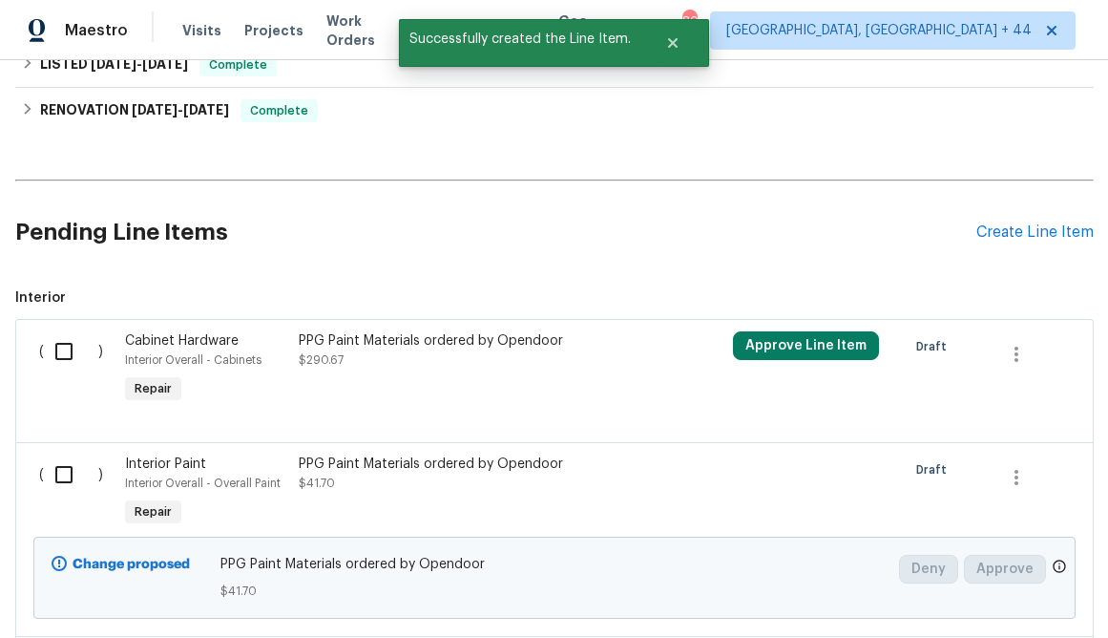
scroll to position [779, 0]
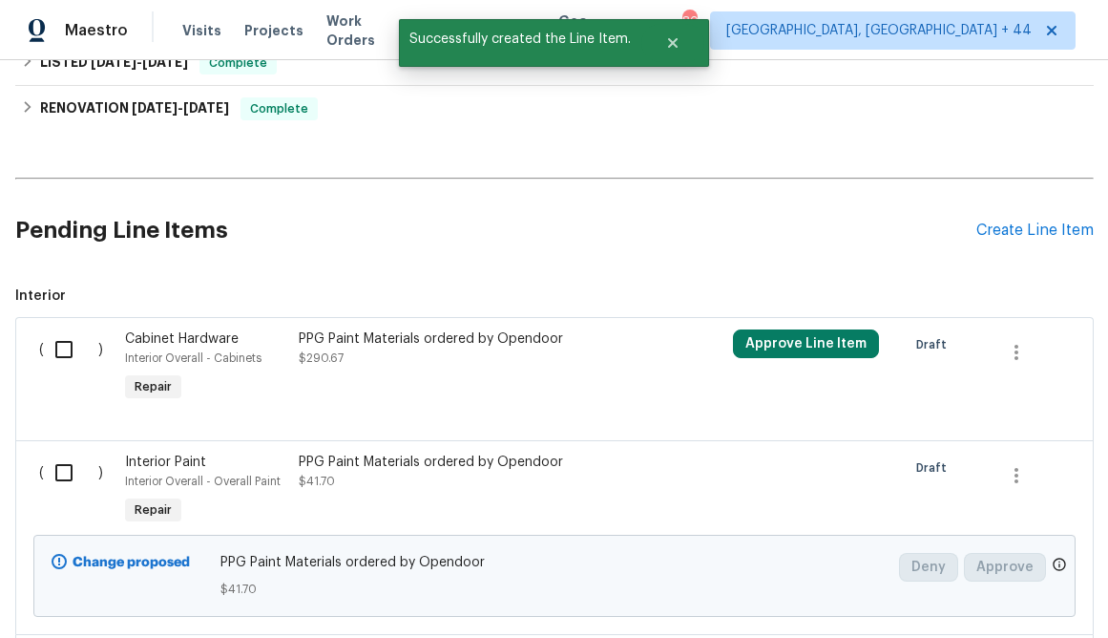
click at [64, 473] on input "checkbox" at bounding box center [71, 472] width 54 height 40
checkbox input "true"
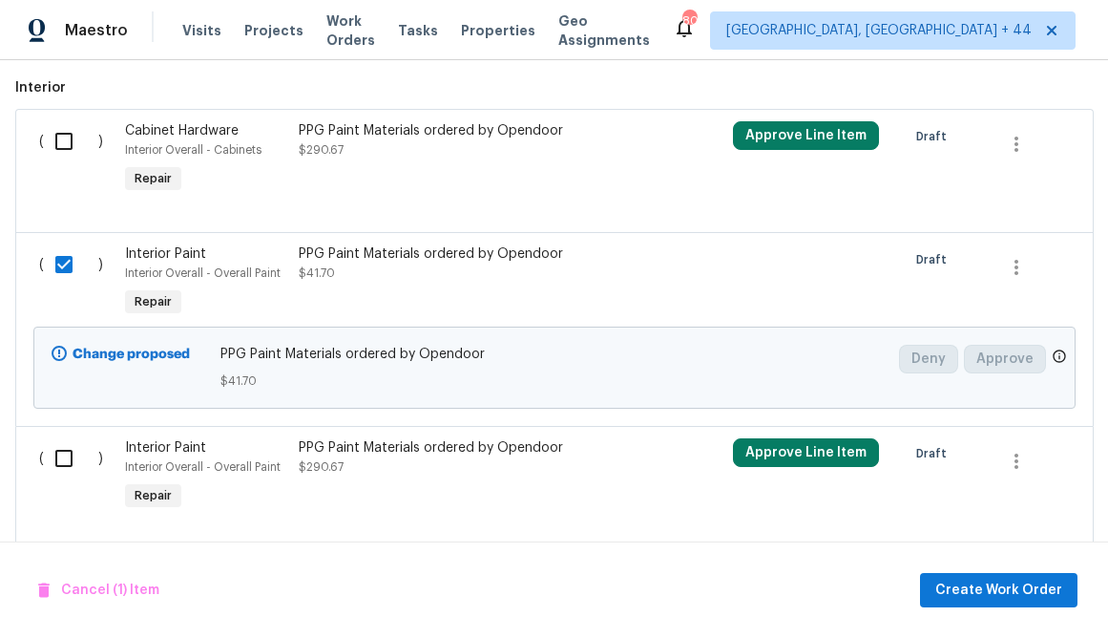
scroll to position [1012, 0]
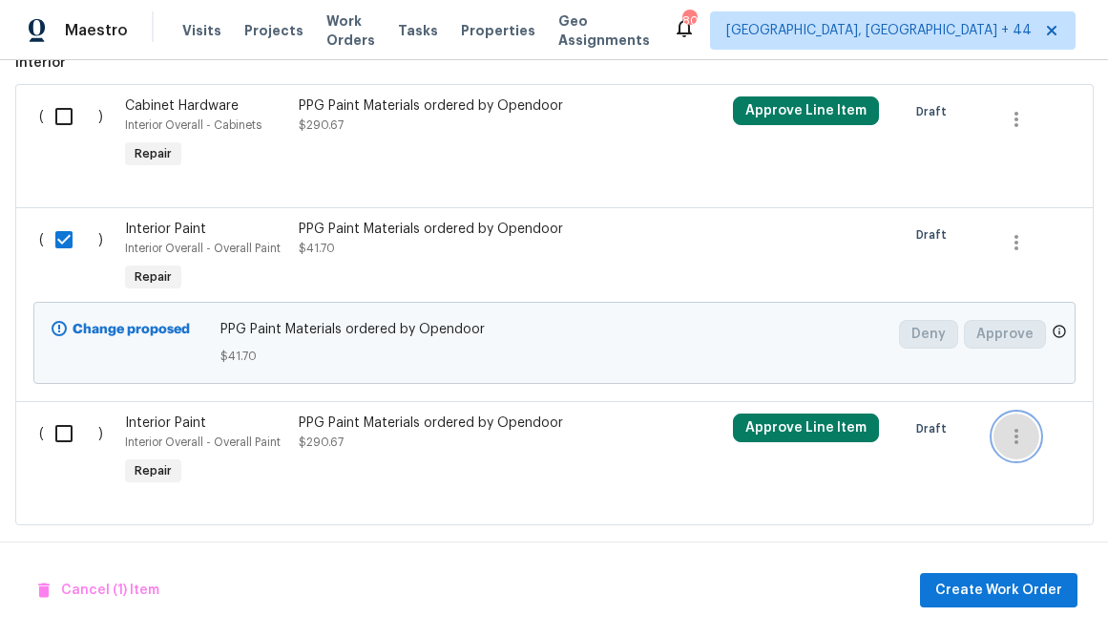
click at [1013, 430] on icon "button" at bounding box center [1016, 436] width 23 height 23
click at [1014, 441] on li "Cancel" at bounding box center [1032, 437] width 74 height 32
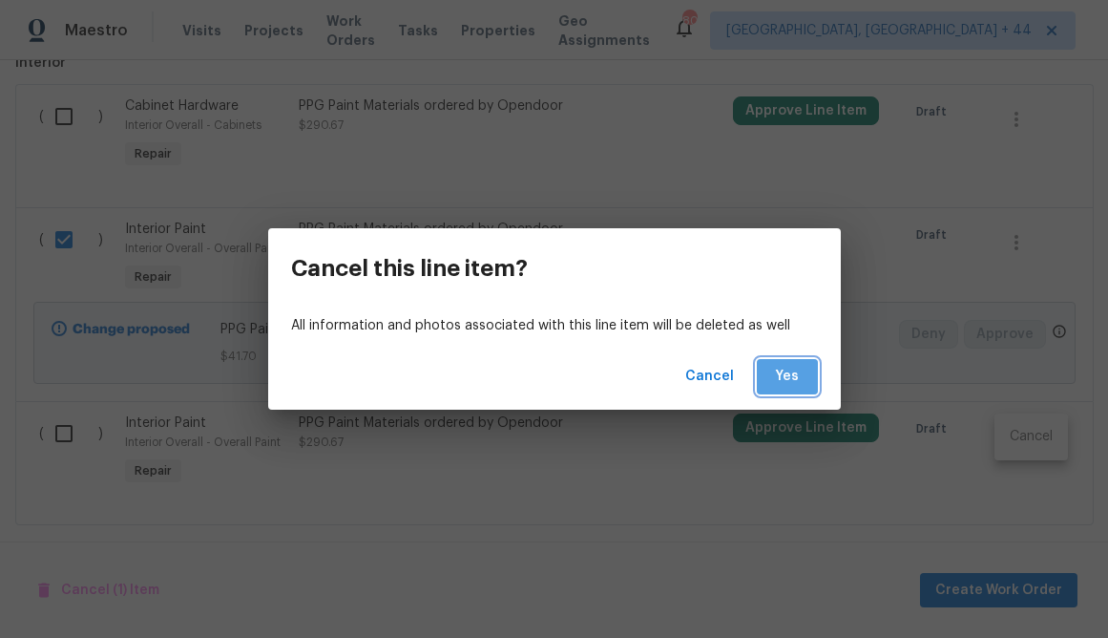
click at [781, 371] on span "Yes" at bounding box center [787, 377] width 31 height 24
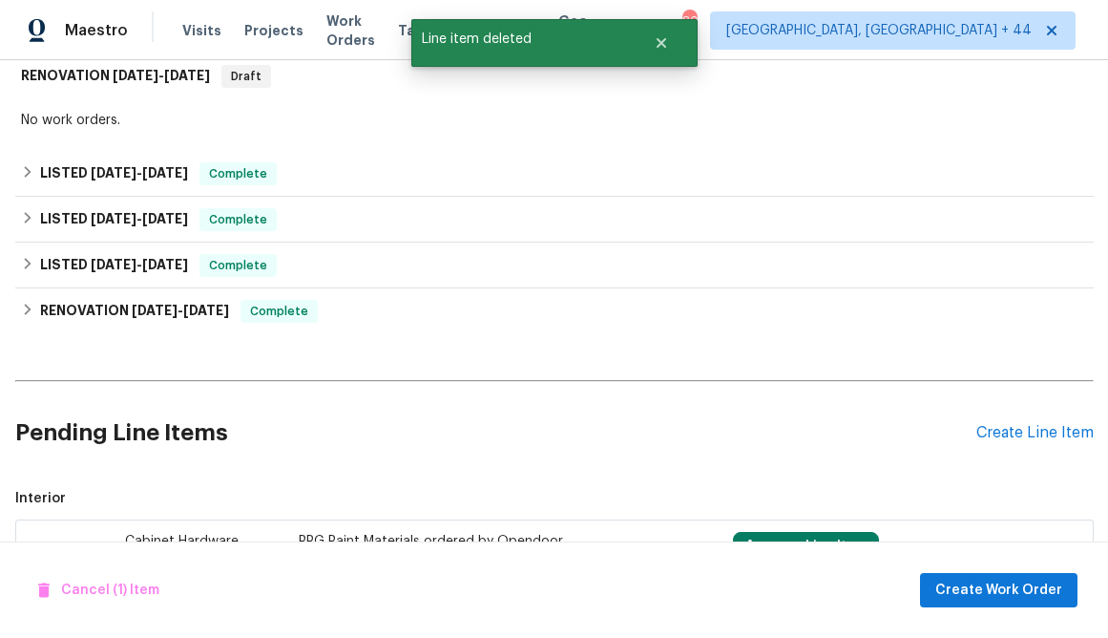
scroll to position [907, 0]
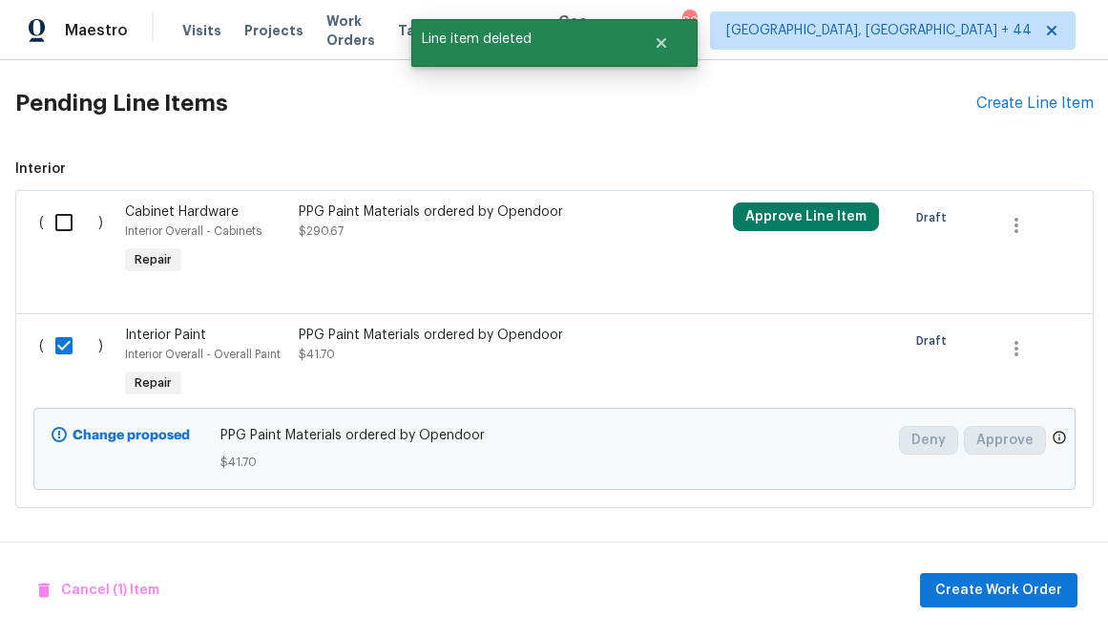
click at [60, 221] on input "checkbox" at bounding box center [71, 222] width 54 height 40
checkbox input "true"
click at [1033, 607] on div "Cancel (2) Items Create Work Order" at bounding box center [554, 589] width 1108 height 97
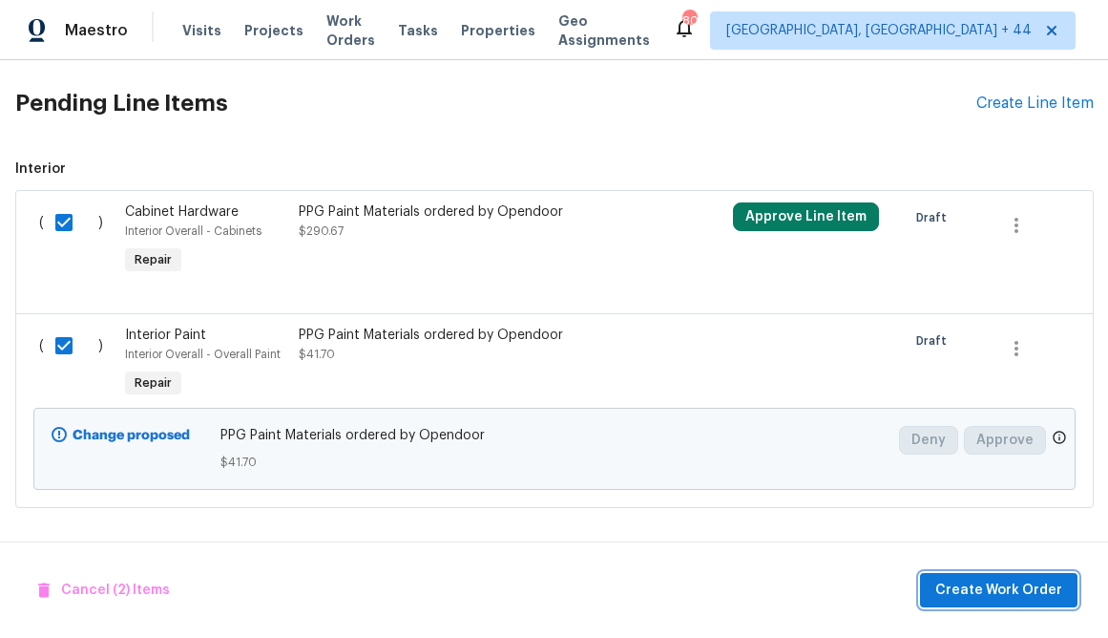
click at [1018, 595] on span "Create Work Order" at bounding box center [998, 590] width 127 height 24
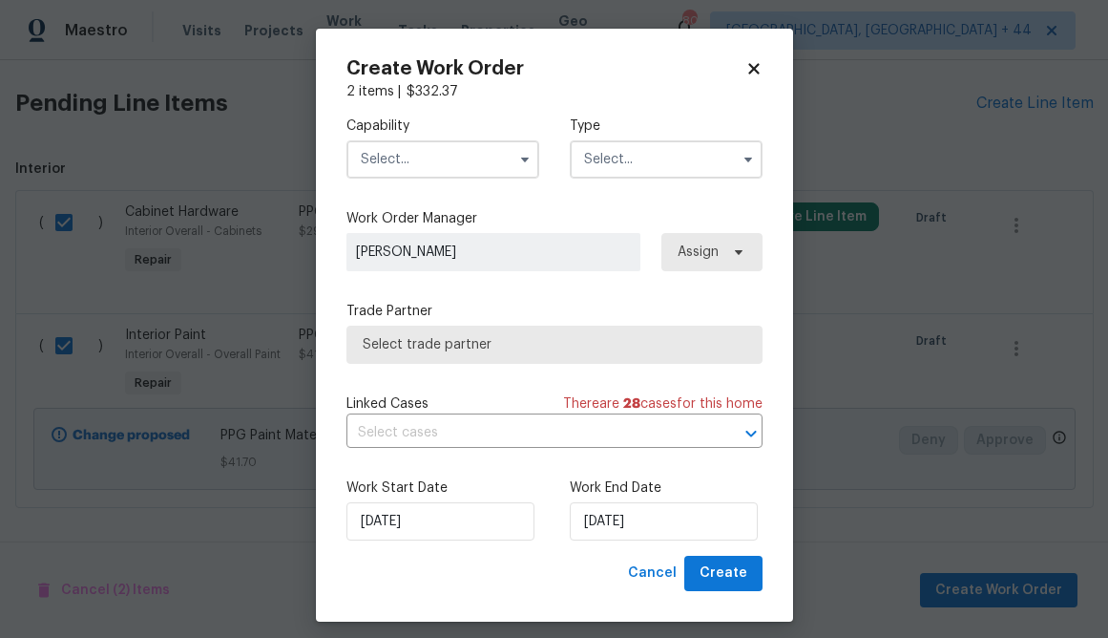
click at [407, 168] on input "text" at bounding box center [443, 159] width 193 height 38
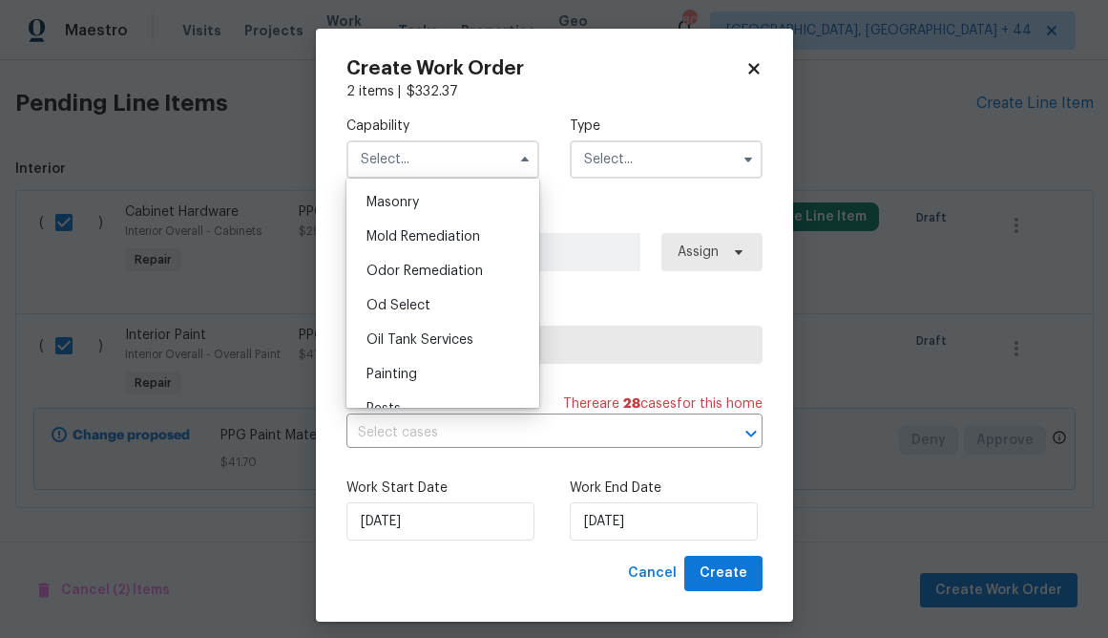
scroll to position [1546, 0]
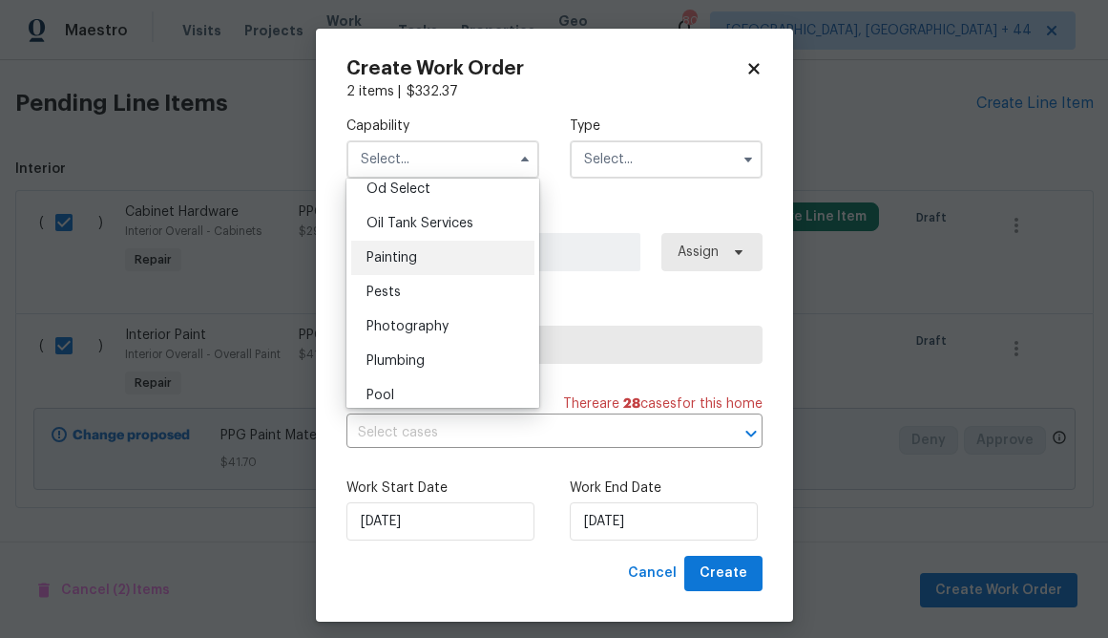
click at [432, 263] on div "Painting" at bounding box center [442, 258] width 183 height 34
type input "Painting"
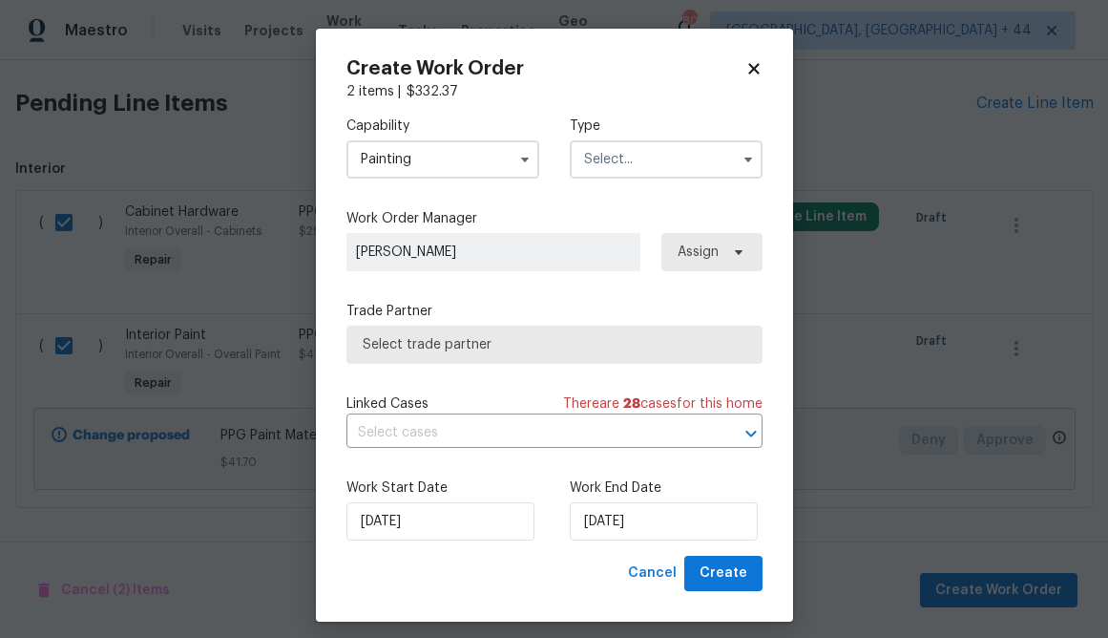
click at [599, 142] on input "text" at bounding box center [666, 159] width 193 height 38
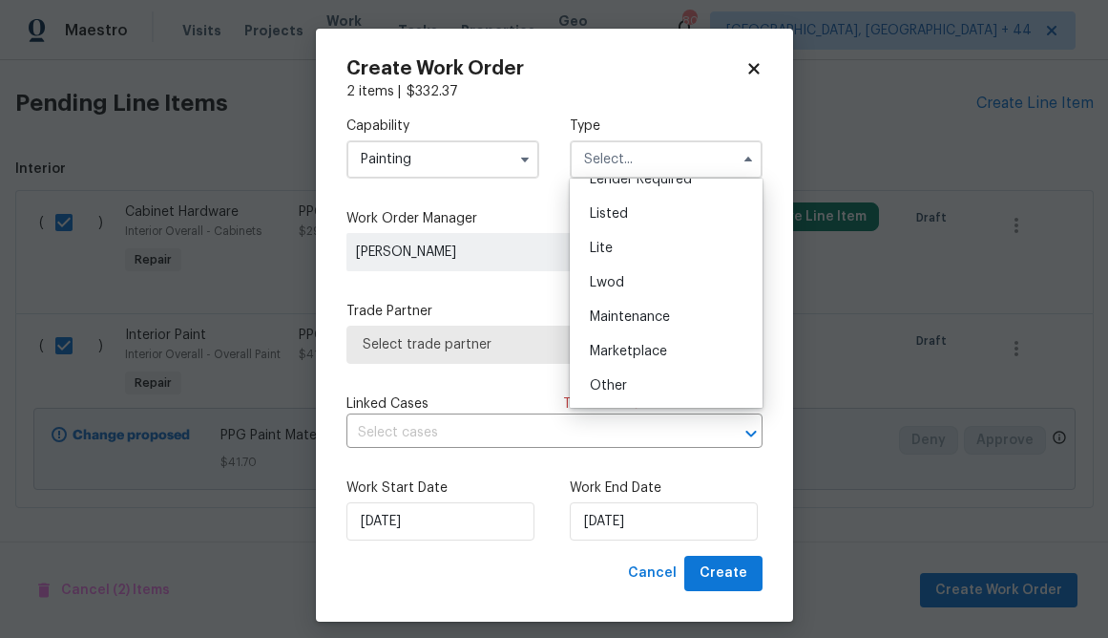
scroll to position [198, 0]
click at [651, 202] on div "Listed" at bounding box center [666, 209] width 183 height 34
type input "Listed"
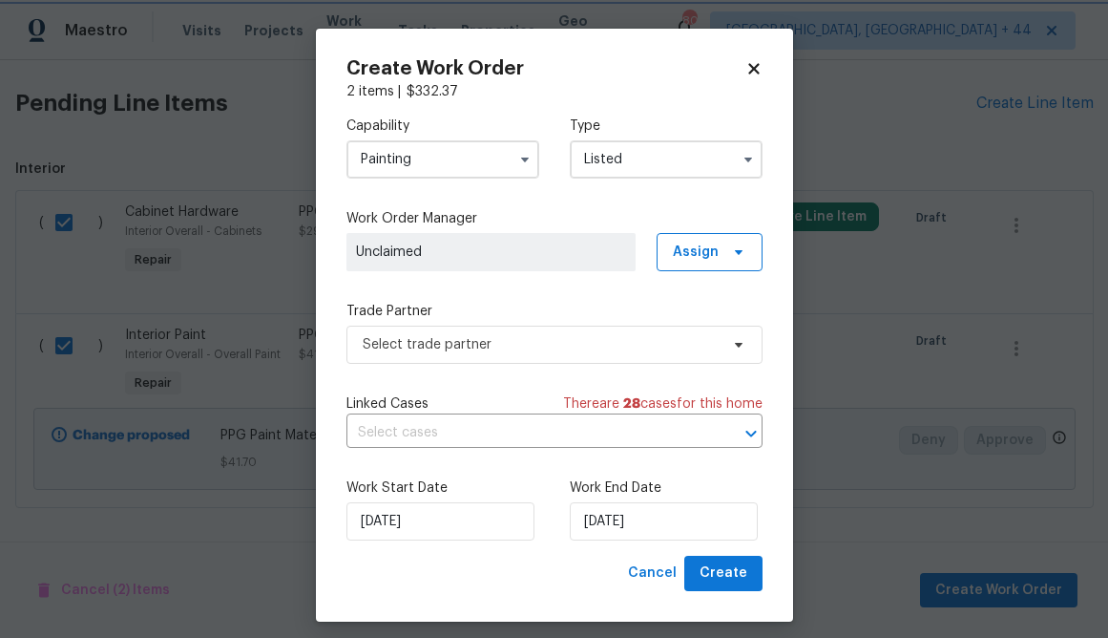
scroll to position [0, 0]
click at [691, 256] on span "Assign" at bounding box center [696, 251] width 46 height 19
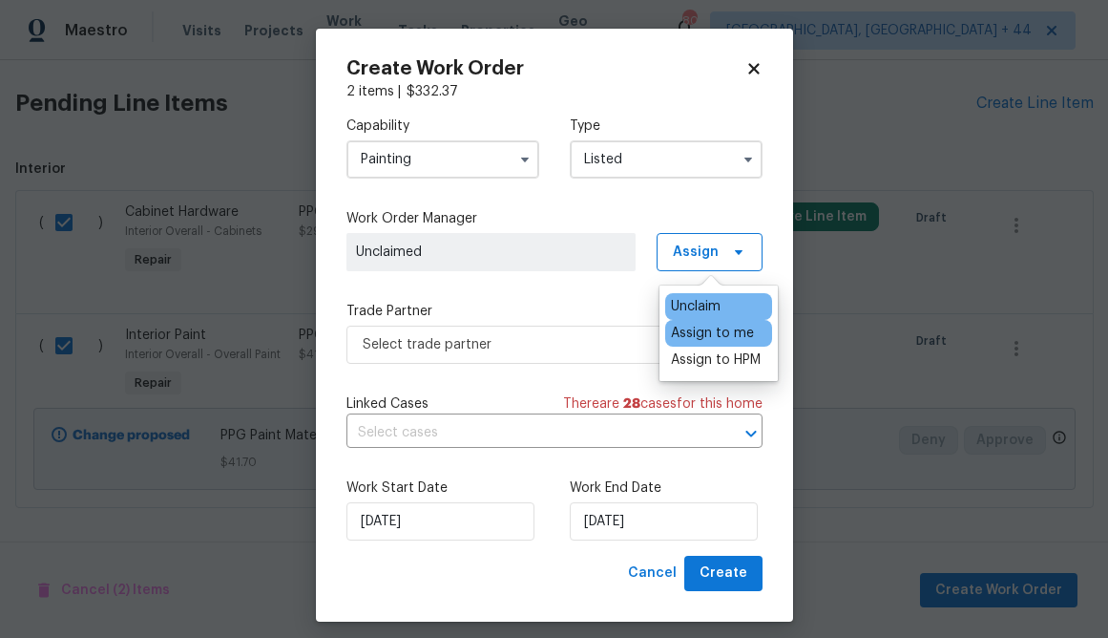
click at [679, 341] on div "Assign to me" at bounding box center [712, 333] width 83 height 19
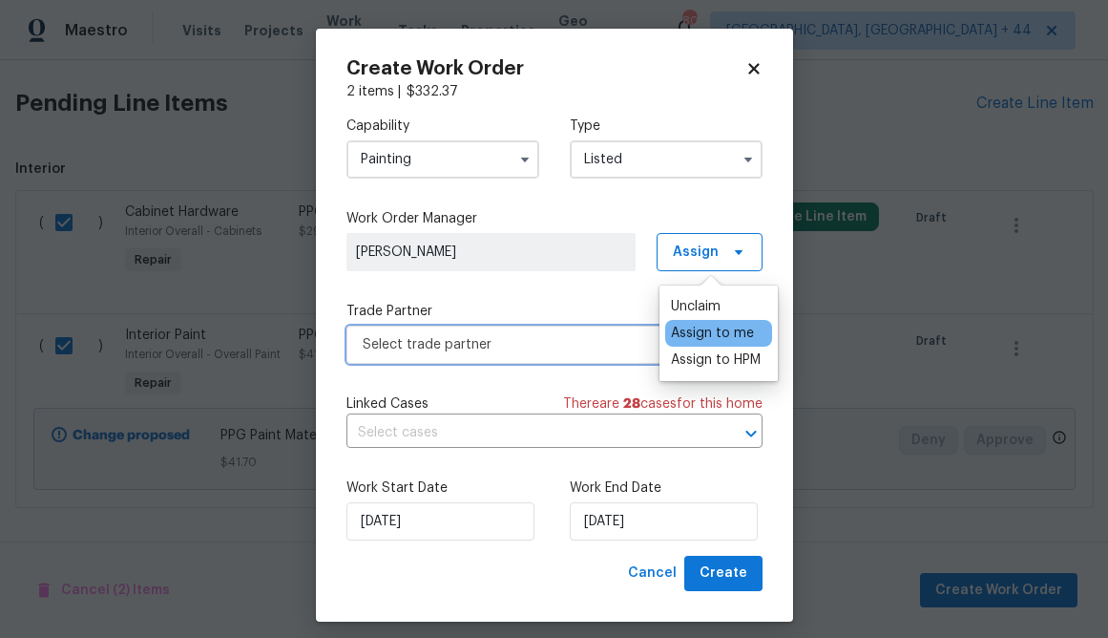
click at [564, 341] on span "Select trade partner" at bounding box center [541, 344] width 356 height 19
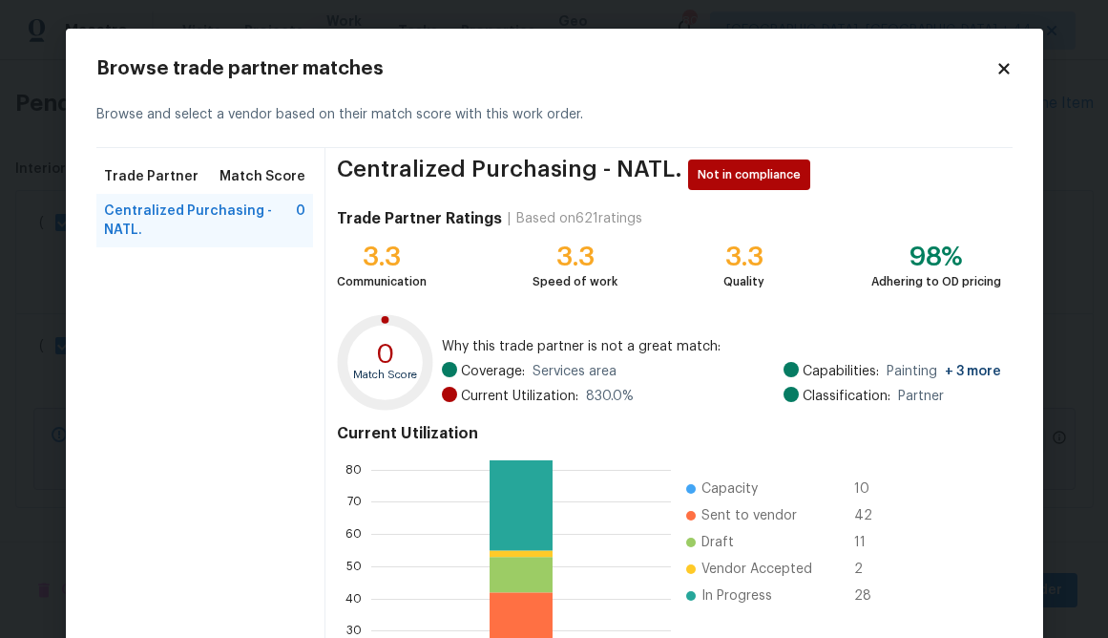
scroll to position [204, 0]
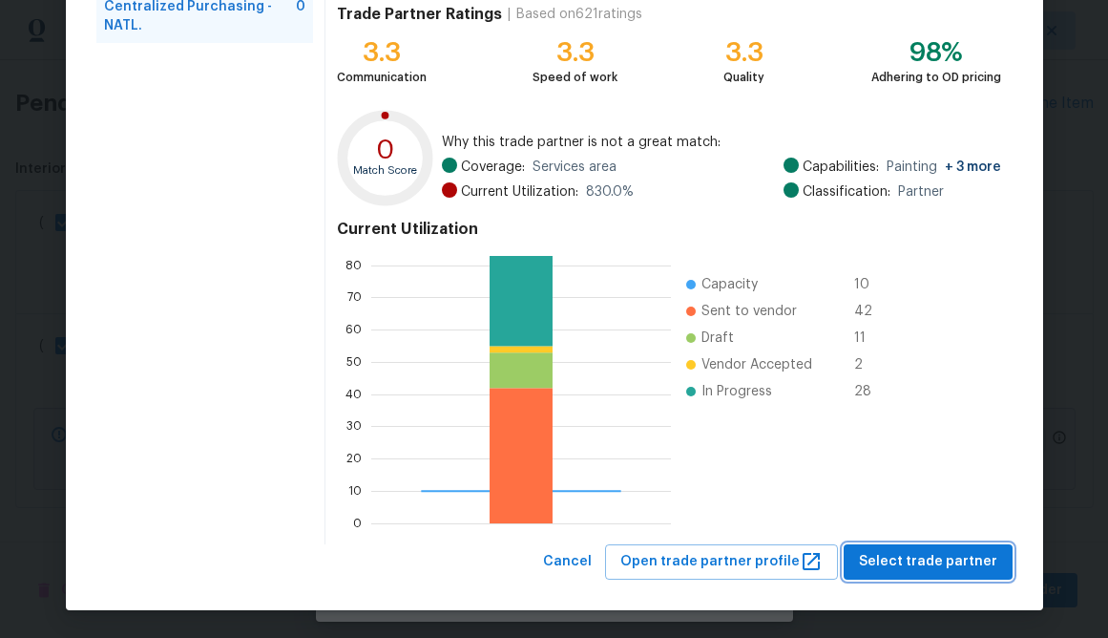
click at [966, 564] on span "Select trade partner" at bounding box center [928, 562] width 138 height 24
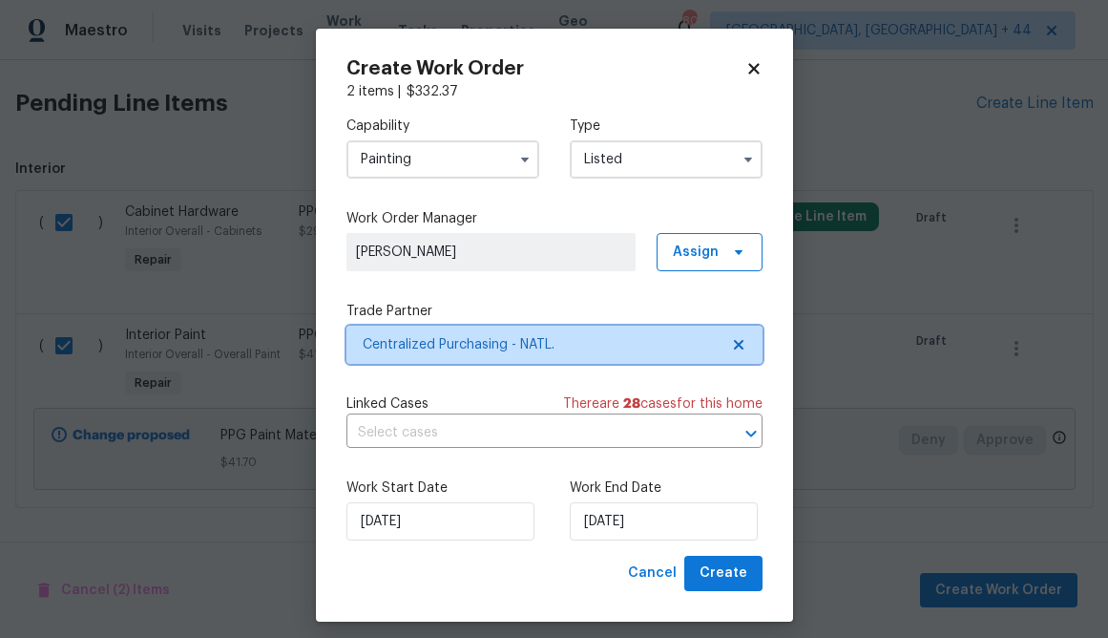
scroll to position [0, 0]
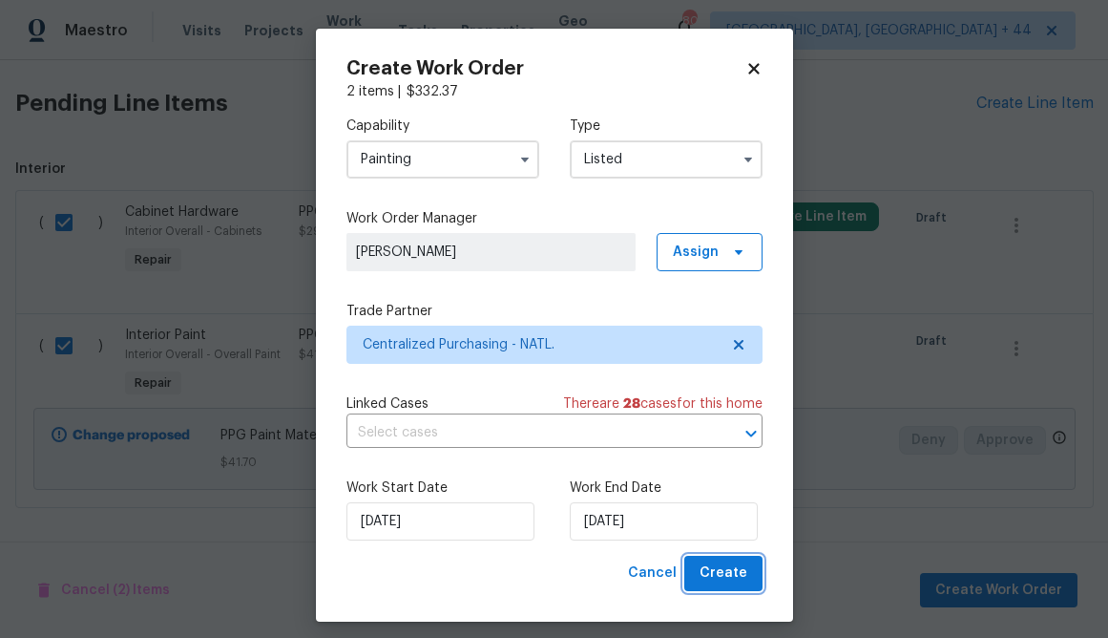
click at [725, 563] on span "Create" at bounding box center [724, 573] width 48 height 24
checkbox input "false"
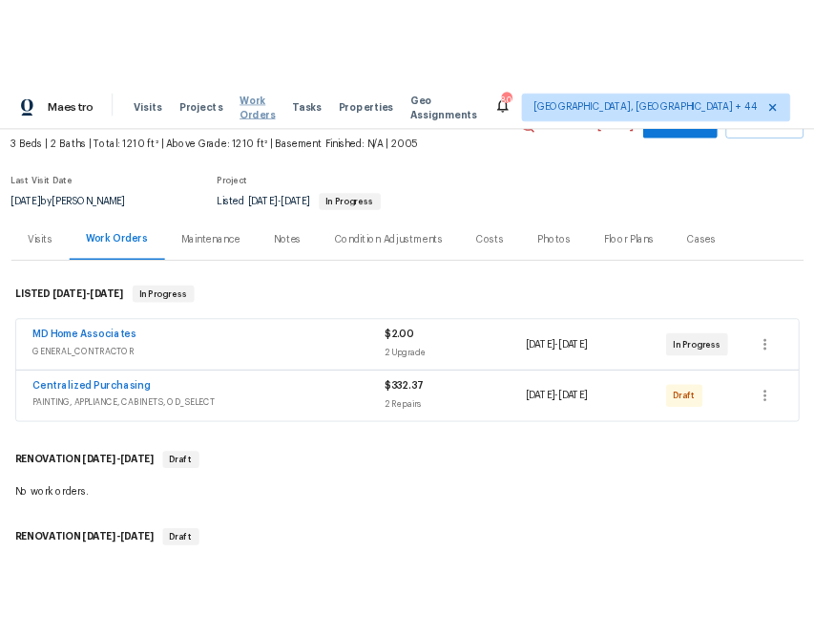
scroll to position [117, 0]
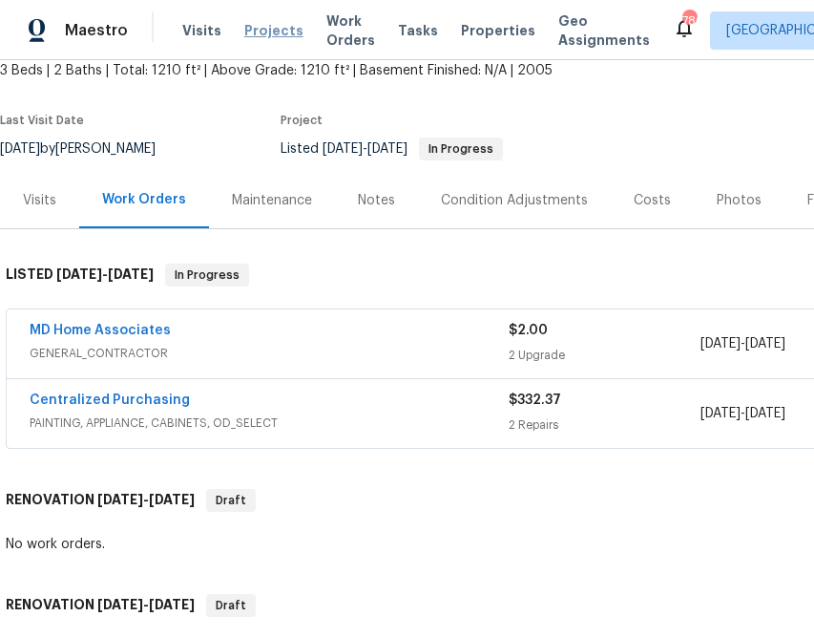
click at [262, 25] on span "Projects" at bounding box center [273, 30] width 59 height 19
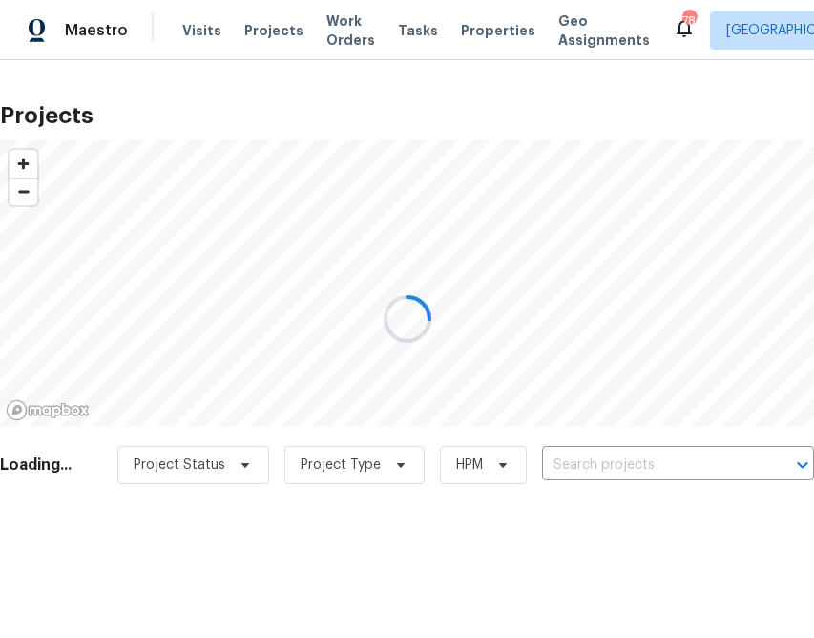
click at [601, 479] on div at bounding box center [407, 319] width 814 height 638
click at [601, 468] on div at bounding box center [407, 319] width 814 height 638
click at [601, 467] on div at bounding box center [407, 319] width 814 height 638
click at [599, 457] on div at bounding box center [407, 319] width 814 height 638
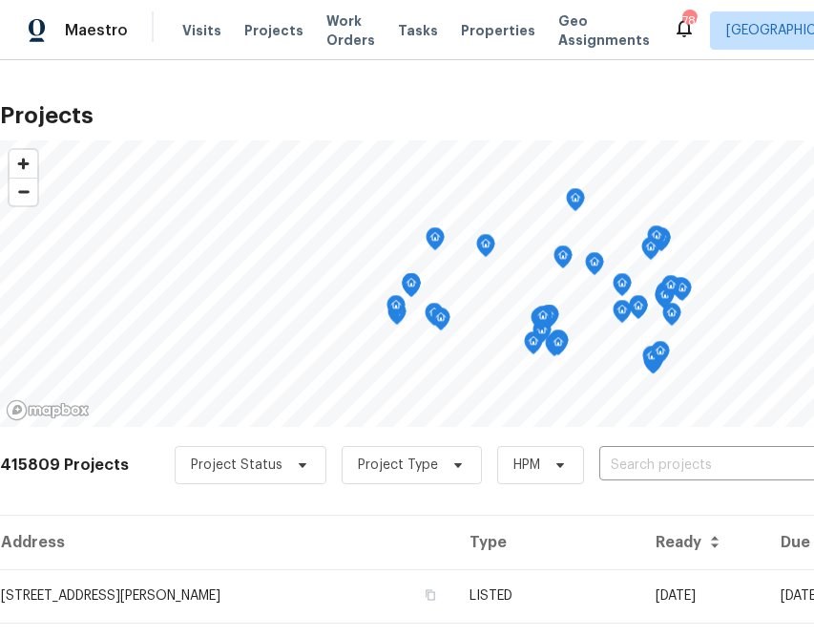
click at [640, 448] on div "Project Status Project Type HPM ​" at bounding box center [523, 465] width 697 height 38
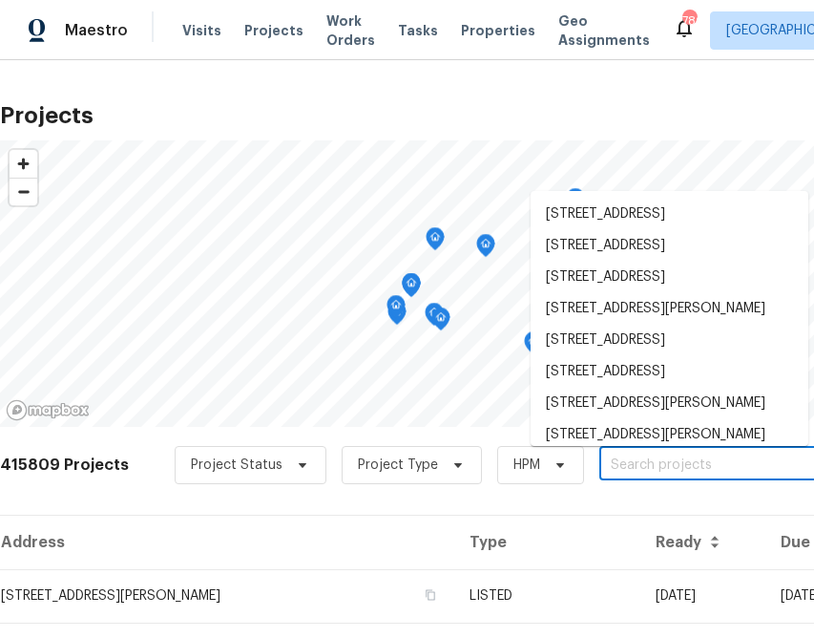
click at [640, 462] on input "text" at bounding box center [708, 466] width 219 height 30
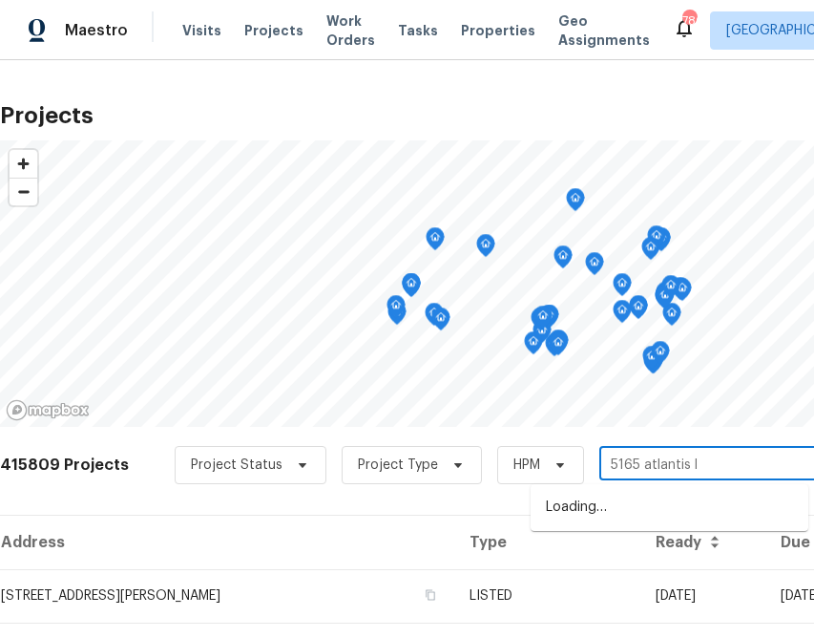
type input "5165 atlantis ln"
click at [592, 523] on li "5165 Atlantis Ln, White Plains, MD 20695" at bounding box center [670, 508] width 278 height 32
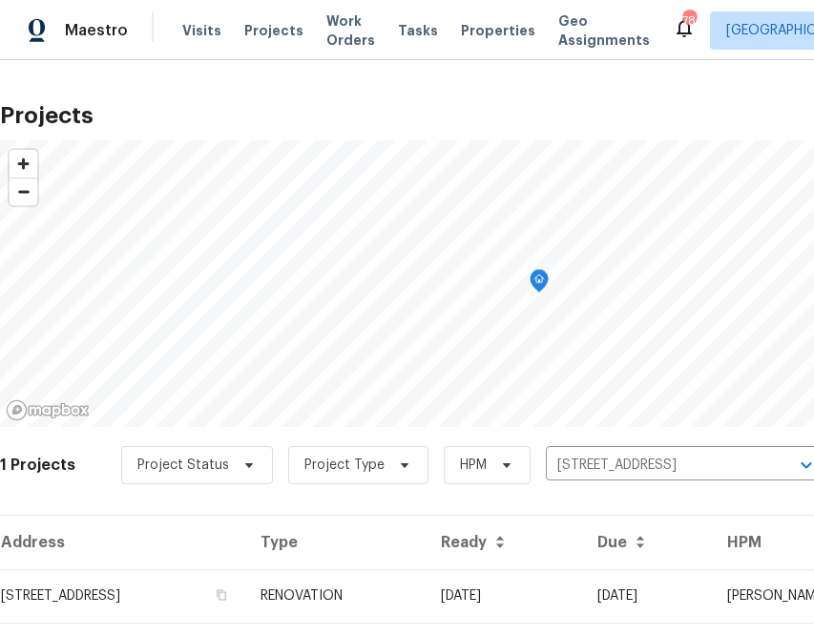
scroll to position [46, 0]
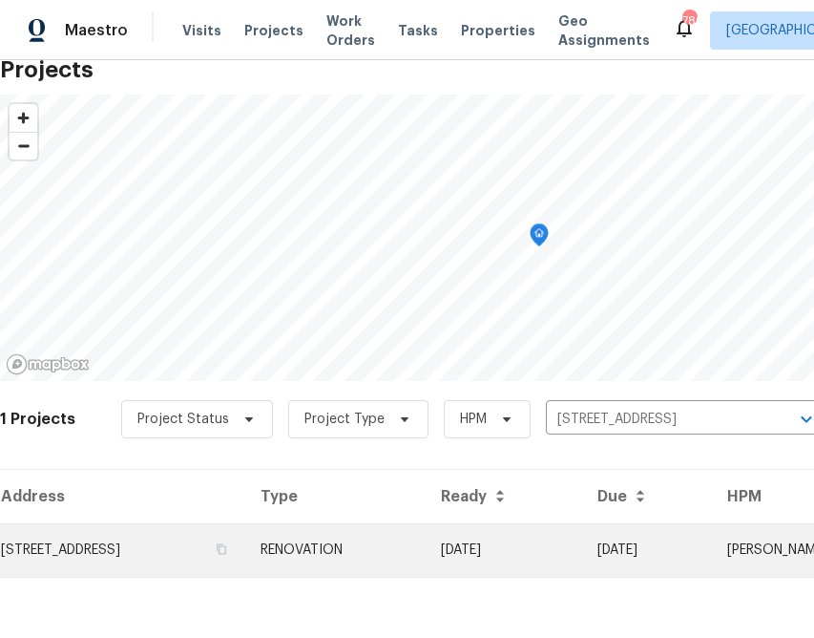
click at [232, 547] on td "5165 Atlantis Ln, White Plains, MD 20695" at bounding box center [122, 549] width 245 height 53
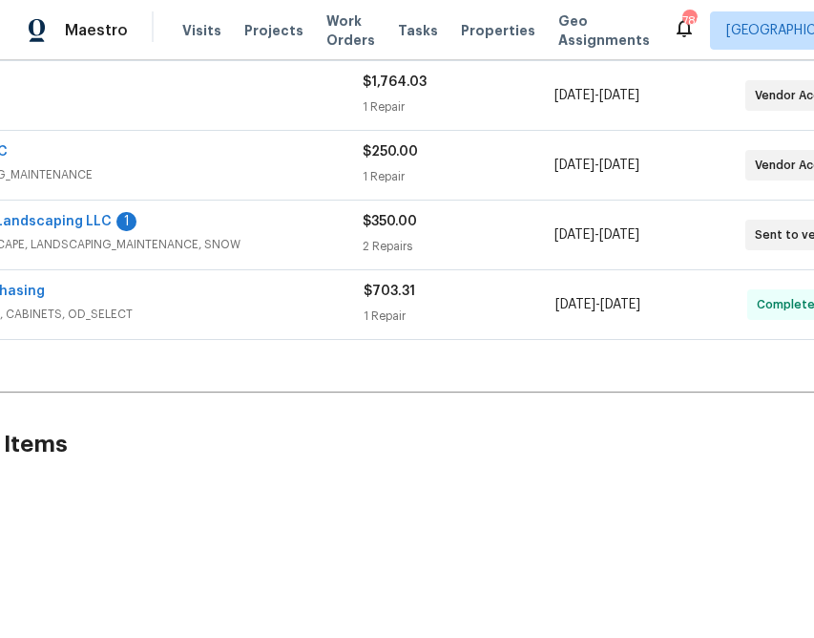
scroll to position [435, 264]
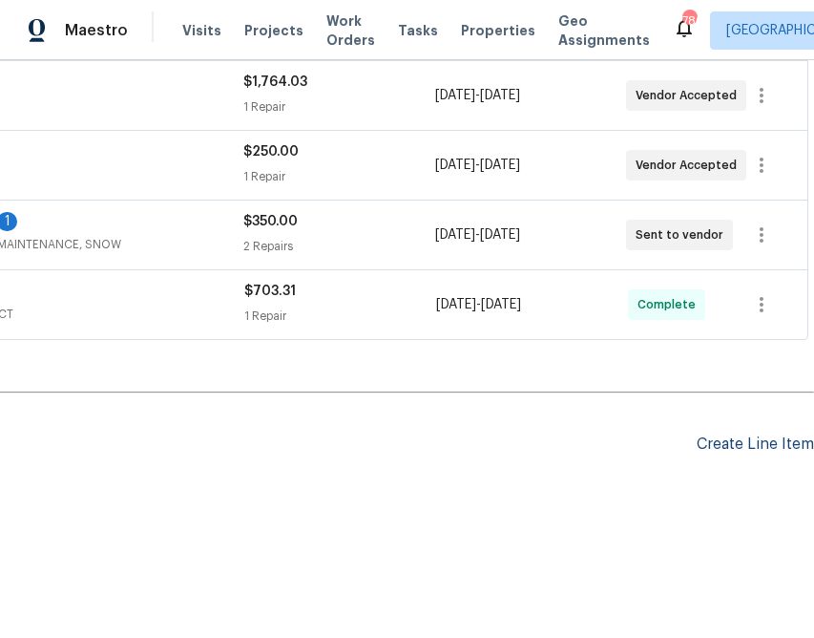
click at [734, 442] on div "Create Line Item" at bounding box center [755, 444] width 117 height 18
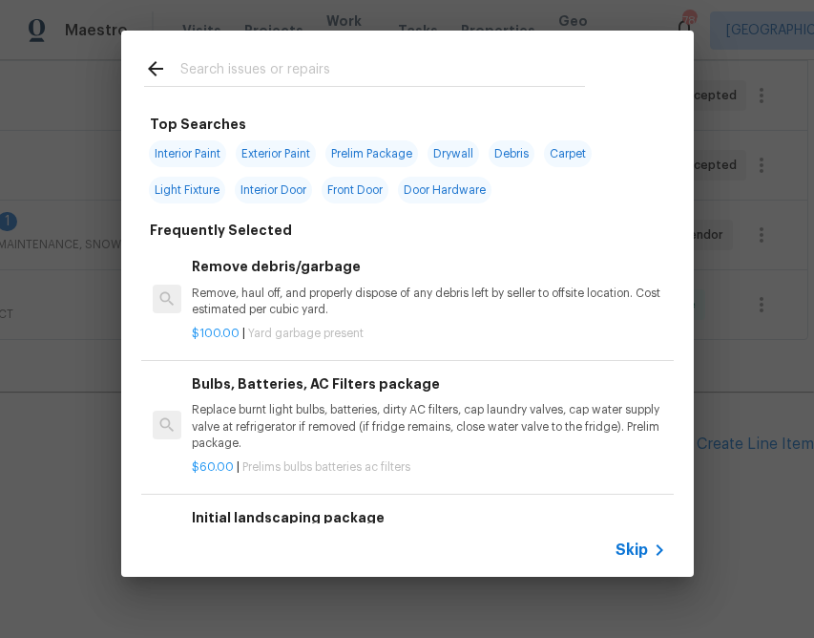
click at [645, 544] on span "Skip" at bounding box center [632, 549] width 32 height 19
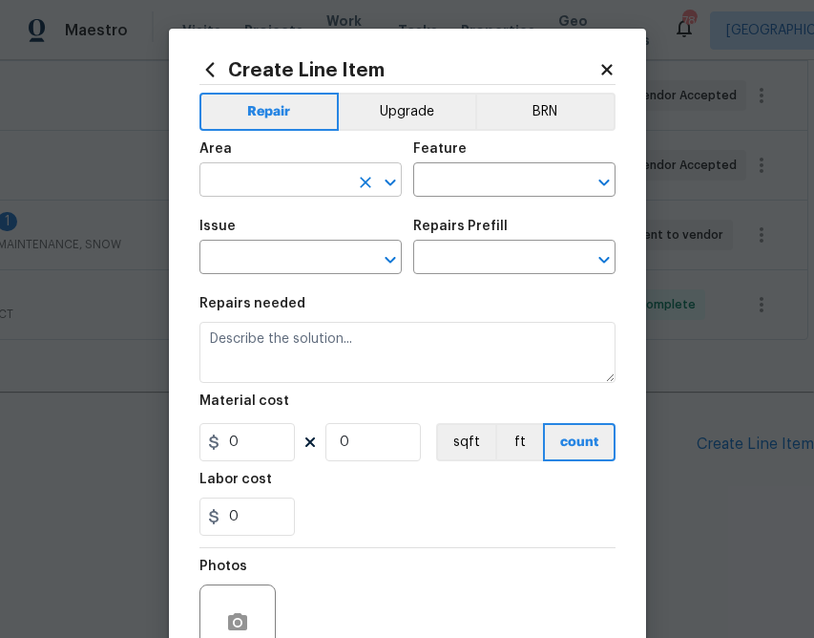
click at [372, 176] on icon "Clear" at bounding box center [365, 182] width 19 height 19
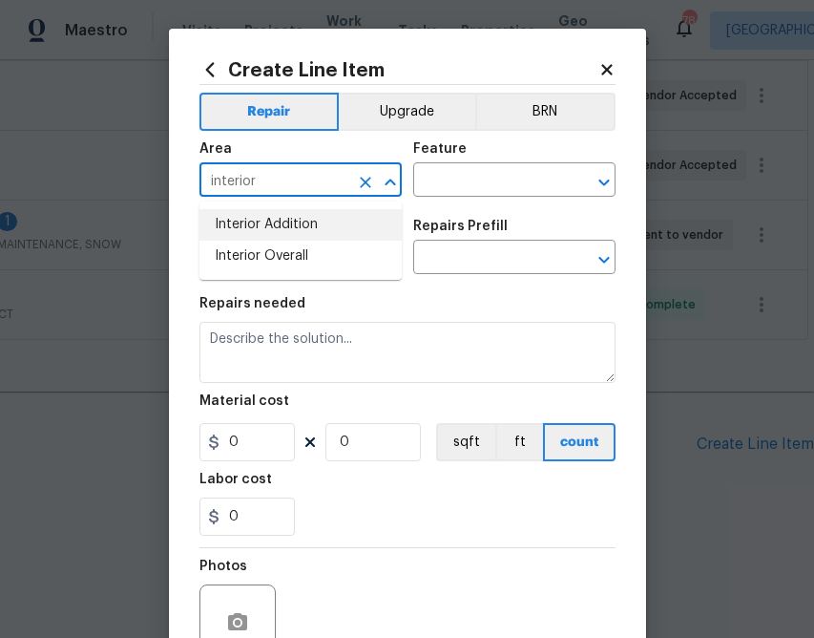
click at [284, 232] on li "Interior Addition" at bounding box center [301, 225] width 202 height 32
click at [328, 178] on input "Interior Addition" at bounding box center [274, 182] width 149 height 30
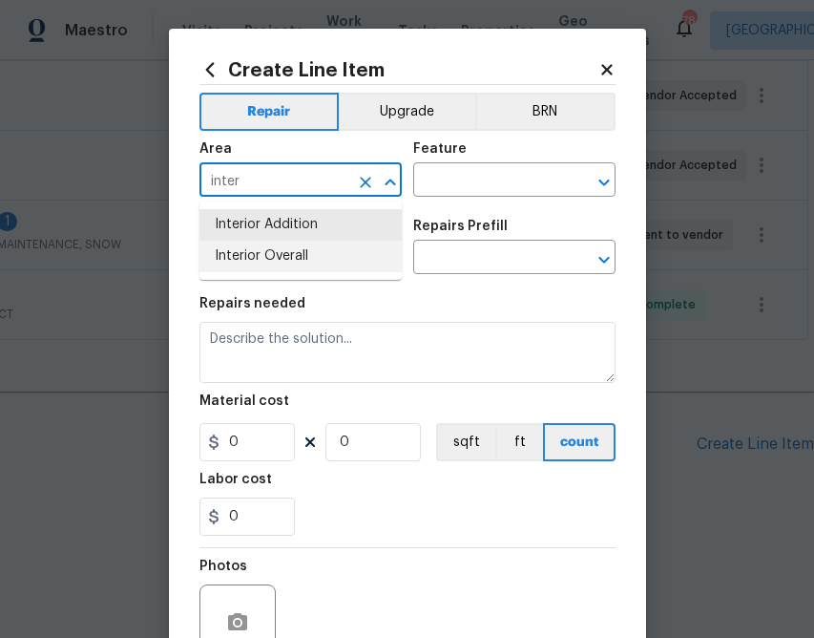
click at [263, 243] on li "Interior Overall" at bounding box center [301, 257] width 202 height 32
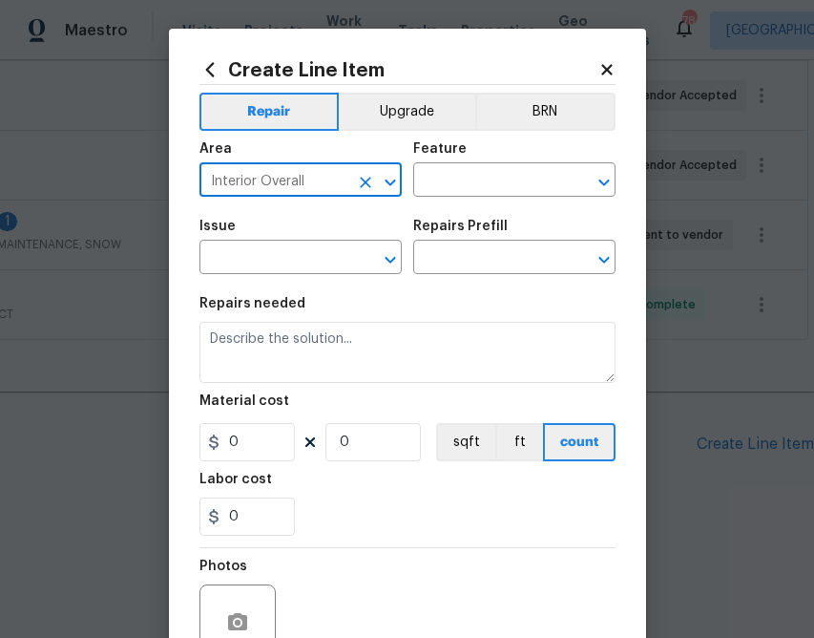
type input "Interior Overall"
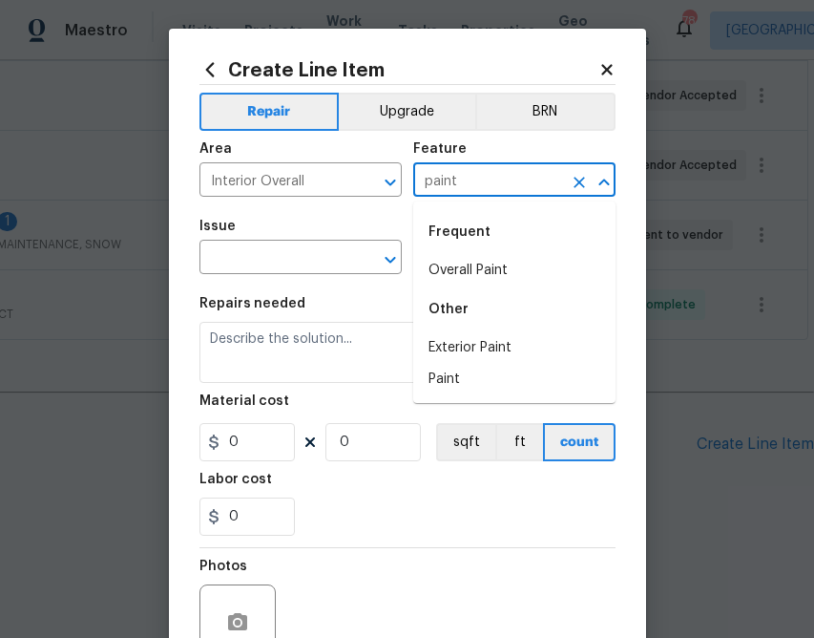
click at [439, 295] on div "Other" at bounding box center [514, 309] width 202 height 46
click at [439, 275] on li "Overall Paint" at bounding box center [514, 271] width 202 height 32
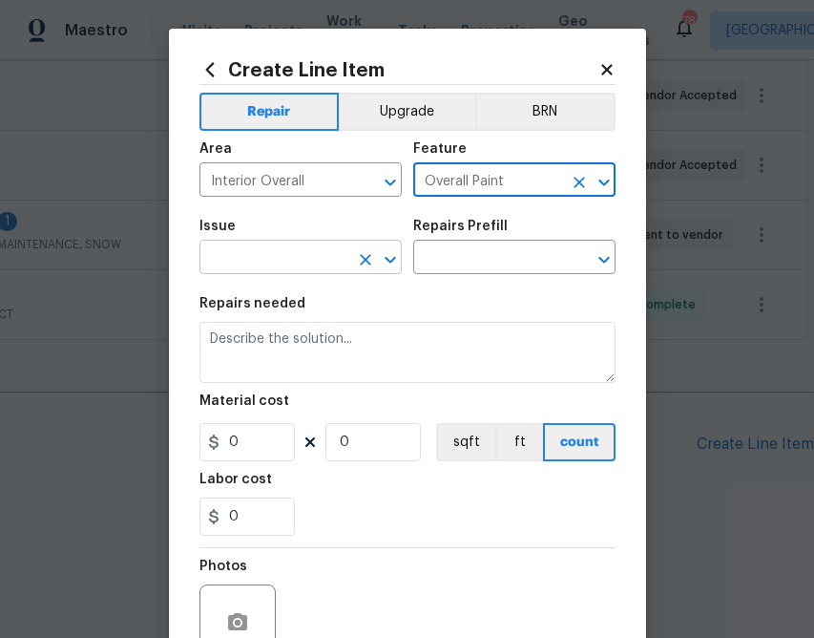
type input "Overall Paint"
click at [270, 272] on input "text" at bounding box center [274, 259] width 149 height 30
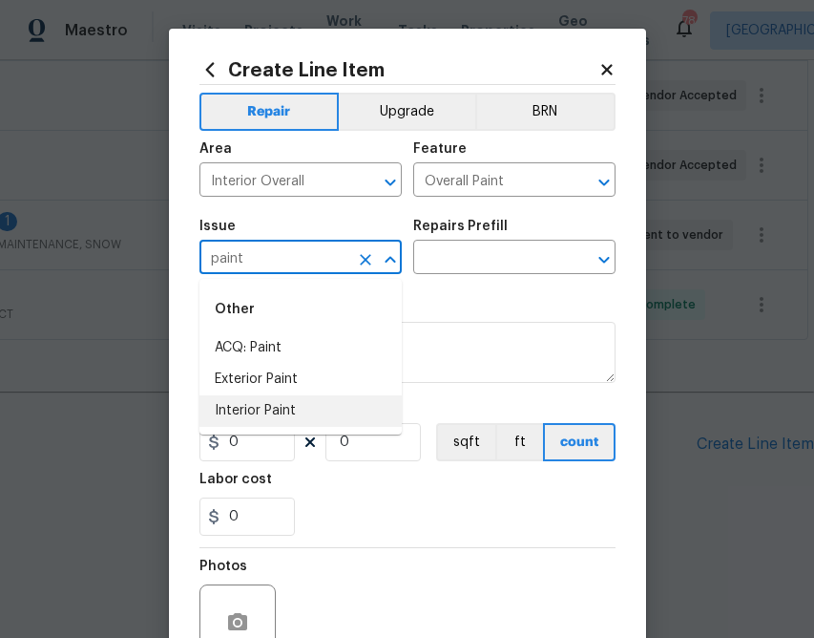
drag, startPoint x: 272, startPoint y: 407, endPoint x: 403, endPoint y: 331, distance: 151.0
click at [272, 407] on li "Interior Paint" at bounding box center [301, 411] width 202 height 32
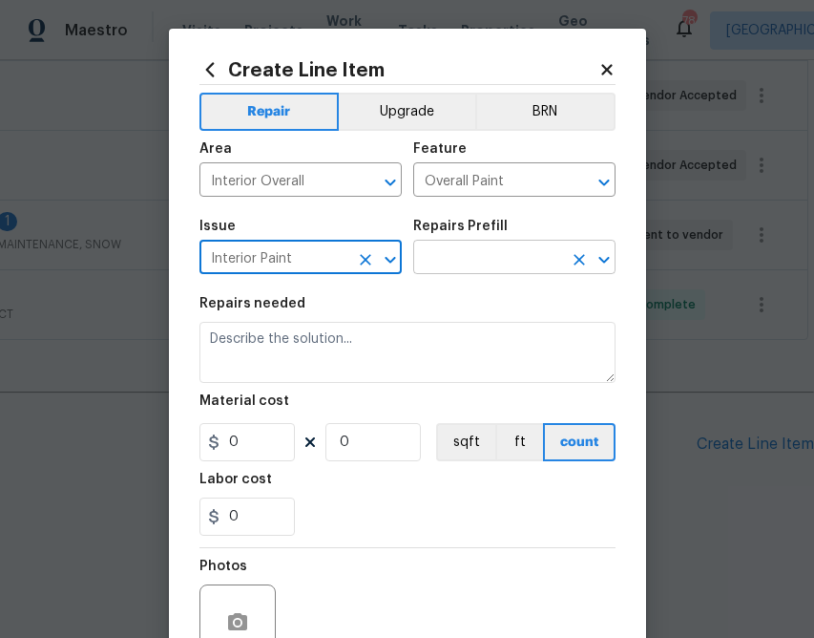
type input "Interior Paint"
click at [534, 251] on input "text" at bounding box center [487, 259] width 149 height 30
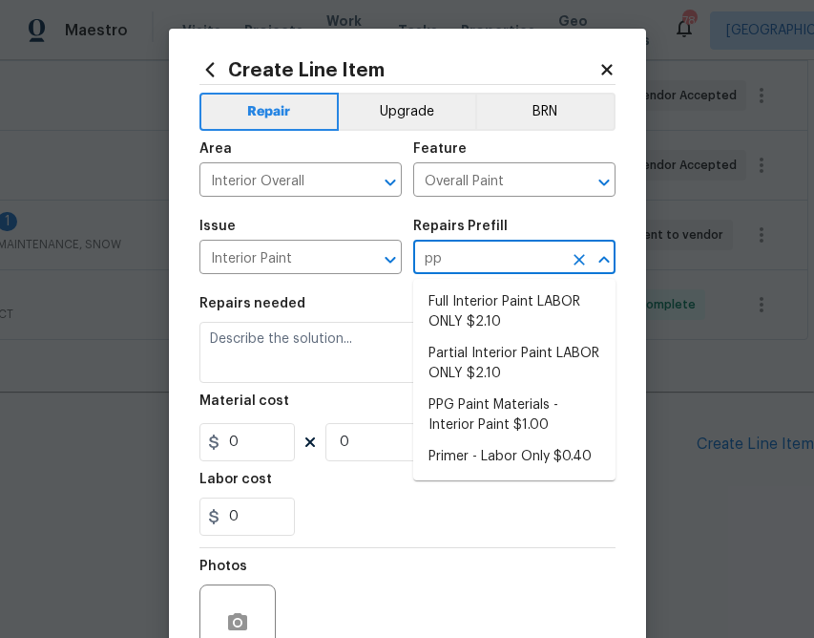
type input "ppg"
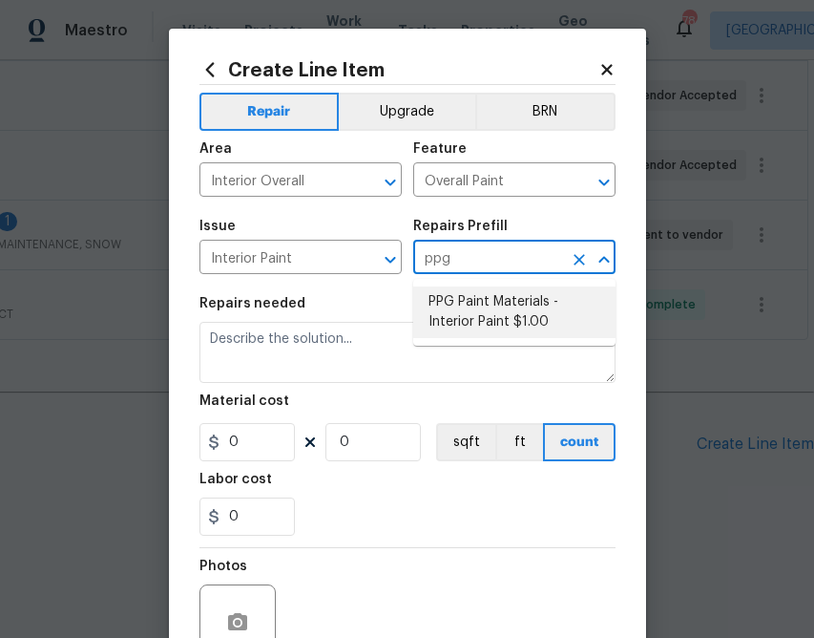
click at [519, 293] on li "PPG Paint Materials - Interior Paint $1.00" at bounding box center [514, 312] width 202 height 52
type input "PPG Paint Materials - Interior Paint $1.00"
type textarea "PPG Paint Materials ordered by Opendoor"
type input "1"
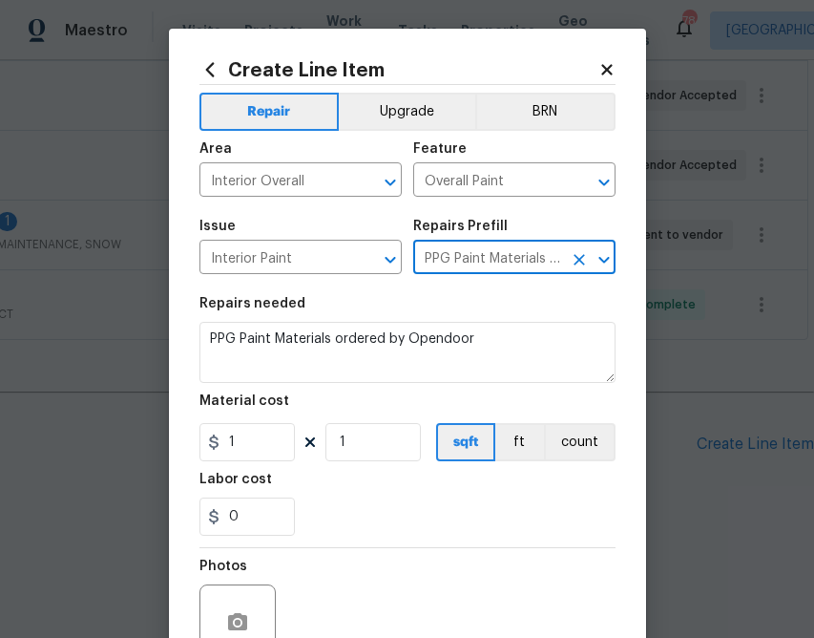
type input "PPG Paint Materials - Interior Paint $1.00"
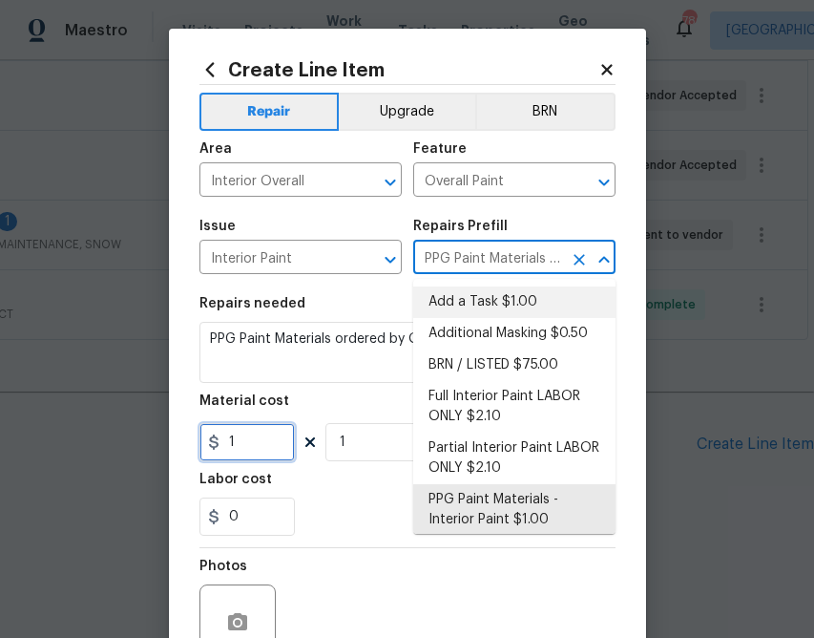
click at [235, 437] on input "1" at bounding box center [247, 442] width 95 height 38
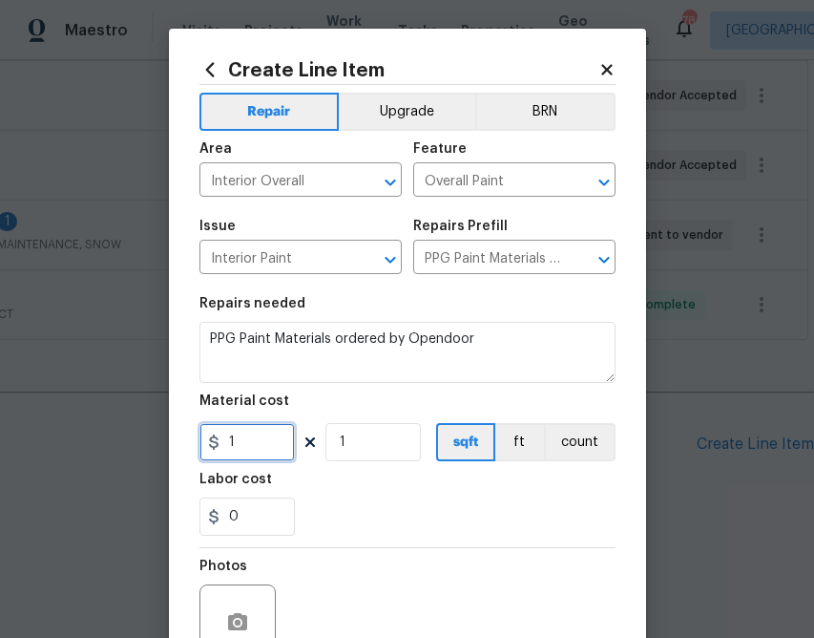
paste input "text"
click at [244, 464] on section "Repairs needed PPG Paint Materials ordered by Opendoor Material cost 1 1 sqft f…" at bounding box center [408, 416] width 416 height 262
click at [253, 439] on input "1" at bounding box center [247, 442] width 95 height 38
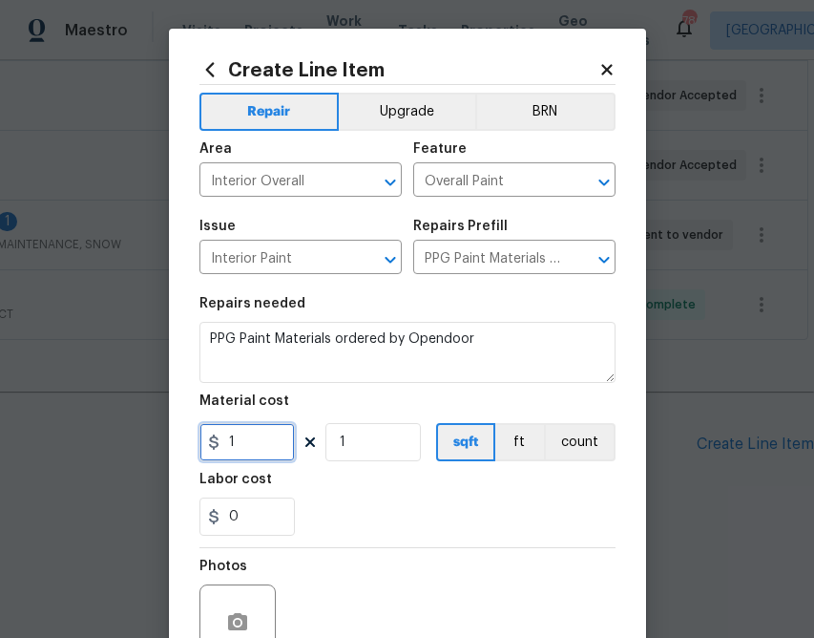
paste input "287.54"
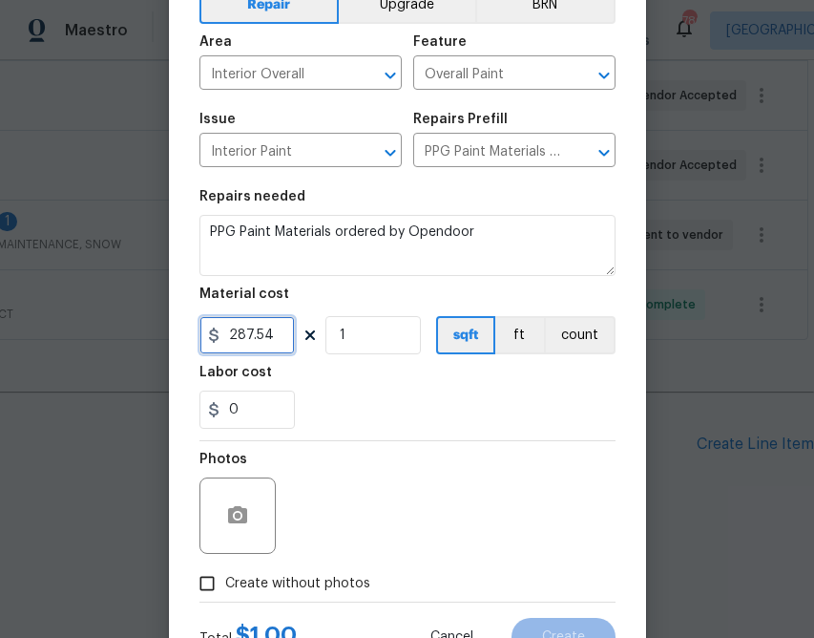
scroll to position [185, 0]
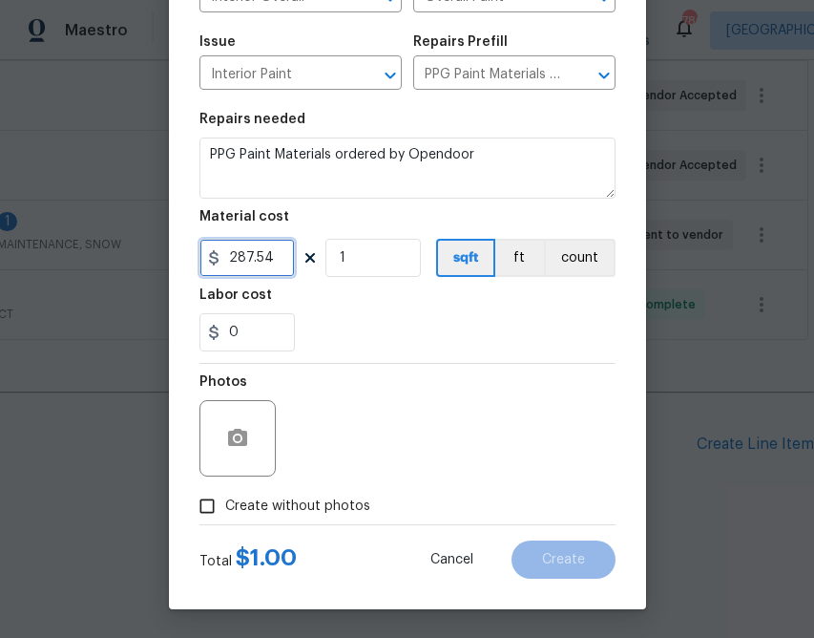
type input "287.54"
click at [331, 501] on span "Create without photos" at bounding box center [297, 506] width 145 height 20
click at [225, 501] on input "Create without photos" at bounding box center [207, 506] width 36 height 36
checkbox input "true"
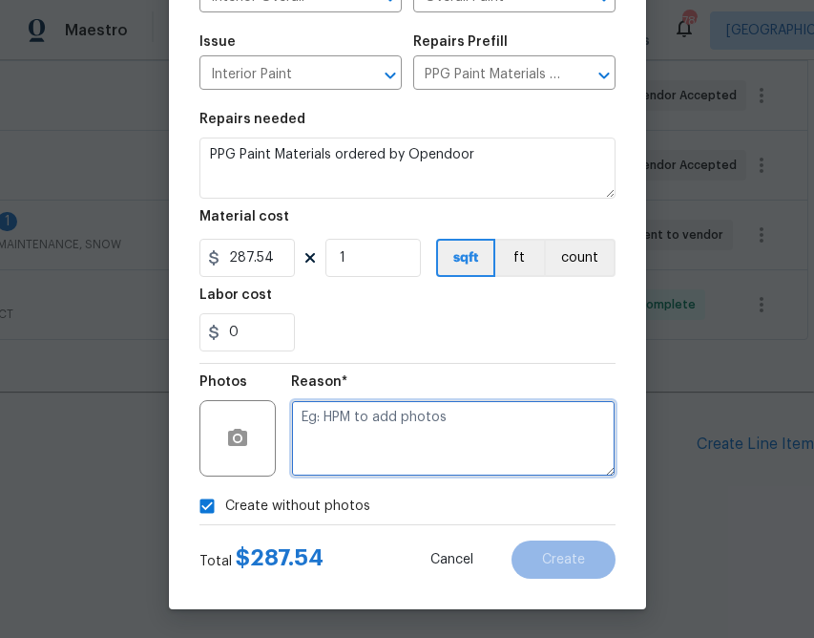
click at [455, 434] on textarea at bounding box center [453, 438] width 325 height 76
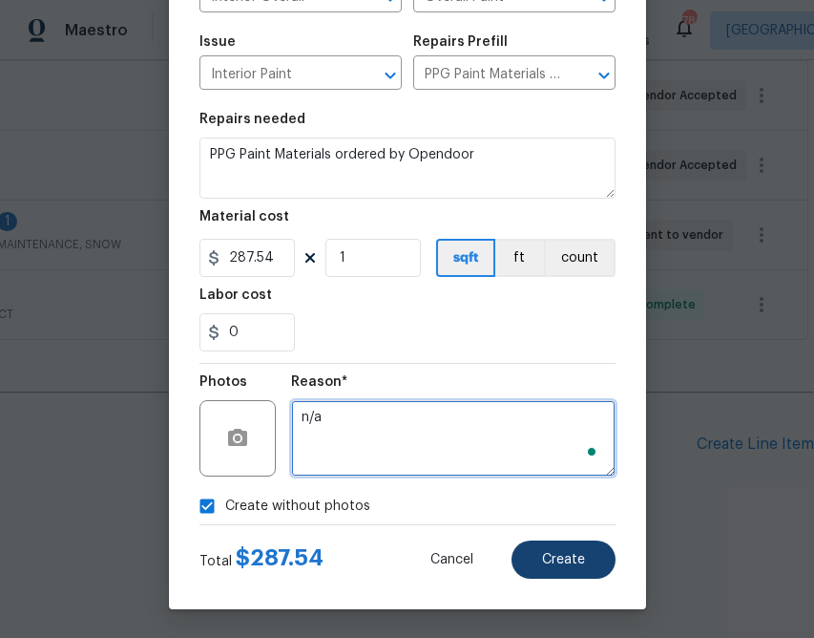
type textarea "n/a"
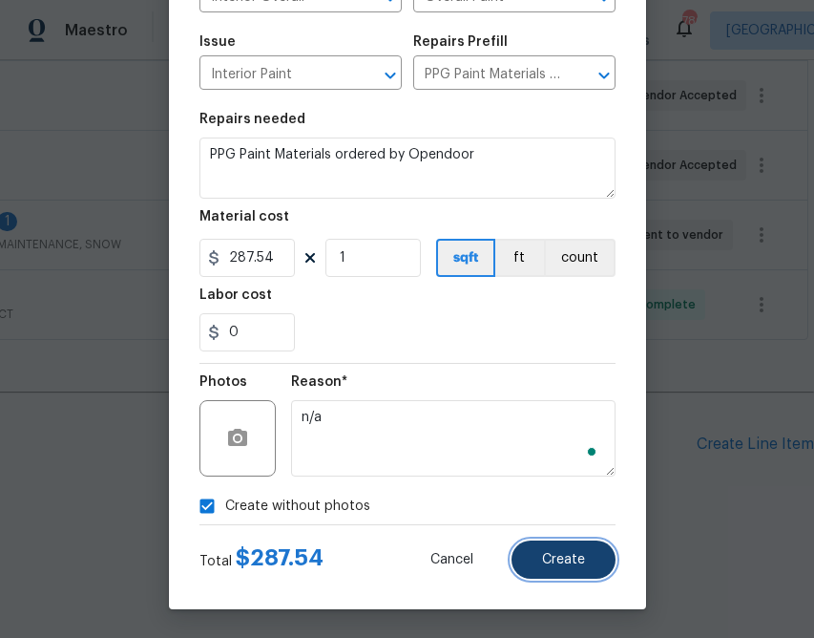
click at [551, 556] on span "Create" at bounding box center [563, 560] width 43 height 14
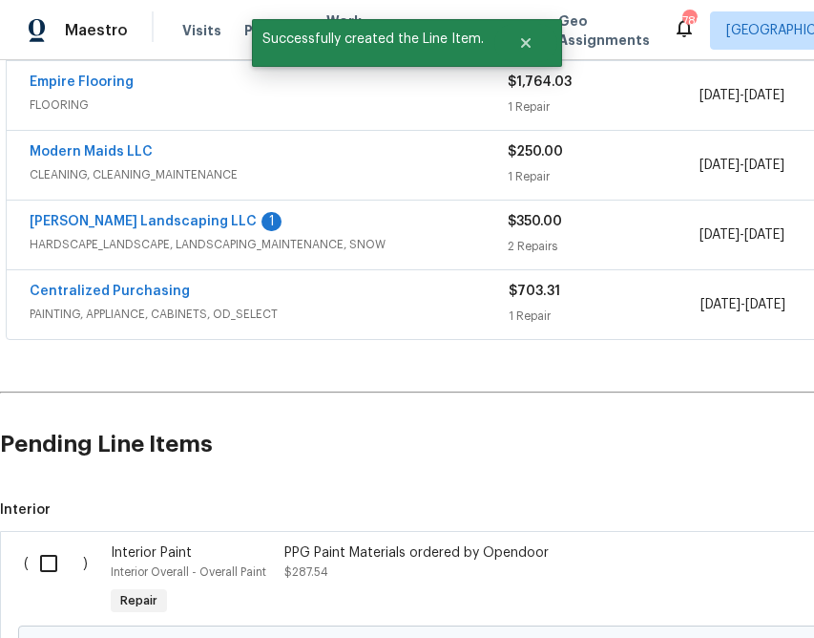
scroll to position [566, 0]
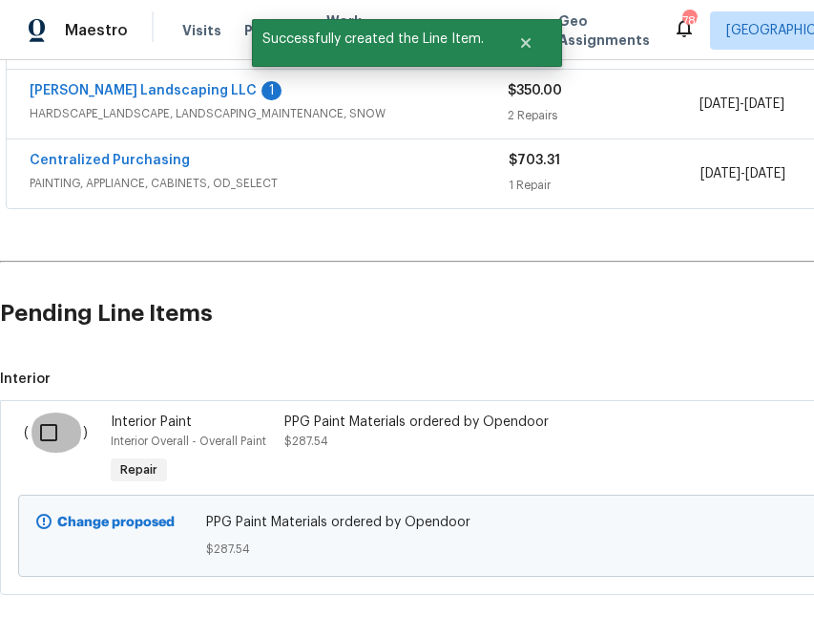
click at [53, 424] on input "checkbox" at bounding box center [56, 432] width 54 height 40
checkbox input "true"
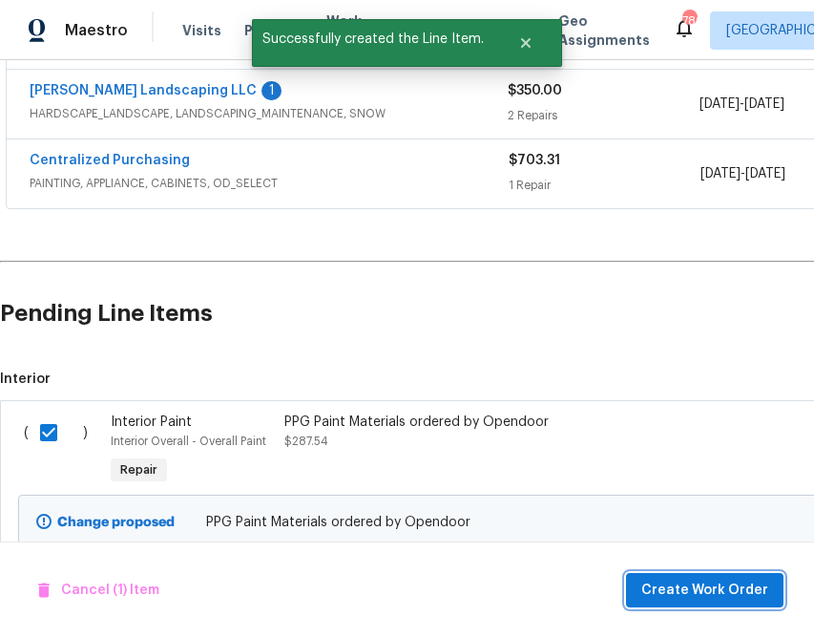
click at [735, 591] on span "Create Work Order" at bounding box center [704, 590] width 127 height 24
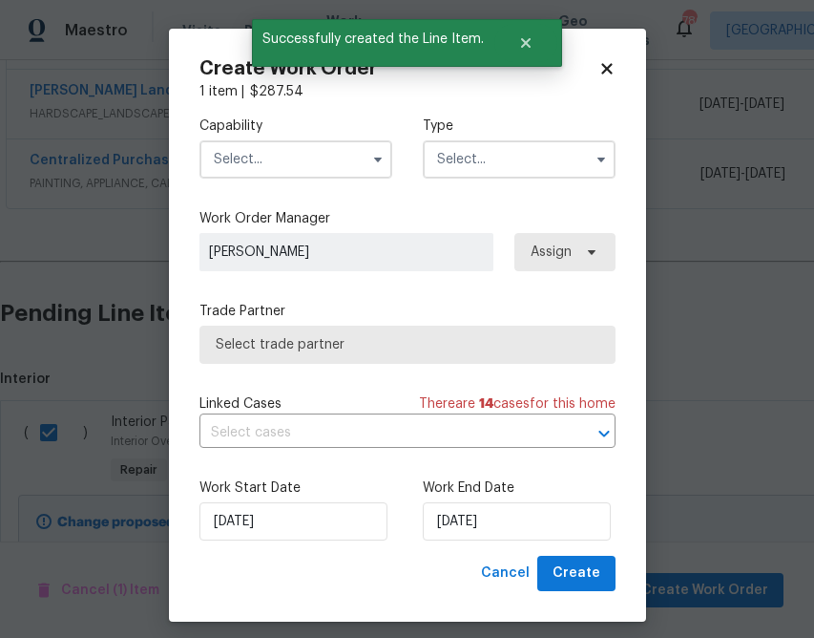
click at [333, 157] on input "text" at bounding box center [296, 159] width 193 height 38
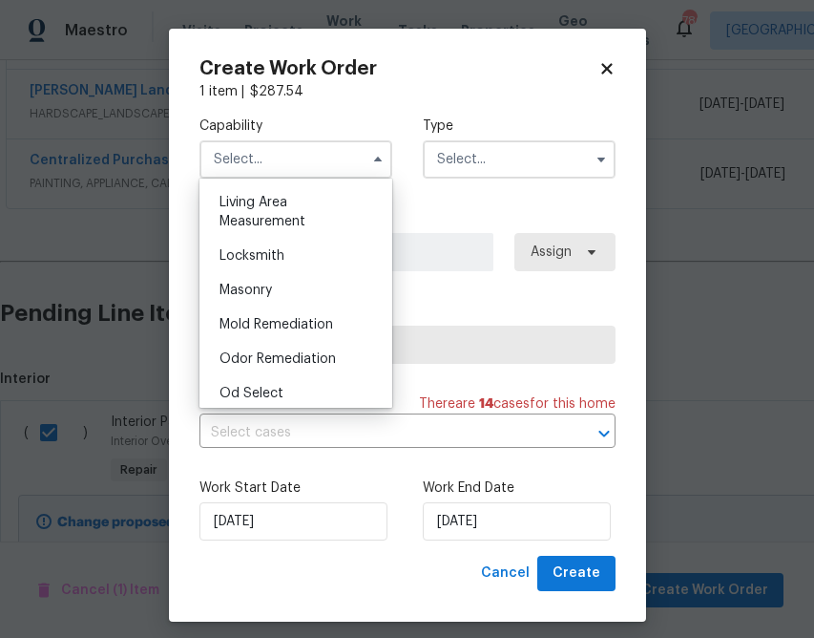
scroll to position [1524, 0]
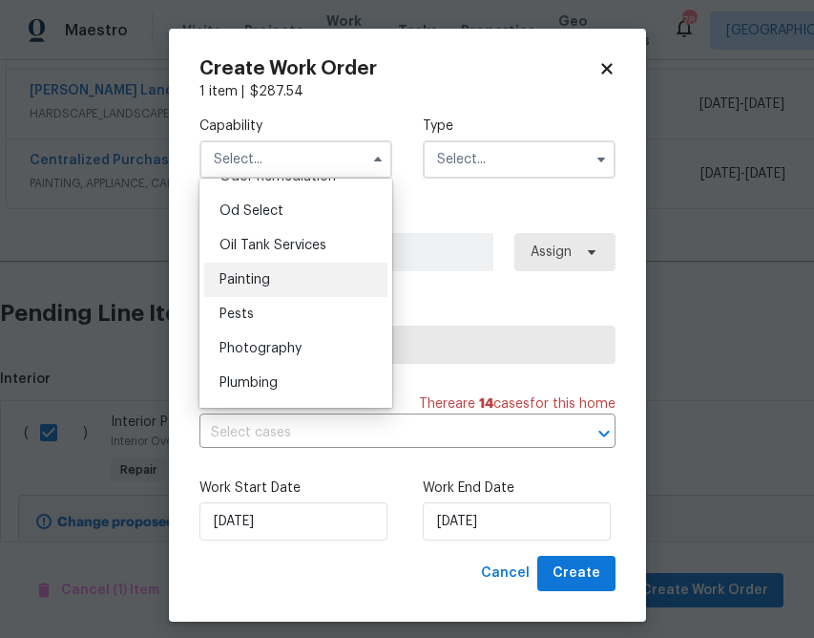
click at [320, 294] on div "Painting" at bounding box center [295, 280] width 183 height 34
type input "Painting"
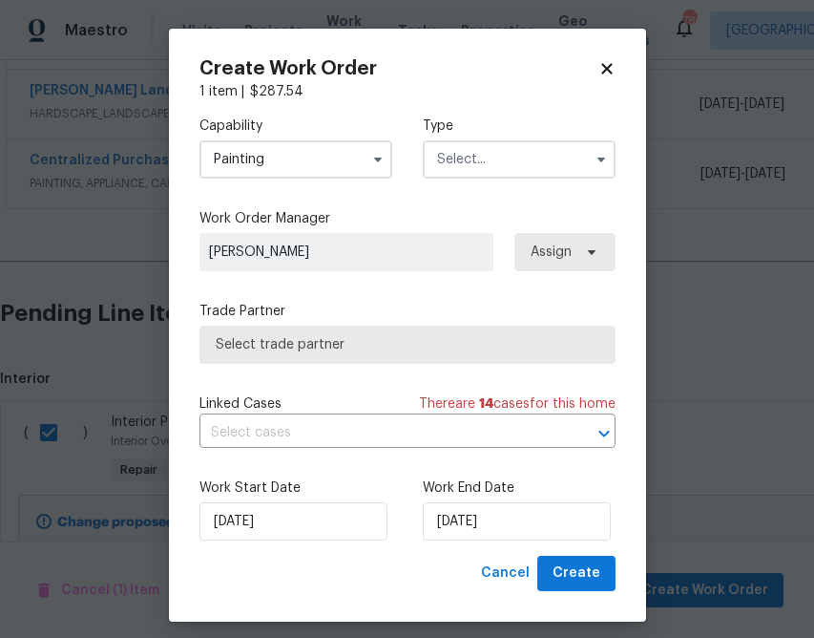
click at [545, 166] on input "text" at bounding box center [519, 159] width 193 height 38
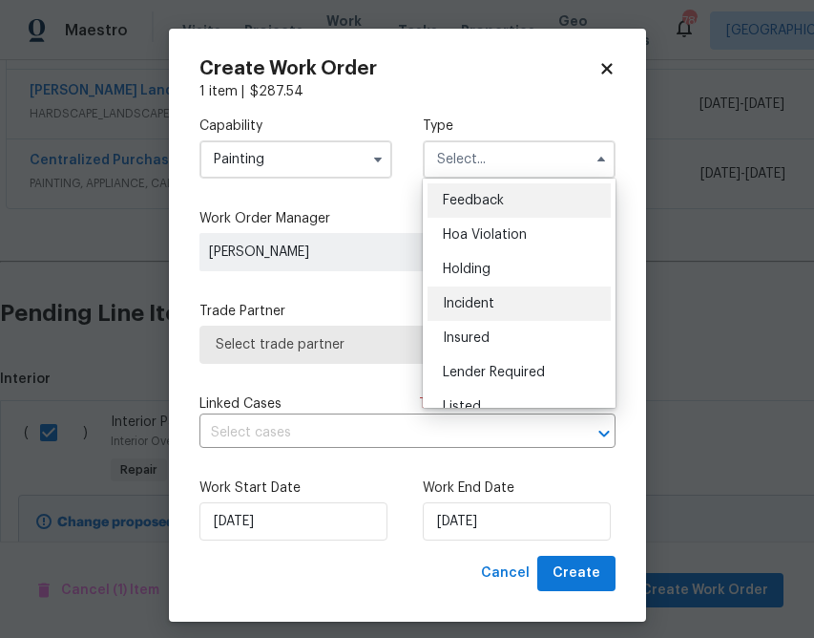
scroll to position [433, 0]
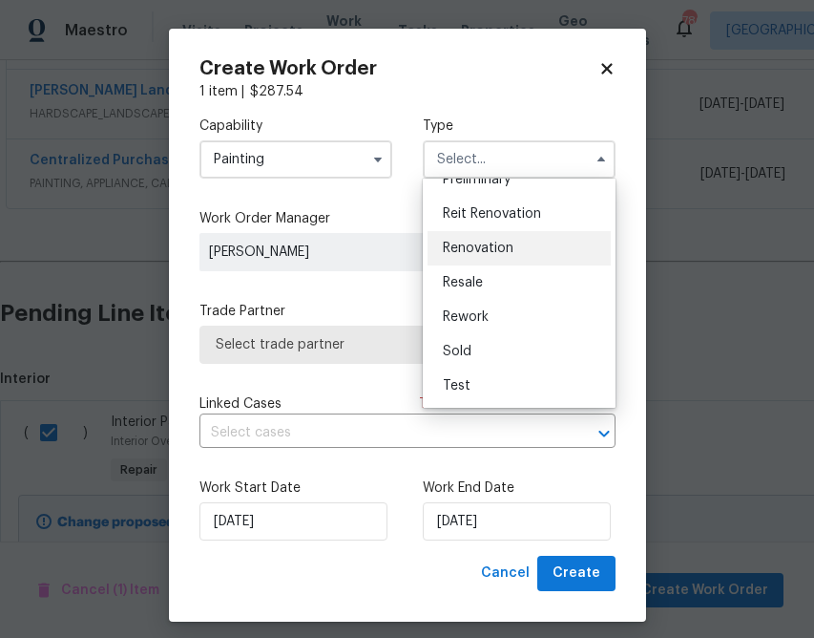
click at [536, 255] on div "Renovation" at bounding box center [519, 248] width 183 height 34
type input "Renovation"
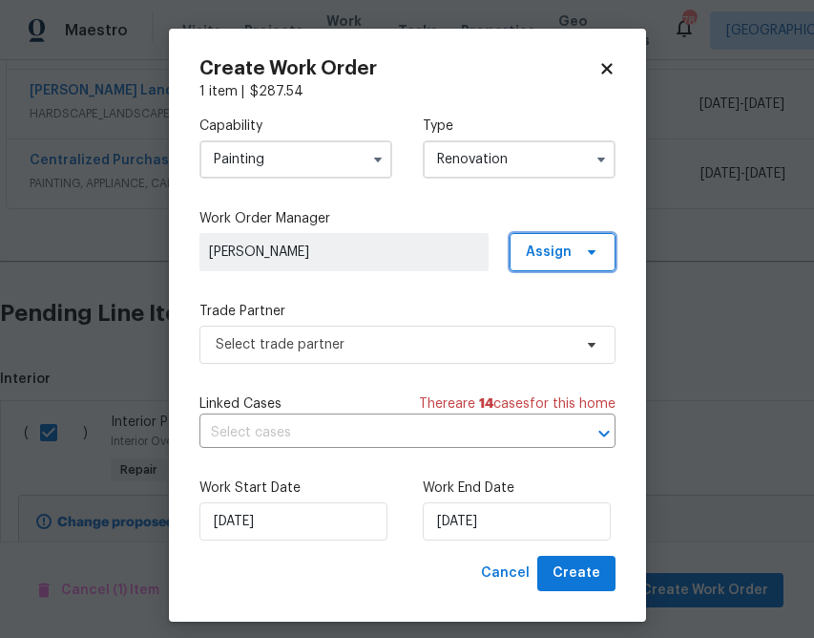
click at [589, 248] on icon at bounding box center [591, 251] width 15 height 15
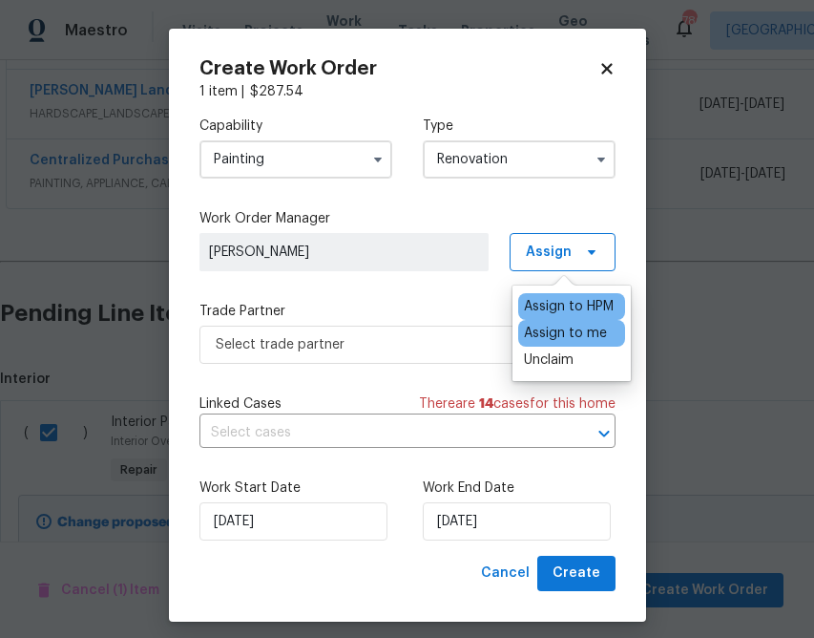
click at [552, 338] on div "Assign to me" at bounding box center [565, 333] width 83 height 19
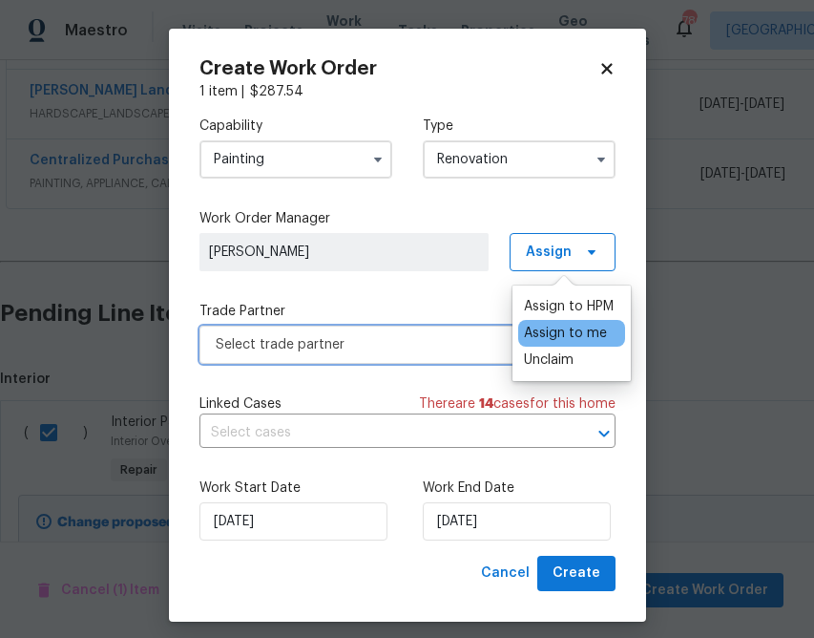
click at [425, 349] on span "Select trade partner" at bounding box center [394, 344] width 356 height 19
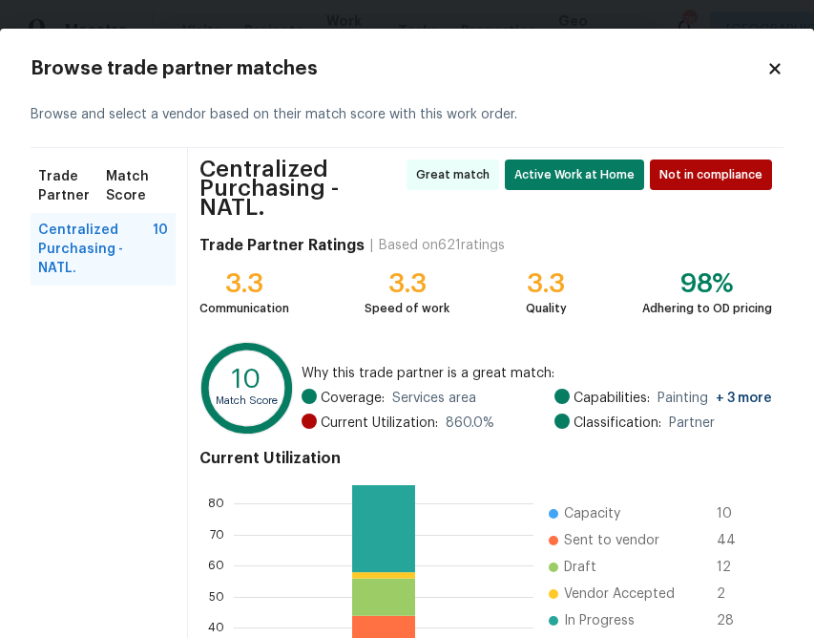
scroll to position [209, 0]
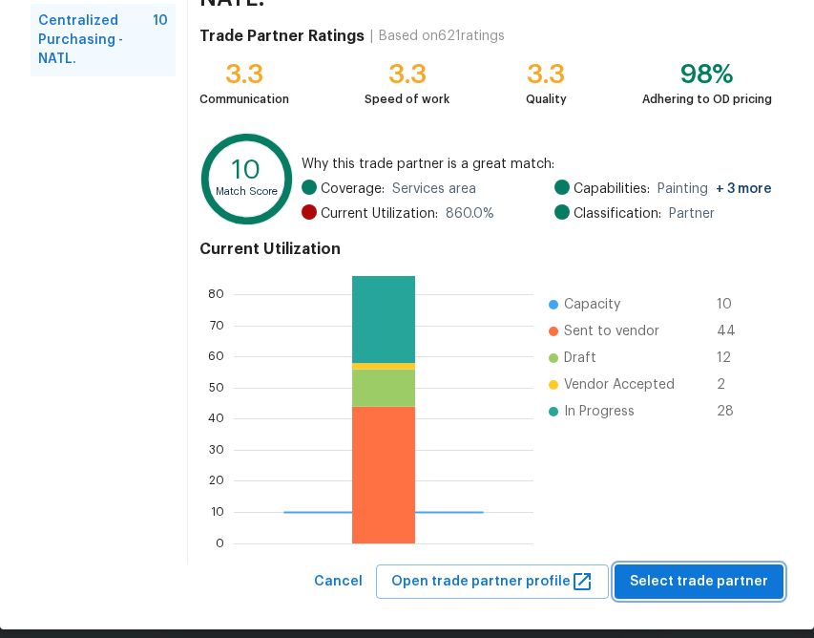
click at [684, 570] on span "Select trade partner" at bounding box center [699, 582] width 138 height 24
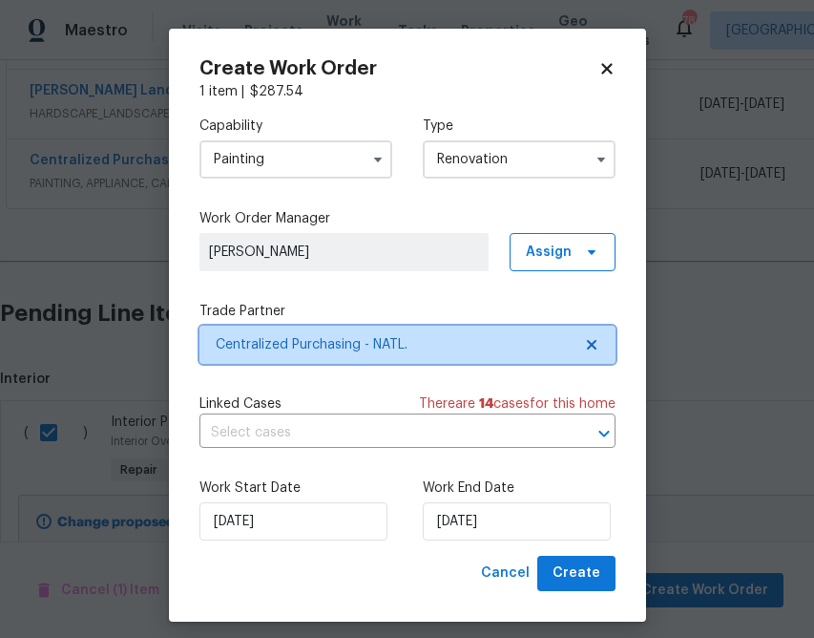
scroll to position [0, 0]
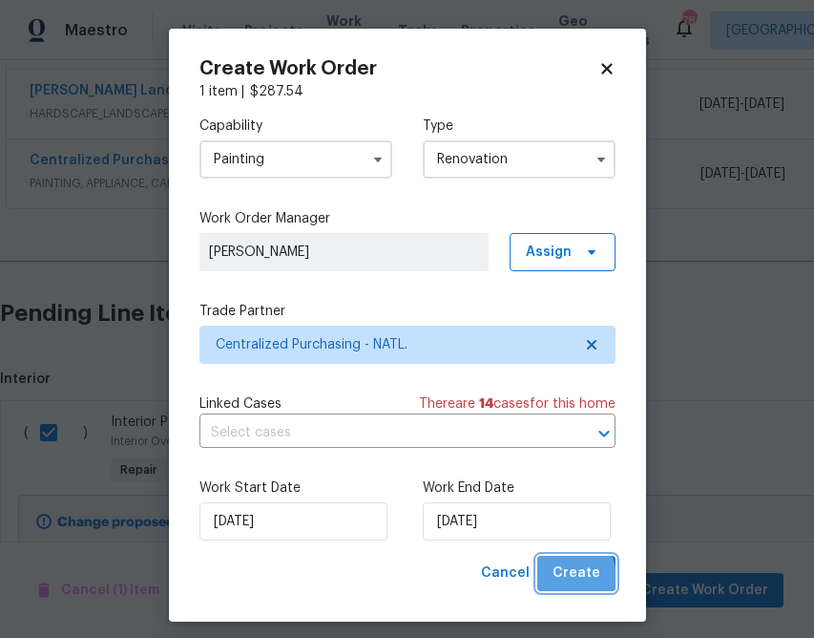
click at [570, 578] on span "Create" at bounding box center [577, 573] width 48 height 24
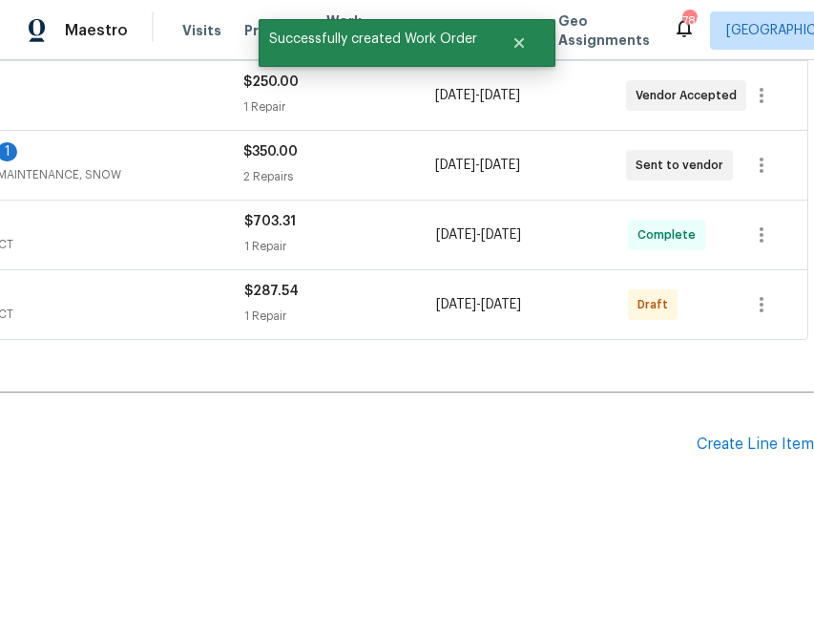
scroll to position [505, 0]
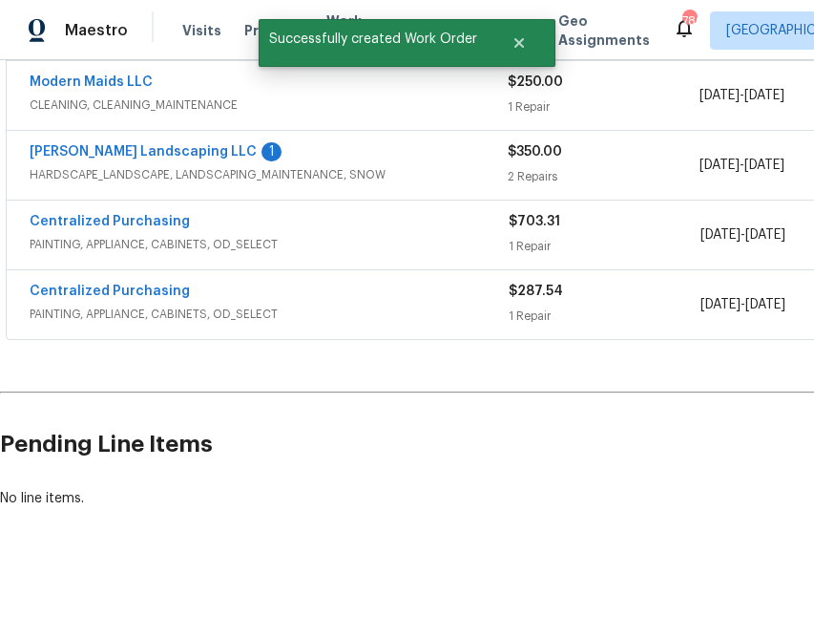
click at [127, 299] on span "Centralized Purchasing" at bounding box center [110, 291] width 160 height 19
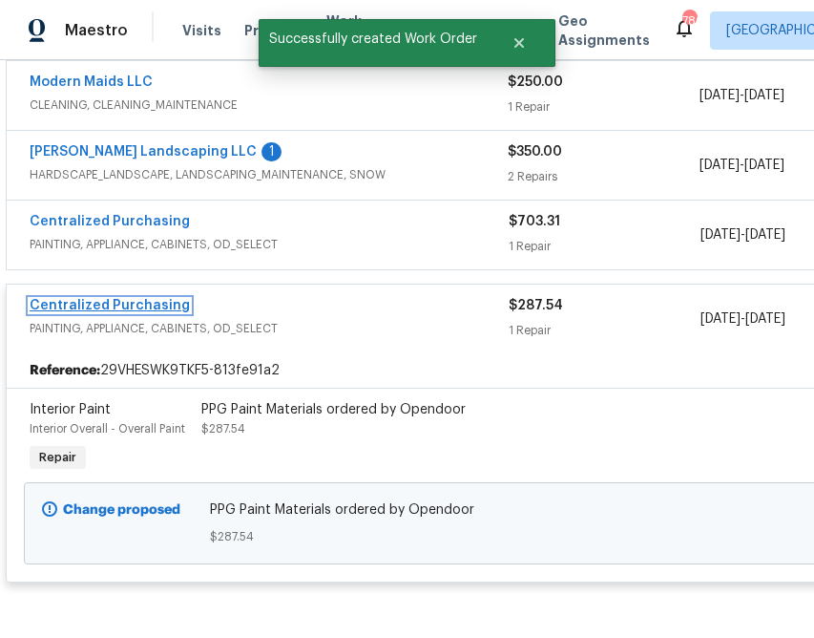
click at [116, 305] on link "Centralized Purchasing" at bounding box center [110, 305] width 160 height 13
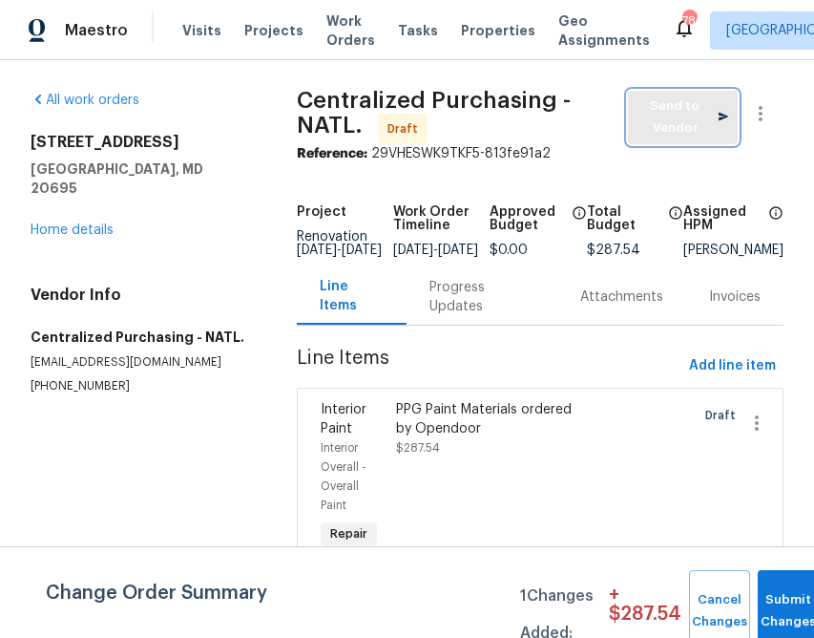
click at [686, 107] on span "Send to Vendor" at bounding box center [683, 117] width 91 height 44
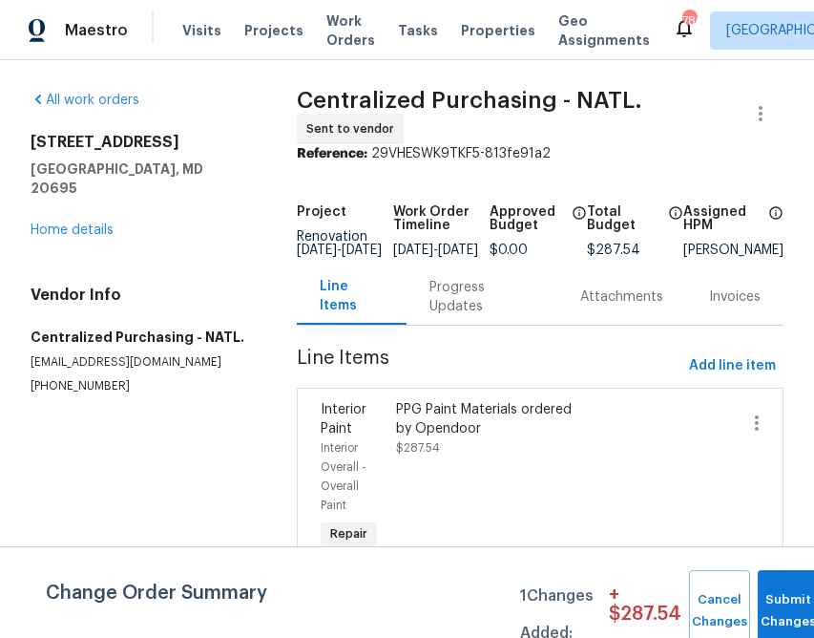
scroll to position [101, 0]
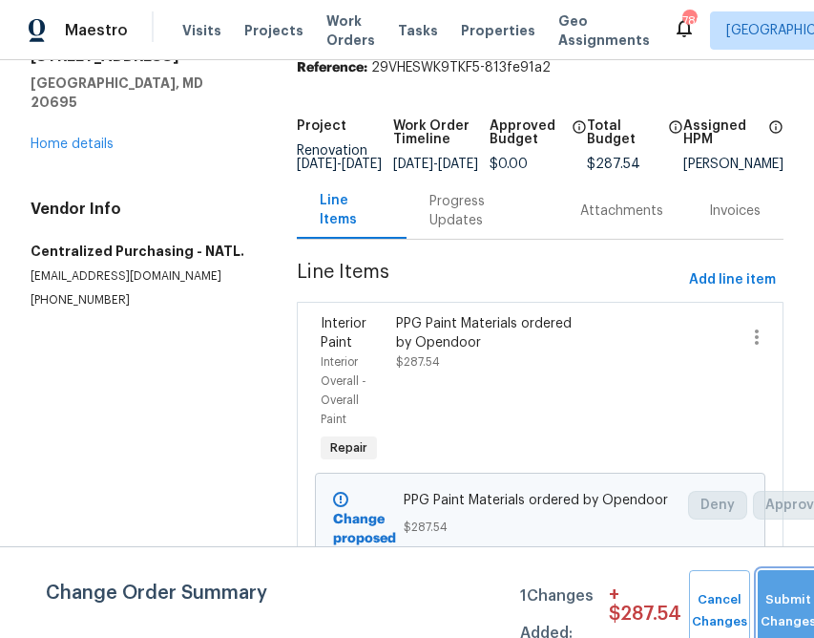
click at [771, 586] on button "Submit Changes" at bounding box center [788, 611] width 61 height 82
